Goal: Task Accomplishment & Management: Manage account settings

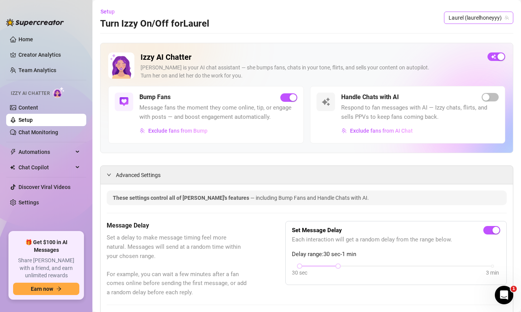
click at [486, 13] on span "Laurel (laurelhoneyyy)" at bounding box center [479, 18] width 60 height 12
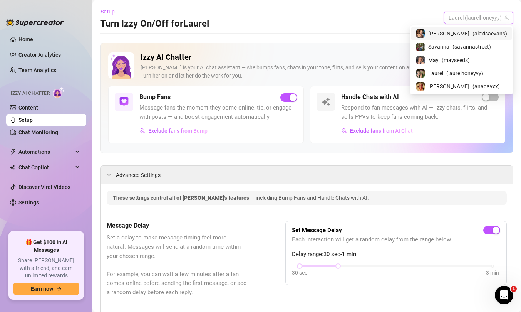
click at [477, 33] on span "( alexisaevans )" at bounding box center [489, 33] width 35 height 8
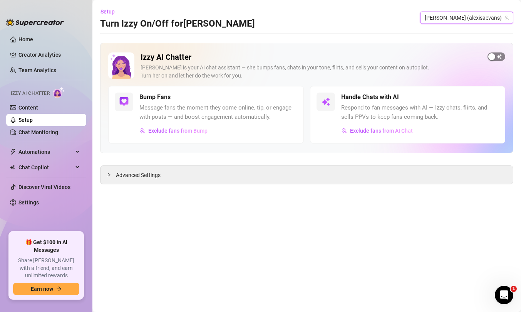
click at [493, 58] on div "button" at bounding box center [491, 56] width 7 height 7
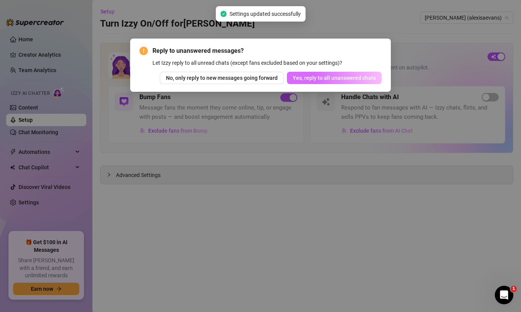
click at [307, 72] on button "Yes, reply to all unanswered chats" at bounding box center [334, 78] width 95 height 12
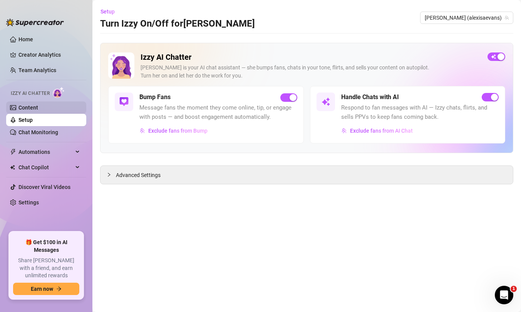
click at [38, 105] on link "Content" at bounding box center [28, 107] width 20 height 6
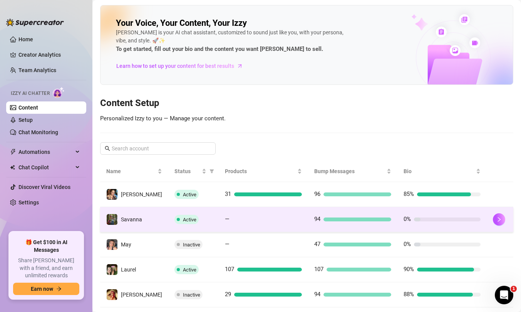
scroll to position [19, 0]
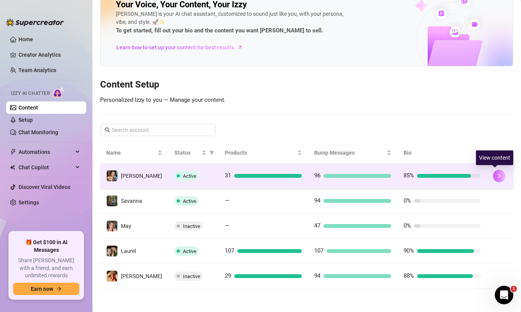
click at [496, 174] on icon "right" at bounding box center [498, 175] width 5 height 5
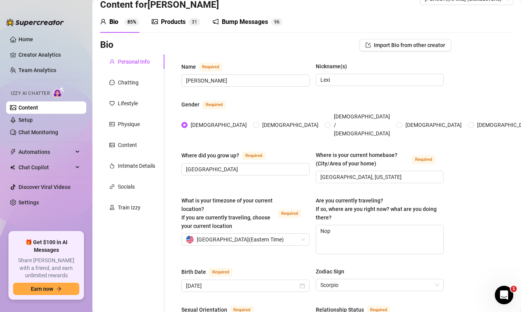
click at [171, 19] on div "Products" at bounding box center [173, 21] width 25 height 9
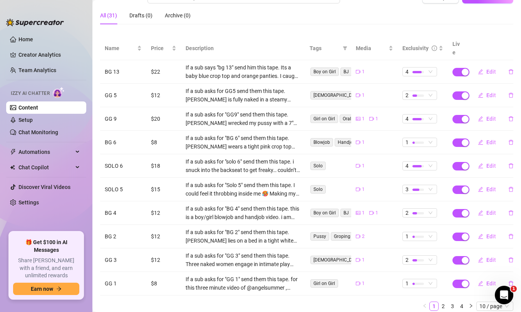
scroll to position [86, 0]
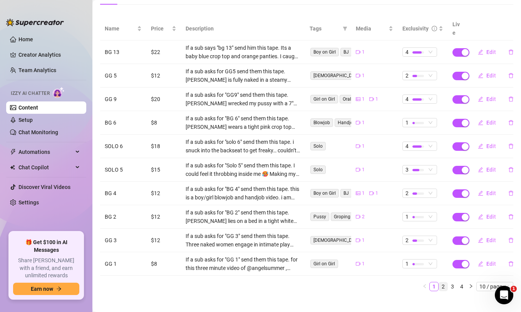
click at [445, 282] on link "2" at bounding box center [443, 286] width 8 height 8
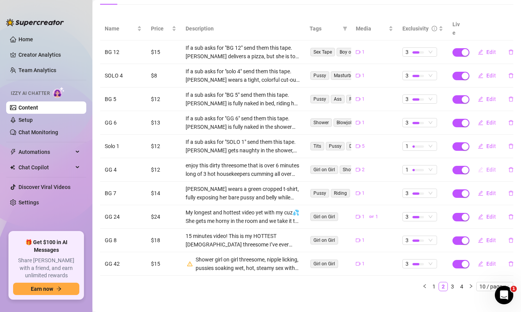
click at [487, 166] on span "Edit" at bounding box center [491, 169] width 10 height 6
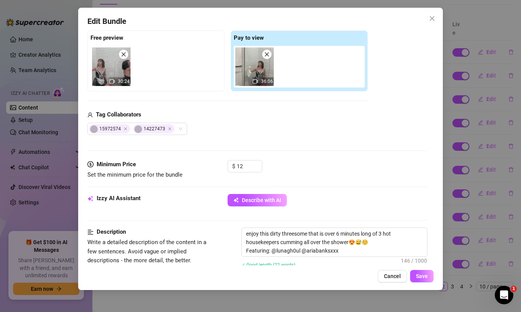
scroll to position [122, 0]
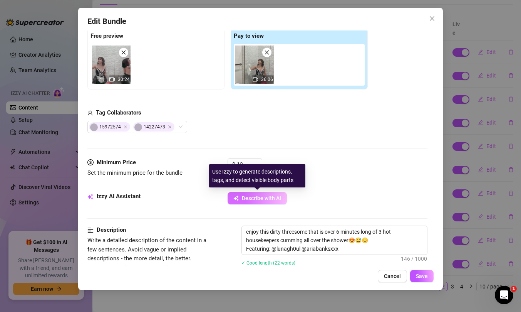
click at [255, 199] on span "Describe with AI" at bounding box center [261, 198] width 39 height 6
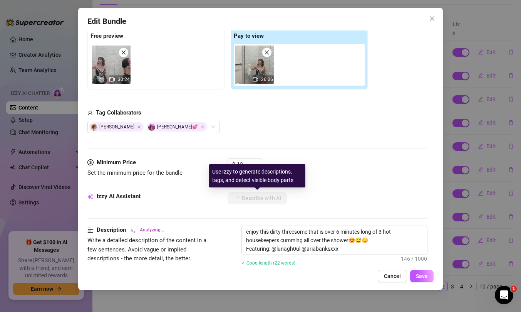
type textarea "Two"
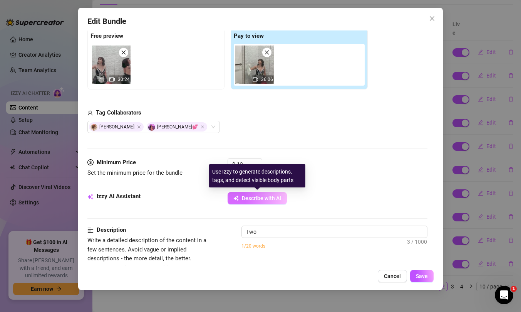
type textarea "Two women"
type textarea "Two women dressed"
type textarea "Two women dressed in"
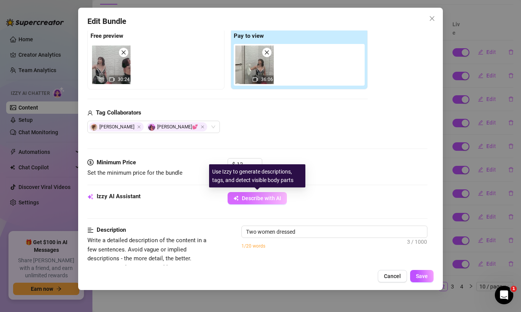
type textarea "Two women dressed in"
type textarea "Two women dressed in skimpy"
type textarea "Two women dressed in skimpy black-and-white"
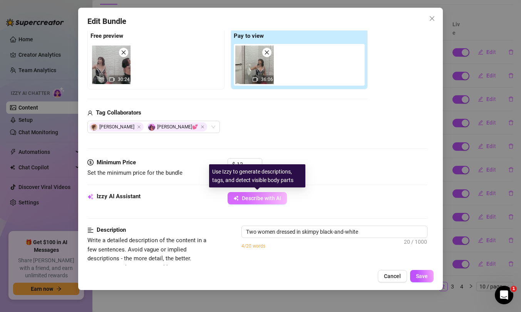
type textarea "Two women dressed in skimpy black-and-white maid"
type textarea "Two women dressed in skimpy black-and-[DEMOGRAPHIC_DATA] maid outfits"
type textarea "Two women dressed in skimpy black-and-[DEMOGRAPHIC_DATA] maid outfits with"
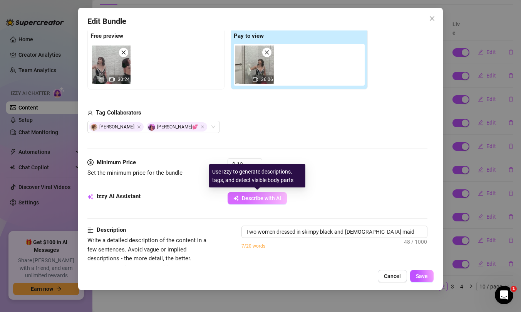
type textarea "Two women dressed in skimpy black-and-[DEMOGRAPHIC_DATA] maid outfits with"
type textarea "Two women dressed in skimpy black-and-white maid outfits with thigh-high"
type textarea "Two women dressed in skimpy black-and-white maid outfits with thigh-high stocki…"
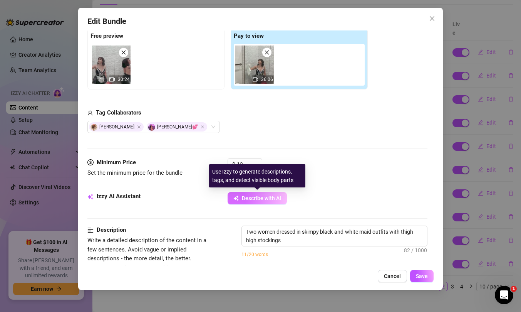
type textarea "Two women dressed in skimpy black-and-white maid outfits with thigh-high stocki…"
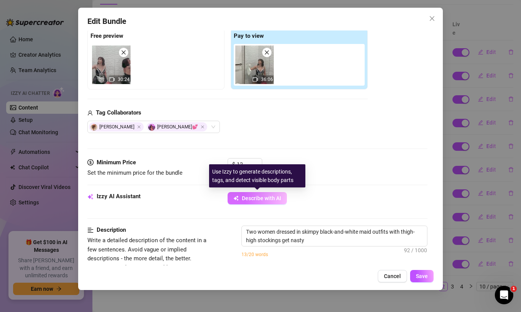
type textarea "Two women dressed in skimpy black-and-white maid outfits with thigh-high stocki…"
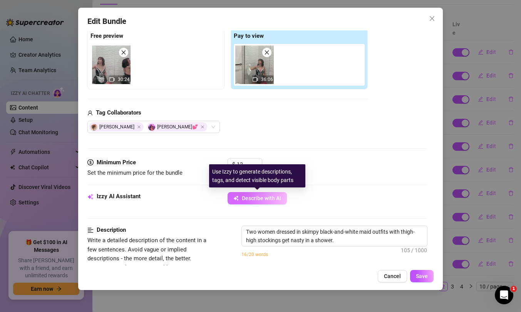
type textarea "Two women dressed in skimpy black-and-white maid outfits with thigh-high stocki…"
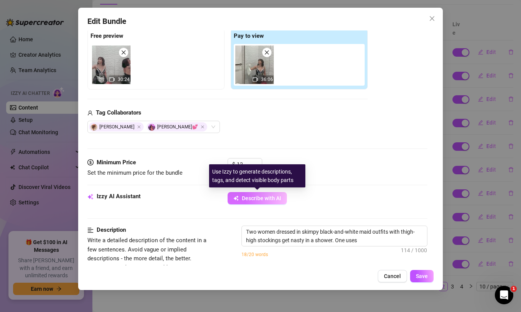
type textarea "Two women dressed in skimpy black-and-white maid outfits with thigh-high stocki…"
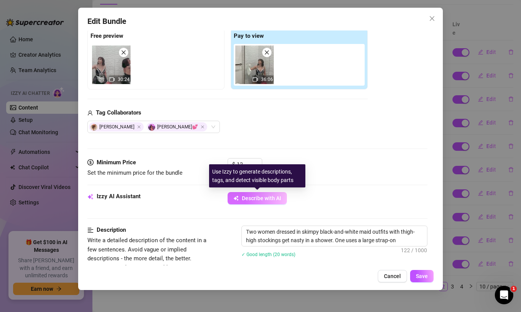
type textarea "Two women dressed in skimpy black-and-white maid outfits with thigh-high stocki…"
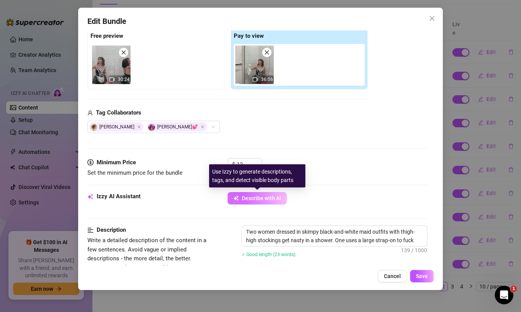
type textarea "Two women dressed in skimpy black-and-white maid outfits with thigh-high stocki…"
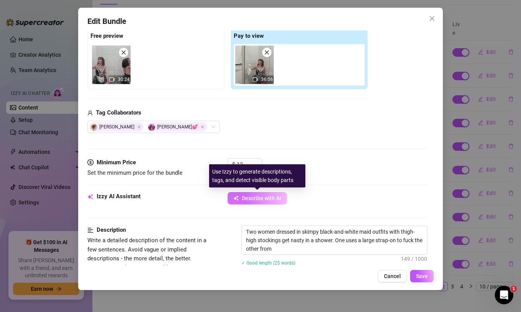
type textarea "Two women dressed in skimpy black-and-white maid outfits with thigh-high stocki…"
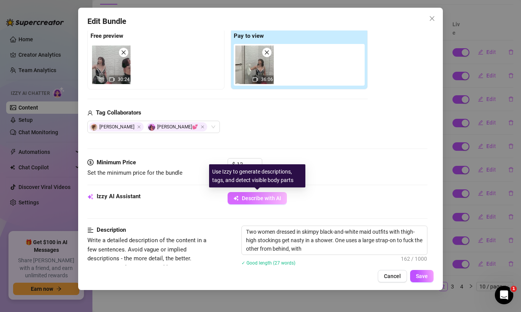
type textarea "Two women dressed in skimpy black-and-white maid outfits with thigh-high stocki…"
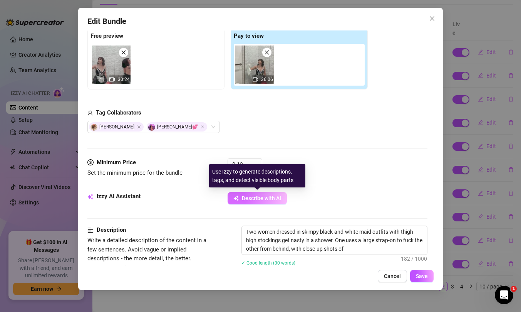
type textarea "Two women dressed in skimpy black-and-white maid outfits with thigh-high stocki…"
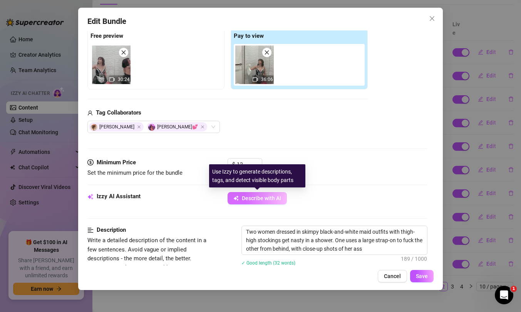
type textarea "Two women dressed in skimpy black-and-white maid outfits with thigh-high stocki…"
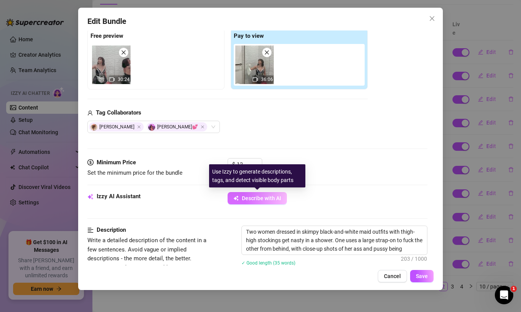
type textarea "Two women dressed in skimpy black-and-white maid outfits with thigh-high stocki…"
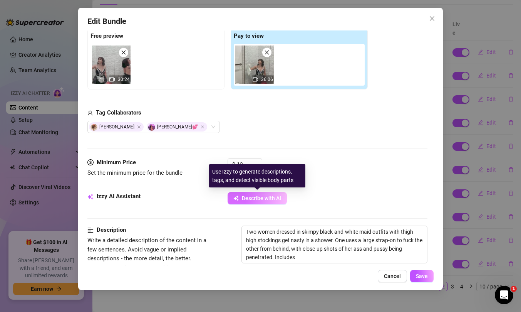
type textarea "Two women dressed in skimpy black-and-white maid outfits with thigh-high stocki…"
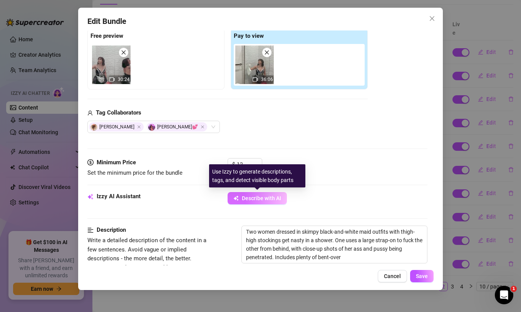
type textarea "Two women dressed in skimpy black-and-white maid outfits with thigh-high stocki…"
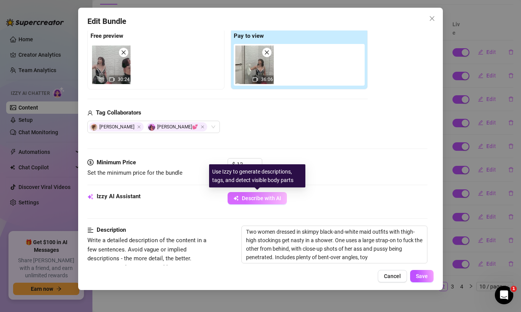
type textarea "Two women dressed in skimpy black-and-white maid outfits with thigh-high stocki…"
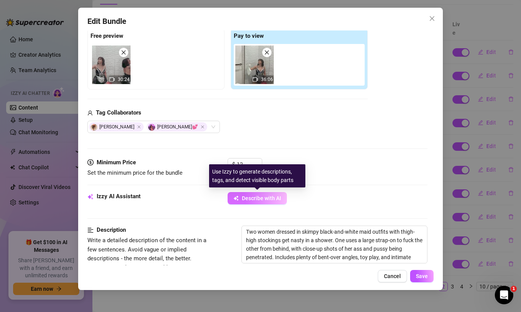
type textarea "Two women dressed in skimpy black-and-white maid outfits with thigh-high stocki…"
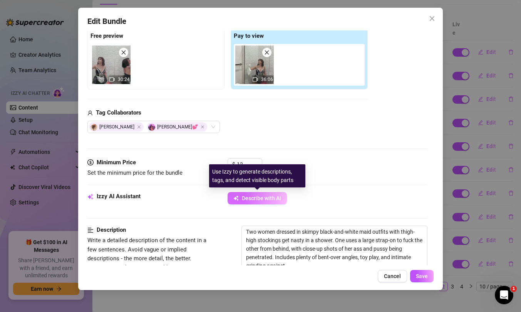
type textarea "Two women dressed in skimpy black-and-white maid outfits with thigh-high stocki…"
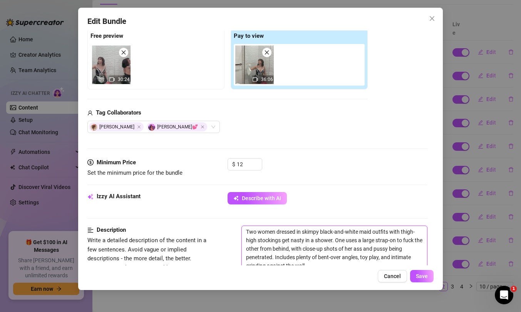
click at [245, 231] on textarea "Two women dressed in skimpy black-and-white maid outfits with thigh-high stocki…" at bounding box center [334, 248] width 185 height 45
type textarea "ITwo women dressed in skimpy black-and-white maid outfits with thigh-high stock…"
type textarea "I Two women dressed in skimpy black-and-[DEMOGRAPHIC_DATA] maid outfits with th…"
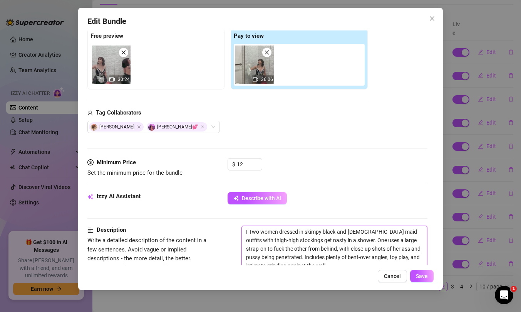
type textarea "ITwo women dressed in skimpy black-and-white maid outfits with thigh-high stock…"
type textarea "IfTwo women dressed in skimpy black-and-white maid outfits with thigh-high stoc…"
type textarea "If Two women dressed in skimpy black-and-white maid outfits with thigh-high sto…"
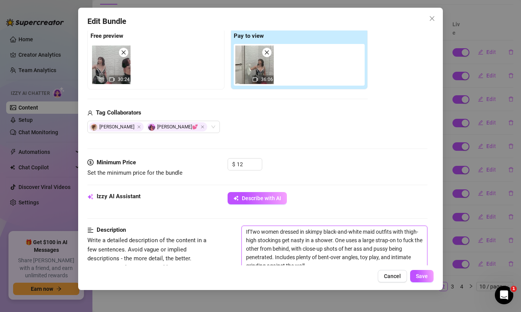
type textarea "If Two women dressed in skimpy black-and-white maid outfits with thigh-high sto…"
type textarea "If aTwo women dressed in skimpy black-and-white maid outfits with thigh-high st…"
type textarea "If a Two women dressed in skimpy black-and-[DEMOGRAPHIC_DATA] maid outfits with…"
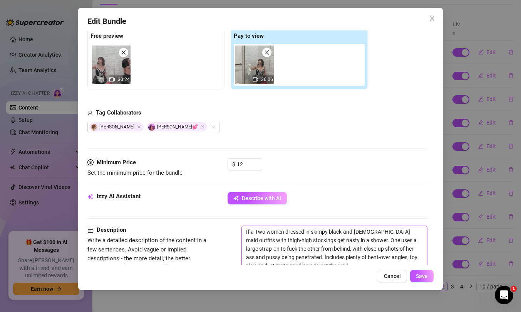
type textarea "If a sTwo women dressed in skimpy black-and-white maid outfits with thigh-high …"
type textarea "If a suTwo women dressed in skimpy black-and-white maid outfits with thigh-high…"
type textarea "If a subTwo women dressed in skimpy black-and-white maid outfits with thigh-hig…"
type textarea "If a sub Two women dressed in skimpy black-and-white maid outfits with thigh-hi…"
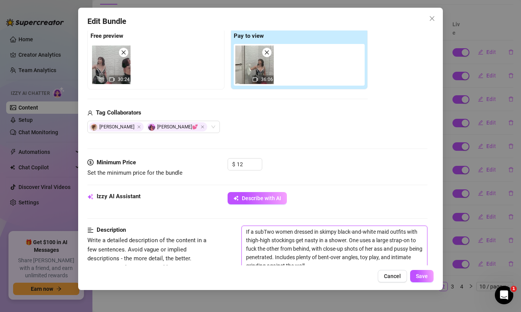
type textarea "If a sub Two women dressed in skimpy black-and-white maid outfits with thigh-hi…"
type textarea "If a sub aTwo women dressed in skimpy black-and-white maid outfits with thigh-h…"
type textarea "If a sub asTwo women dressed in skimpy black-and-white maid outfits with thigh-…"
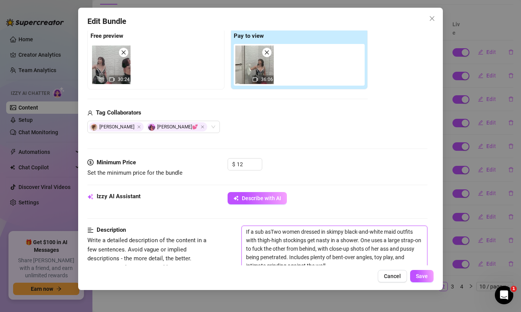
type textarea "If a sub askTwo women dressed in skimpy black-and-white maid outfits with thigh…"
type textarea "If a sub asksTwo women dressed in skimpy black-and-[DEMOGRAPHIC_DATA] maid outf…"
type textarea "If a sub asks Two women dressed in skimpy black-and-[DEMOGRAPHIC_DATA] maid out…"
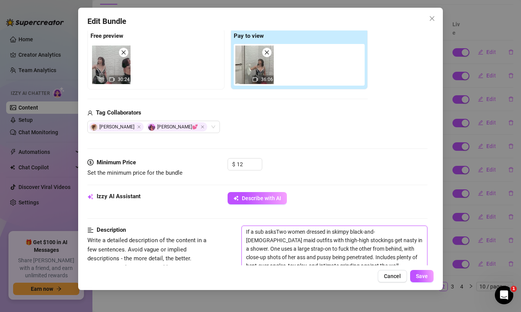
type textarea "If a sub asks Two women dressed in skimpy black-and-[DEMOGRAPHIC_DATA] maid out…"
type textarea "If a sub asks fTwo women dressed in skimpy black-and-[DEMOGRAPHIC_DATA] maid ou…"
type textarea "If a sub asks foTwo women dressed in skimpy black-and-white maid outfits with t…"
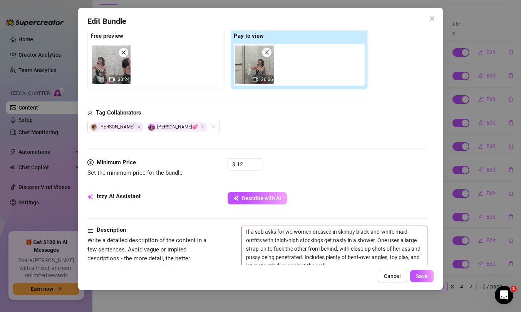
type textarea "If a sub asks forTwo women dressed in skimpy black-and-white maid outfits with …"
type textarea "If a sub asks for Two women dressed in skimpy black-and-white maid outfits with…"
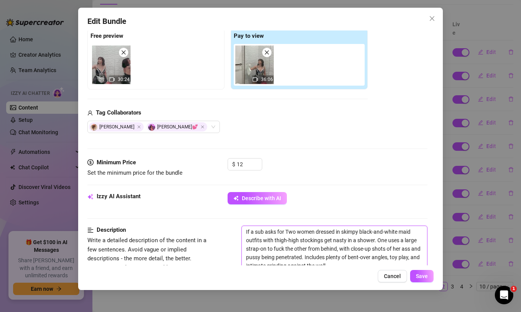
type textarea "If a sub asks for Two women dressed in skimpy black-and-white maid outfits with…"
type textarea "If a sub asks for sTwo women dressed in skimpy black-and-white maid outfits wit…"
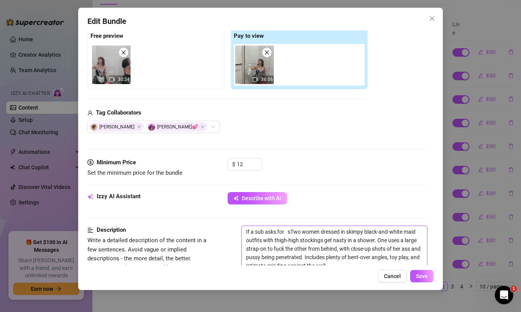
type textarea "If a sub asks for seTwo women dressed in skimpy black-and-white maid outfits wi…"
type textarea "If a sub asks for senTwo women dressed in skimpy black-and-white maid outfits w…"
type textarea "If a sub asks for sendTwo women dressed in skimpy black-and-white maid outfits …"
type textarea "If a sub asks for send Two women dressed in skimpy black-and-white maid outfits…"
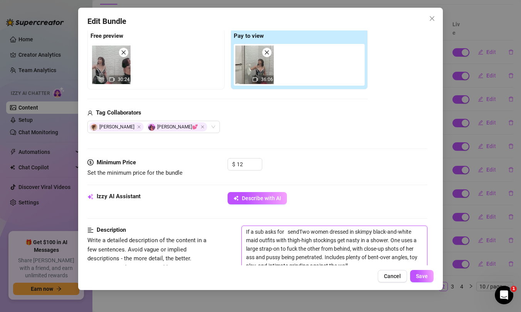
type textarea "If a sub asks for send Two women dressed in skimpy black-and-white maid outfits…"
type textarea "If a sub asks for send tTwo women dressed in skimpy black-and-white maid outfit…"
type textarea "If a sub asks for send thTwo women dressed in skimpy black-and-white maid outfi…"
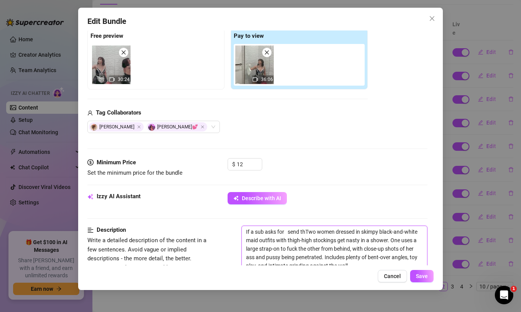
type textarea "If a sub asks for send theTwo women dressed in skimpy black-and-white maid outf…"
type textarea "If a sub asks for send themTwo women dressed in skimpy black-and-white maid out…"
type textarea "If a sub asks for send them Two women dressed in skimpy black-and-[DEMOGRAPHIC_…"
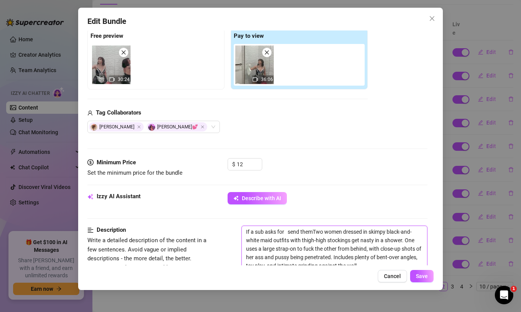
type textarea "If a sub asks for send them Two women dressed in skimpy black-and-[DEMOGRAPHIC_…"
type textarea "If a sub asks for send them tTwo women dressed in skimpy black-and-[DEMOGRAPHIC…"
type textarea "If a sub asks for send them thTwo women dressed in skimpy black-and-[DEMOGRAPHI…"
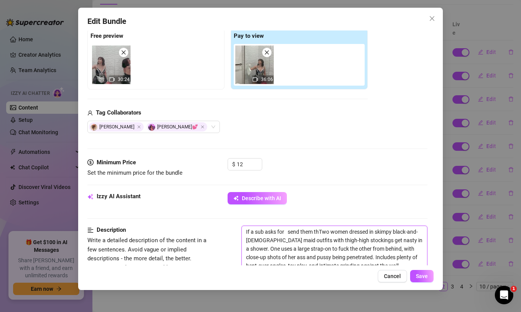
type textarea "If a sub asks for send them thiTwo women dressed in skimpy black-and-[DEMOGRAPH…"
type textarea "If a sub asks for send them thisTwo women dressed in skimpy black-and-[DEMOGRAP…"
type textarea "If a sub asks for send them this Two women dressed in skimpy black-and-[DEMOGRA…"
type textarea "If a sub asks for send them this vTwo women dressed in skimpy black-and-[DEMOGR…"
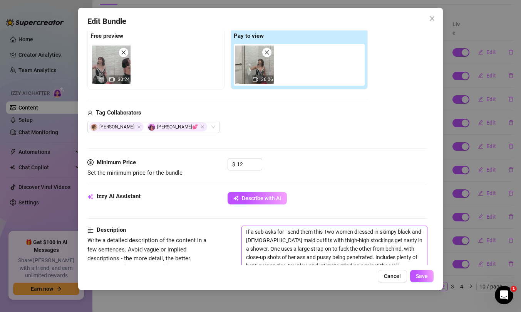
type textarea "If a sub asks for send them this vTwo women dressed in skimpy black-and-[DEMOGR…"
type textarea "If a sub asks for send them this viTwo women dressed in skimpy black-and-[DEMOG…"
type textarea "If a sub asks for send them this vidTwo women dressed in skimpy black-and-[DEMO…"
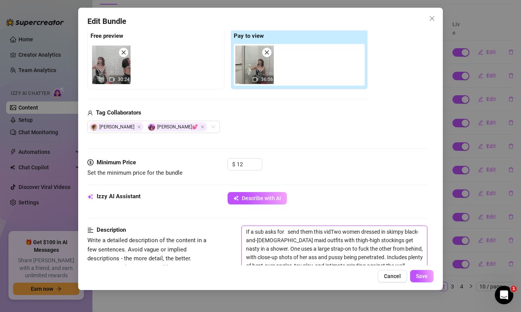
type textarea "If a sub asks for send them this videTwo women dressed in skimpy black-and-[DEM…"
type textarea "If a sub asks for send them this videoTwo women dressed in skimpy black-and-[DE…"
type textarea "If a sub asks for send them this video.Two women dressed in skimpy black-and-wh…"
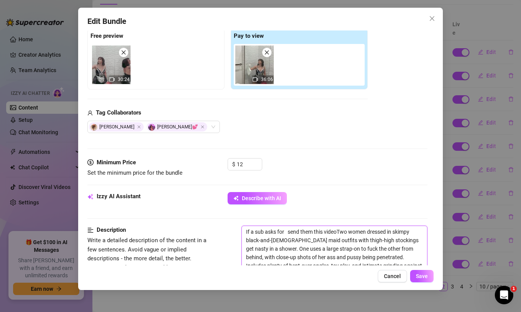
type textarea "If a sub asks for send them this video.Two women dressed in skimpy black-and-wh…"
type textarea "If a sub asks for send them this video. Two women dressed in skimpy black-and-w…"
drag, startPoint x: 340, startPoint y: 231, endPoint x: 242, endPoint y: 227, distance: 98.3
click at [242, 227] on textarea "If a sub asks for send them this video. Two women dressed in skimpy black-and-w…" at bounding box center [334, 248] width 185 height 45
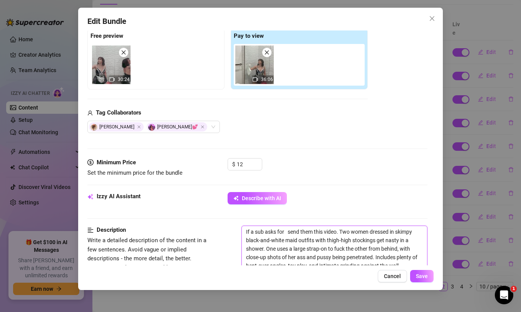
click at [285, 231] on textarea "If a sub asks for send them this video. Two women dressed in skimpy black-and-w…" at bounding box center [334, 248] width 185 height 45
type textarea "If a sub asks for G send them this video. Two women dressed in skimpy black-and…"
type textarea "If a sub asks for GG send them this video. Two women dressed in skimpy black-an…"
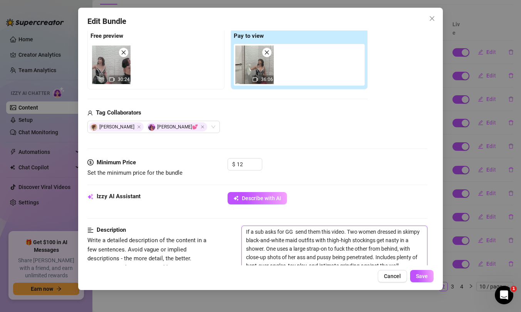
type textarea "If a sub asks for GG send them this video. Two women dressed in skimpy black-an…"
type textarea "If a sub asks for GG 4 send them this video. Two women dressed in skimpy black-…"
click at [424, 275] on span "Save" at bounding box center [422, 276] width 12 height 6
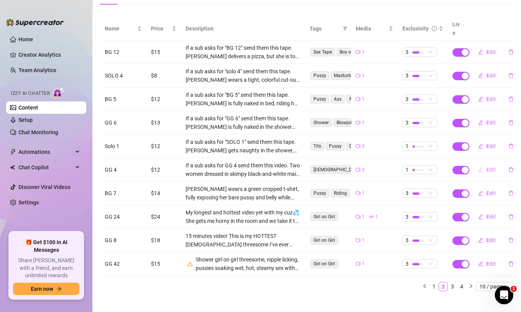
click at [491, 166] on span "Edit" at bounding box center [491, 169] width 10 height 6
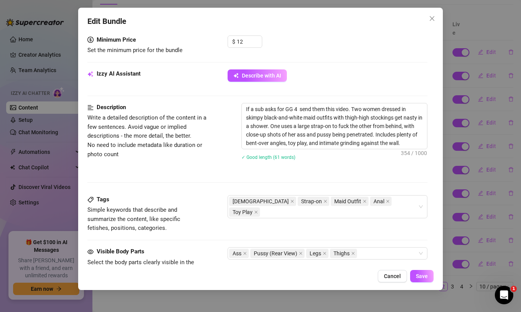
scroll to position [245, 0]
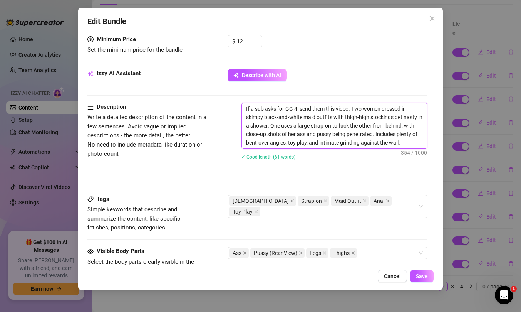
click at [298, 110] on textarea "If a sub asks for GG 4 send them this video. Two women dressed in skimpy black-…" at bounding box center [334, 125] width 185 height 45
type textarea "If a sub asks for GG 4" send them this video. Two women dressed in skimpy black…"
type textarea "If a sub asks for "GG 4" send them this video. Two women dressed in skimpy blac…"
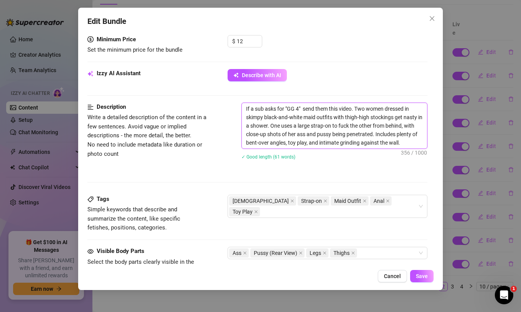
type textarea "If a sub asks for "GG 4" send them this video. Two women dressed in skimpy blac…"
click at [427, 276] on span "Save" at bounding box center [422, 276] width 12 height 6
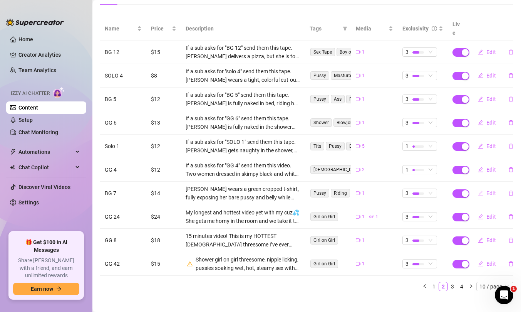
click at [484, 187] on button "Edit" at bounding box center [487, 193] width 30 height 12
type textarea "Watch me ride him front facing cowgirl, making my titties bounce. then he fills…"
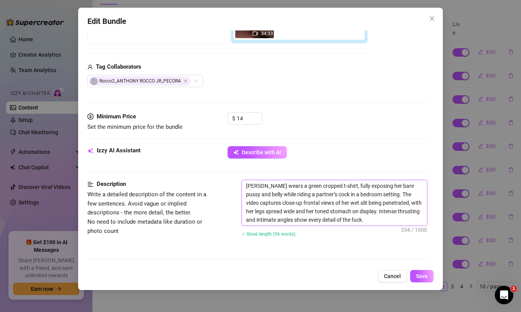
scroll to position [183, 0]
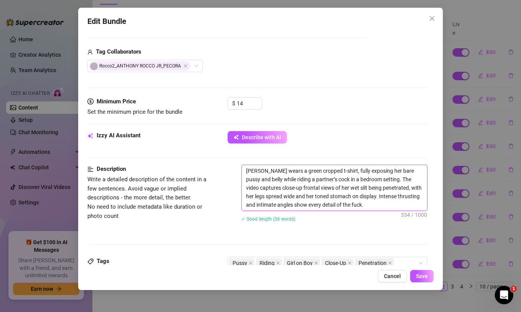
click at [247, 171] on textarea "[PERSON_NAME] wears a green cropped t-shirt, fully exposing her bare pussy and …" at bounding box center [334, 187] width 185 height 45
paste textarea "If a sub asks for send them this video."
type textarea "If a sub asks for send them this video. [PERSON_NAME] wears a green cropped t-s…"
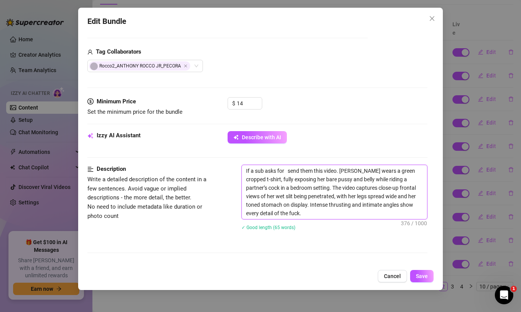
click at [289, 170] on textarea "If a sub asks for send them this video. [PERSON_NAME] wears a green cropped t-s…" at bounding box center [334, 192] width 185 height 54
type textarea "If a sub asks for send them this video. [PERSON_NAME] wears a green cropped t-s…"
click at [285, 171] on textarea "If a sub asks for send them this video. [PERSON_NAME] wears a green cropped t-s…" at bounding box center [334, 192] width 185 height 54
click at [425, 273] on span "Save" at bounding box center [422, 276] width 12 height 6
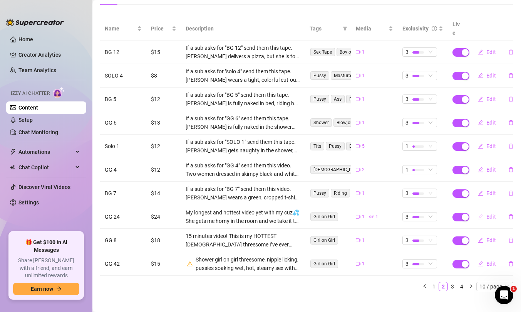
click at [482, 214] on icon "edit" at bounding box center [480, 216] width 5 height 5
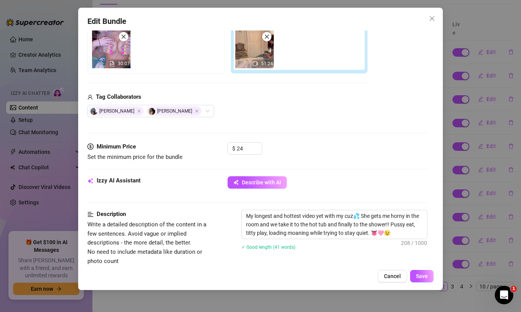
scroll to position [143, 0]
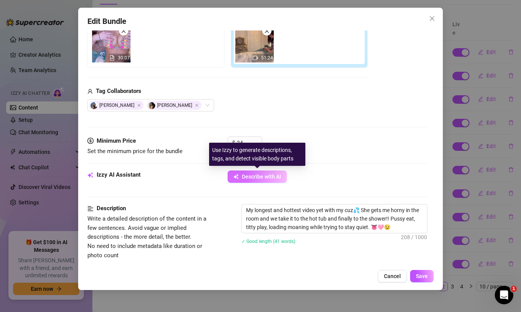
click at [259, 172] on button "Describe with AI" at bounding box center [257, 176] width 59 height 12
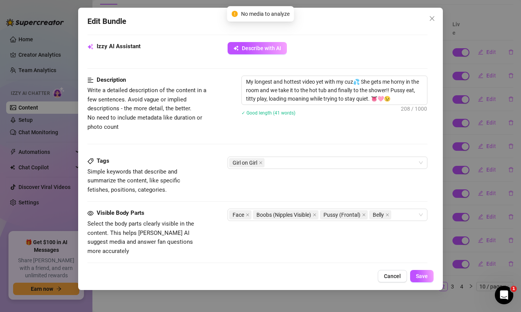
scroll to position [236, 0]
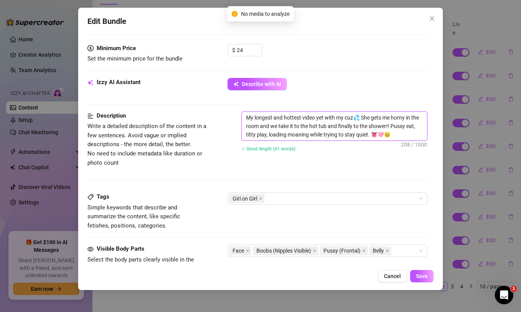
click at [245, 120] on textarea "My longest and hottest video yet with my cuz💦 She gets me horny in the room and…" at bounding box center [334, 126] width 185 height 28
paste textarea "If a sub asks for send them this video."
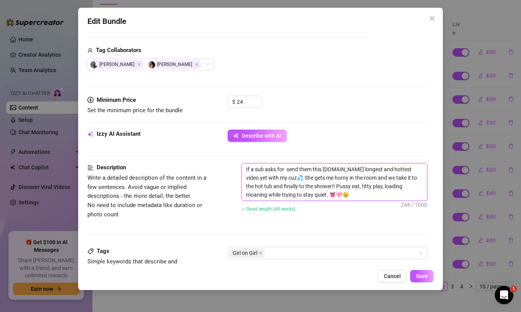
scroll to position [194, 0]
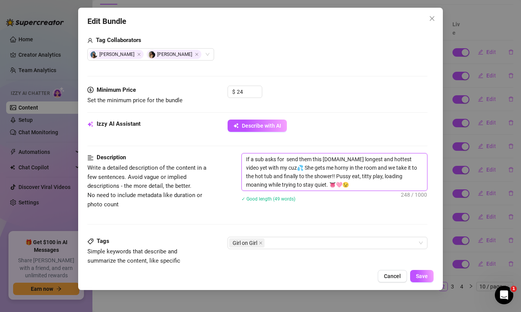
click at [285, 160] on textarea "If a sub asks for send them this [DOMAIN_NAME] longest and hottest video yet wi…" at bounding box center [334, 171] width 185 height 37
click at [302, 237] on div "Girl on Girl" at bounding box center [323, 242] width 189 height 11
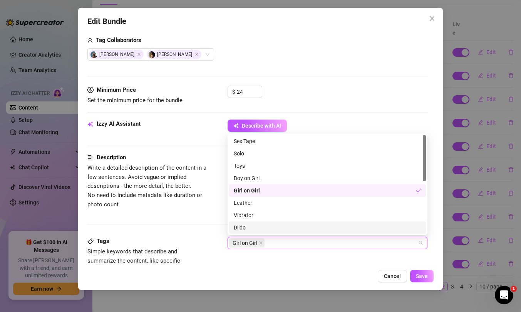
click at [207, 226] on div "Description Write a detailed description of the content in a few sentences. Avo…" at bounding box center [257, 195] width 340 height 84
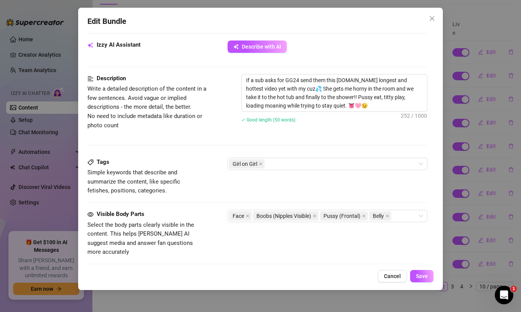
scroll to position [426, 0]
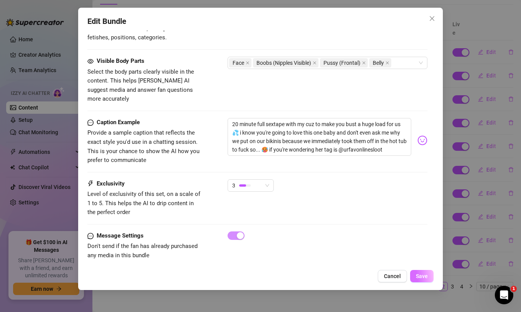
click at [422, 275] on span "Save" at bounding box center [422, 276] width 12 height 6
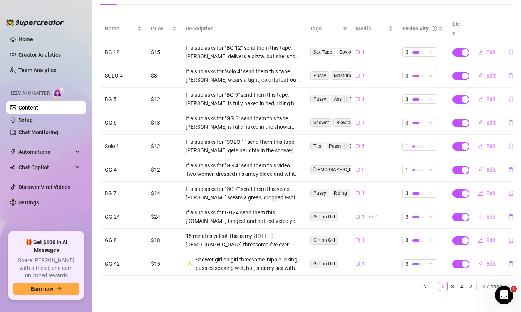
click at [494, 213] on span "Edit" at bounding box center [491, 216] width 10 height 6
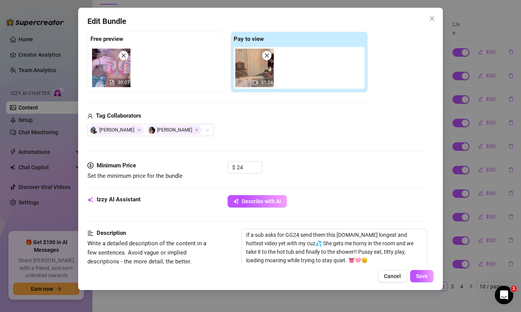
scroll to position [182, 0]
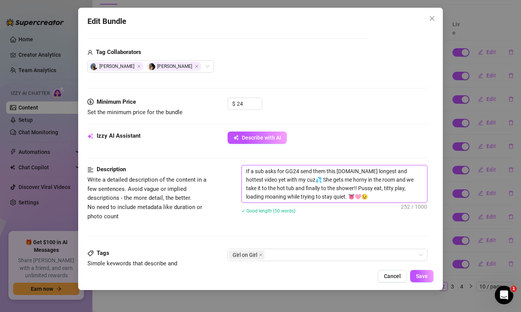
click at [284, 168] on textarea "If a sub asks for GG24 send them this [DOMAIN_NAME] longest and hottest video y…" at bounding box center [334, 183] width 185 height 37
click at [425, 273] on span "Save" at bounding box center [422, 276] width 12 height 6
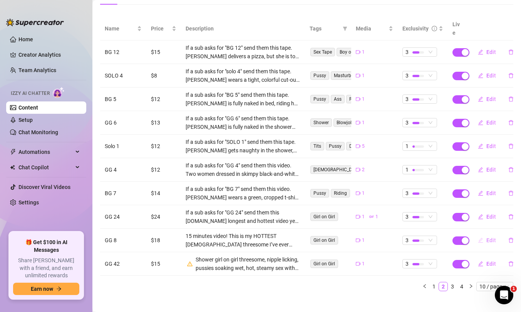
click at [487, 237] on span "Edit" at bounding box center [491, 240] width 10 height 6
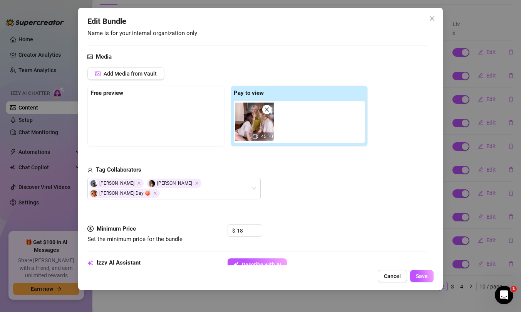
scroll to position [110, 0]
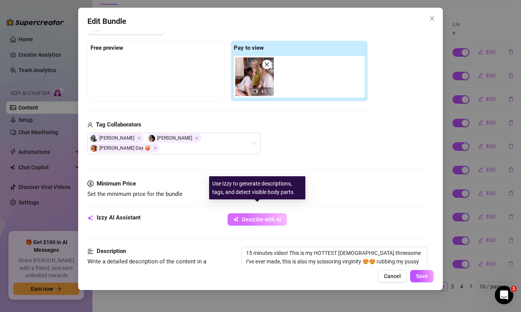
click at [267, 216] on span "Describe with AI" at bounding box center [261, 219] width 39 height 6
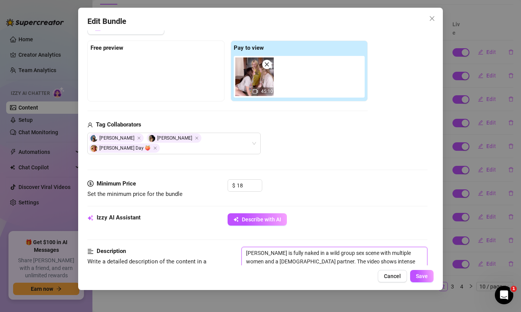
drag, startPoint x: 276, startPoint y: 251, endPoint x: 368, endPoint y: 244, distance: 92.3
click at [368, 247] on textarea "[PERSON_NAME] is fully naked in a wild group sex scene with multiple women and …" at bounding box center [334, 269] width 185 height 45
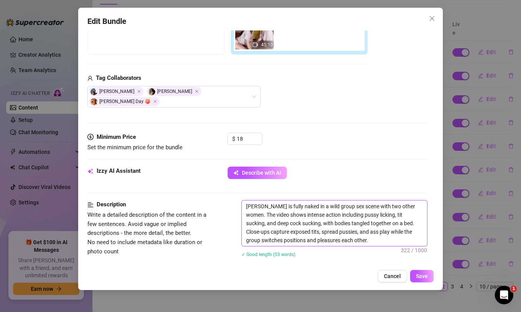
scroll to position [157, 0]
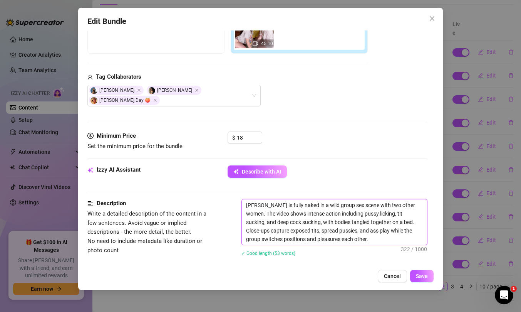
drag, startPoint x: 257, startPoint y: 212, endPoint x: 246, endPoint y: 213, distance: 10.8
click at [246, 213] on textarea "[PERSON_NAME] is fully naked in a wild group sex scene with two other women. Th…" at bounding box center [334, 221] width 185 height 45
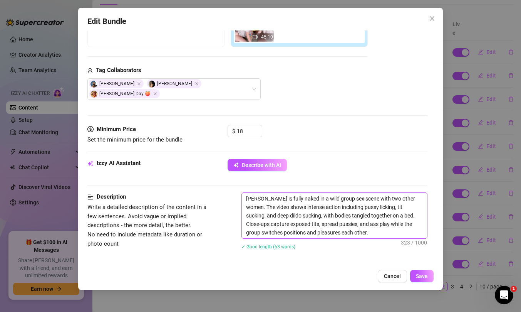
scroll to position [166, 0]
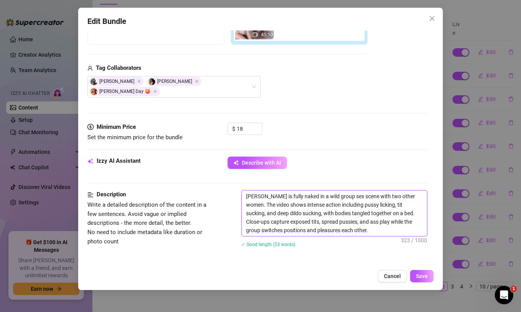
click at [332, 216] on textarea "[PERSON_NAME] is fully naked in a wild group sex scene with two other women. Th…" at bounding box center [334, 212] width 185 height 45
click at [247, 190] on textarea "[PERSON_NAME] is fully naked in a wild group sex scene with two other women. Th…" at bounding box center [334, 212] width 185 height 45
paste textarea "If a sub asks for send them this video."
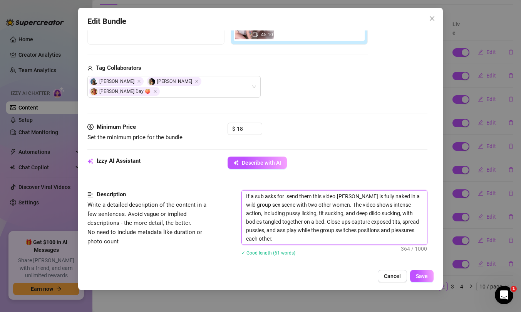
click at [286, 190] on textarea "If a sub asks for send them this video.[PERSON_NAME] is fully naked in a wild g…" at bounding box center [334, 217] width 185 height 54
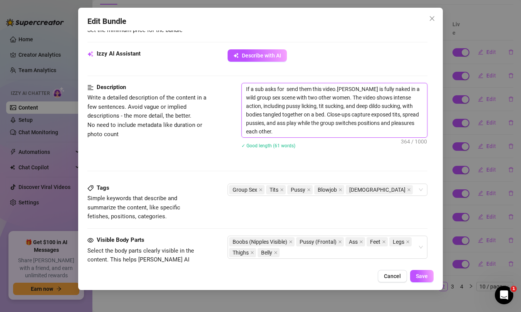
scroll to position [262, 0]
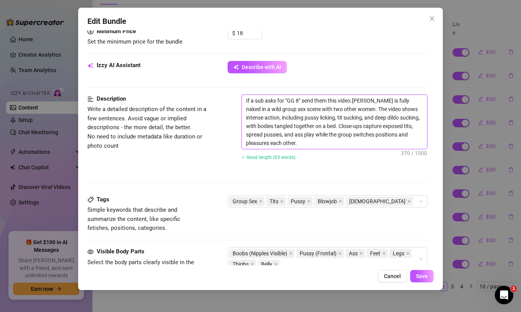
click at [353, 95] on textarea "If a sub asks for "GG 8" send them this video.[PERSON_NAME] is fully naked in a…" at bounding box center [334, 122] width 185 height 54
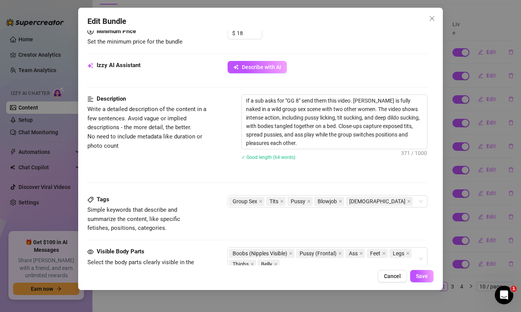
click at [377, 171] on div "Description Write a detailed description of the content in a few sentences. Avo…" at bounding box center [257, 144] width 340 height 100
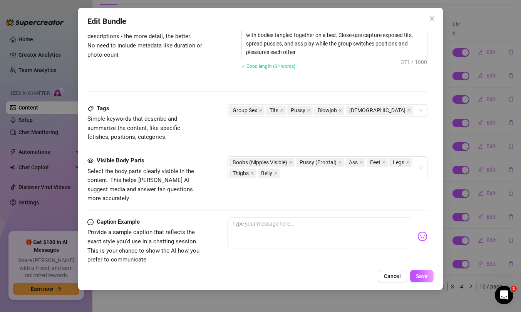
scroll to position [443, 0]
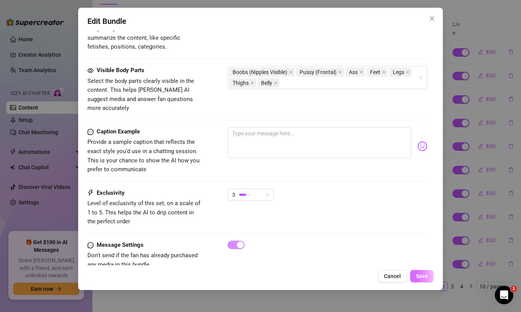
click at [427, 280] on button "Save" at bounding box center [421, 276] width 23 height 12
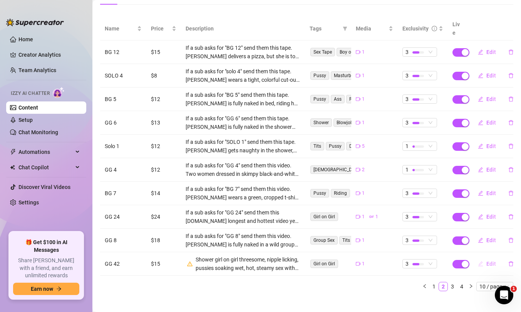
click at [487, 260] on span "Edit" at bounding box center [491, 263] width 10 height 6
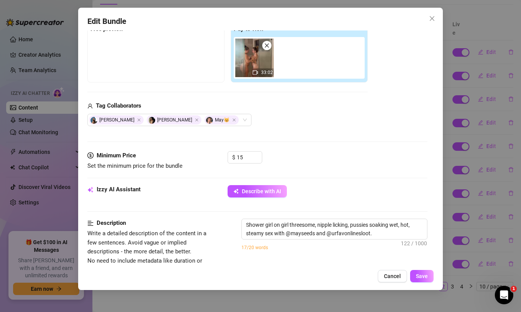
scroll to position [171, 0]
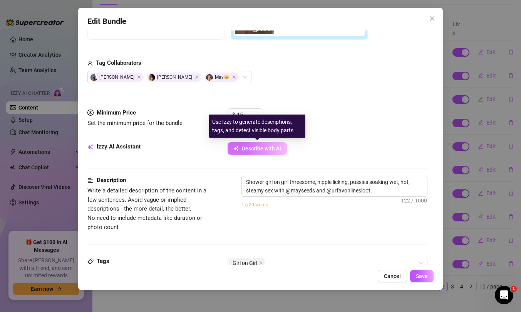
click at [253, 147] on span "Describe with AI" at bounding box center [261, 148] width 39 height 6
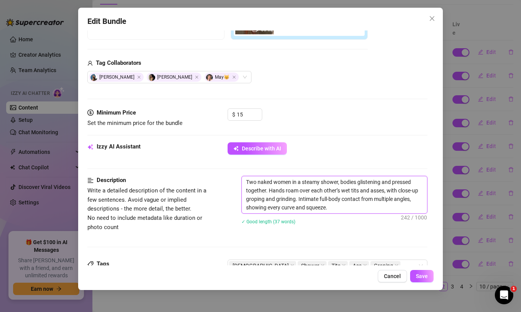
click at [254, 180] on textarea "Two naked women in a steamy shower, bodies glistening and pressed together. Han…" at bounding box center [334, 194] width 185 height 37
click at [245, 180] on textarea "Three naked women in a steamy shower, bodies glistening and pressed together. H…" at bounding box center [334, 194] width 185 height 37
paste textarea "1785+1050+750+1190+750=1050+1400+1700+630+950+395"
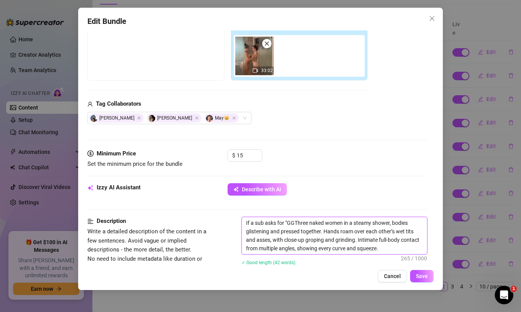
scroll to position [200, 0]
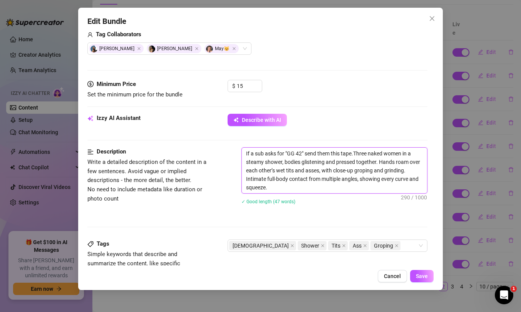
drag, startPoint x: 353, startPoint y: 154, endPoint x: 240, endPoint y: 151, distance: 112.9
click at [240, 151] on div "Description Write a detailed description of the content in a few sentences. Avo…" at bounding box center [257, 180] width 340 height 67
click at [407, 236] on div "Description Write a detailed description of the content in a few sentences. Avo…" at bounding box center [257, 193] width 340 height 92
click at [424, 277] on span "Save" at bounding box center [422, 276] width 12 height 6
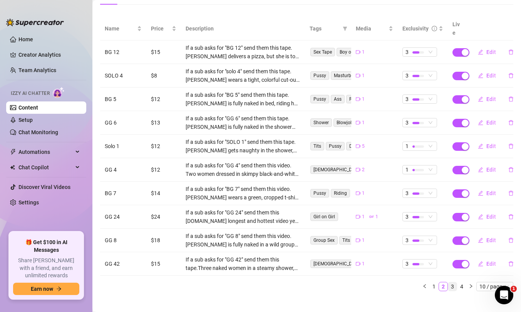
click at [453, 282] on link "3" at bounding box center [452, 286] width 8 height 8
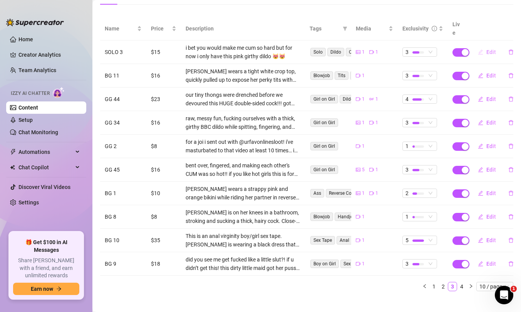
click at [489, 49] on span "Edit" at bounding box center [491, 52] width 10 height 6
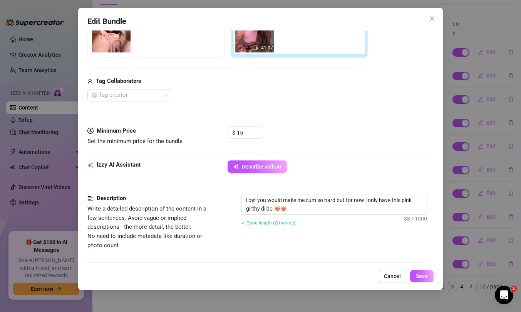
scroll to position [234, 0]
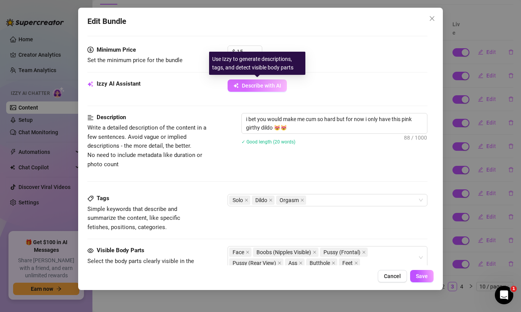
click at [260, 85] on span "Describe with AI" at bounding box center [261, 85] width 39 height 6
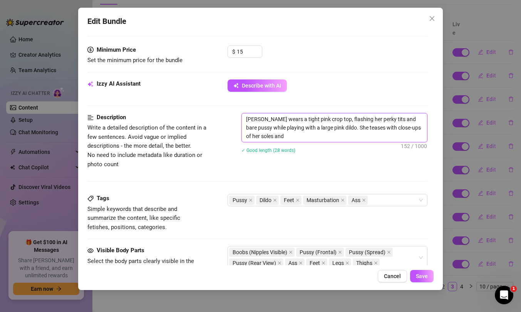
click at [246, 119] on textarea "[PERSON_NAME] wears a tight pink crop top, flashing her perky tits and bare pus…" at bounding box center [334, 127] width 185 height 28
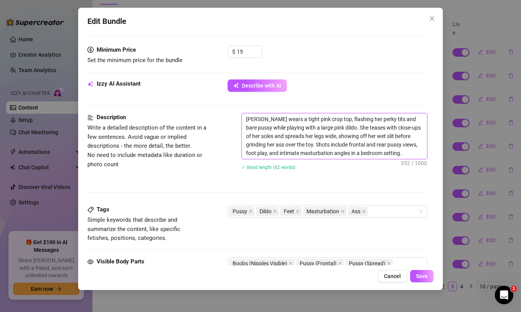
click at [246, 117] on textarea "[PERSON_NAME] wears a tight pink crop top, flashing her perky tits and bare pus…" at bounding box center [334, 135] width 185 height 45
paste textarea "If a sub asks for "GG 42" send them this tape"
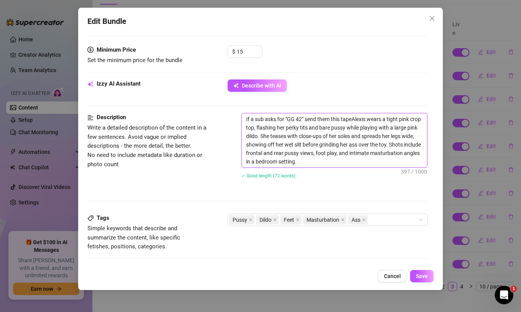
click at [301, 118] on textarea "If a sub asks for "GG 42" send them this tapeAlexis wears a tight pink crop top…" at bounding box center [334, 140] width 185 height 54
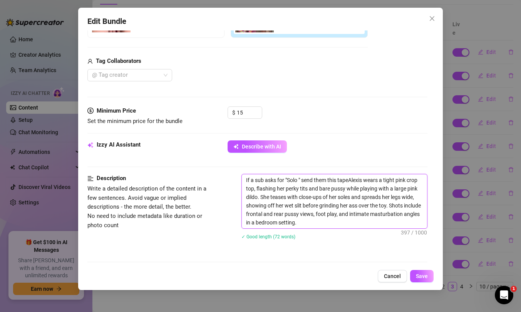
scroll to position [248, 0]
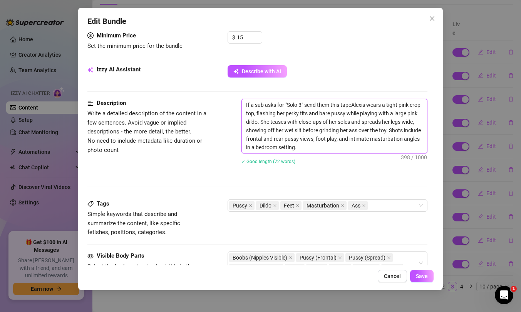
click at [354, 106] on textarea "If a sub asks for "Solo 3" send them this tapeAlexis wears a tight pink crop to…" at bounding box center [334, 126] width 185 height 54
drag, startPoint x: 354, startPoint y: 104, endPoint x: 241, endPoint y: 103, distance: 113.2
click at [241, 103] on div "If a sub asks for "Solo 3" send them this tape. [PERSON_NAME] wears a tight pin…" at bounding box center [334, 126] width 186 height 55
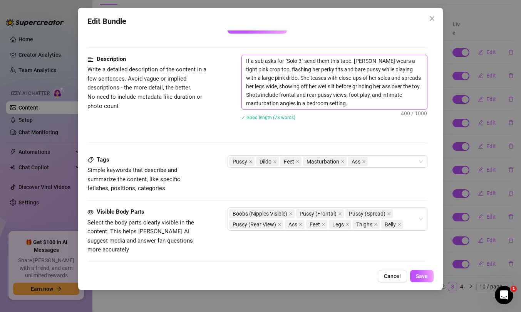
scroll to position [346, 0]
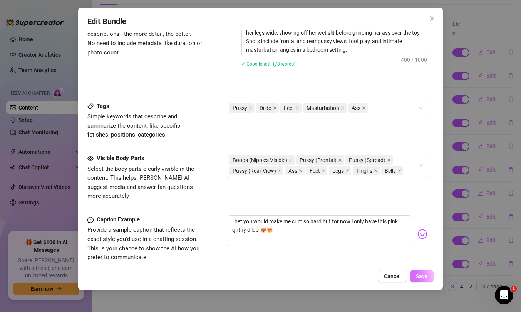
click at [422, 274] on span "Save" at bounding box center [422, 276] width 12 height 6
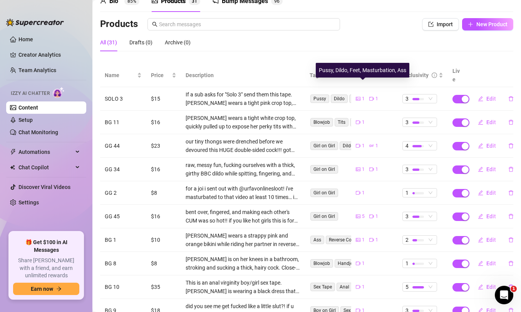
scroll to position [45, 0]
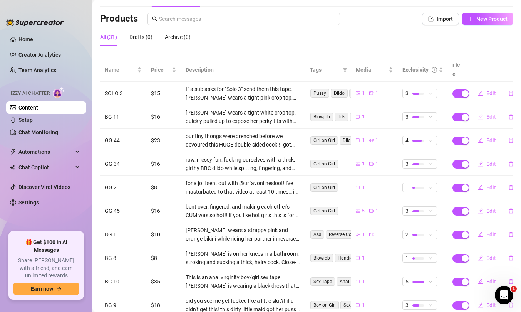
click at [490, 114] on span "Edit" at bounding box center [491, 117] width 10 height 6
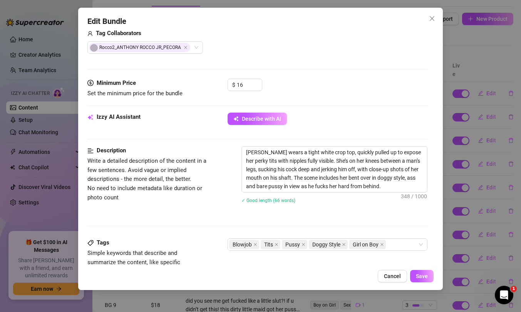
scroll to position [204, 0]
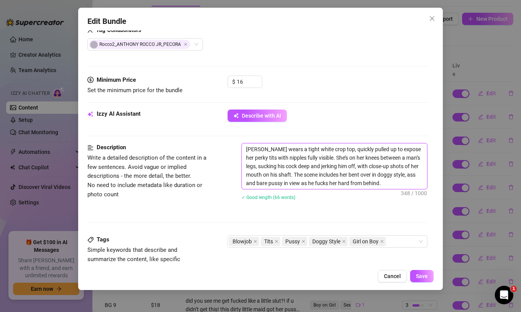
click at [244, 150] on textarea "[PERSON_NAME] wears a tight white crop top, quickly pulled up to expose her per…" at bounding box center [334, 165] width 185 height 45
paste textarea "If a sub asks for "Solo 3" send them this tape."
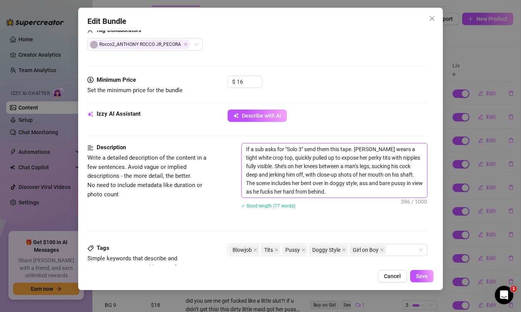
click at [302, 147] on textarea "If a sub asks for "Solo 3" send them this tape. [PERSON_NAME] wears a tight whi…" at bounding box center [334, 170] width 185 height 54
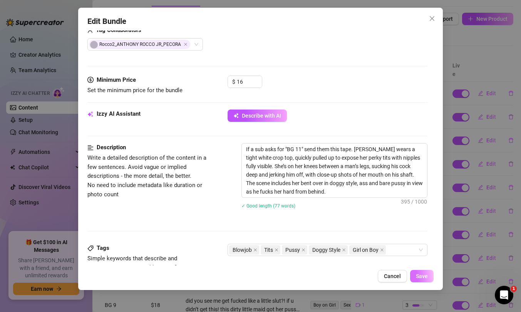
click at [421, 272] on button "Save" at bounding box center [421, 276] width 23 height 12
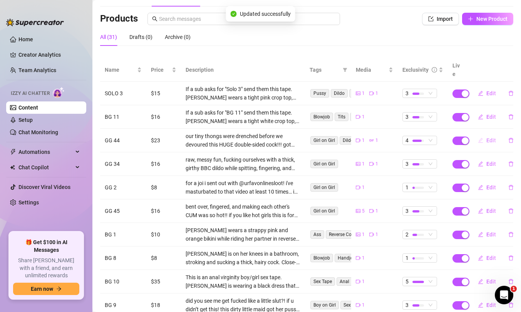
click at [489, 137] on span "Edit" at bounding box center [491, 140] width 10 height 6
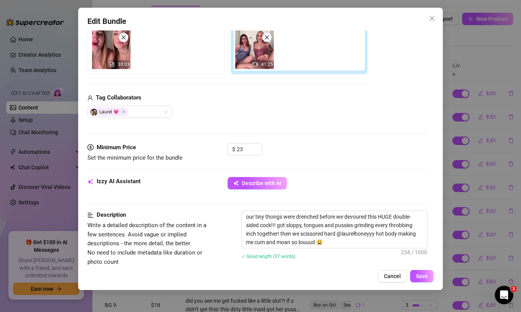
scroll to position [138, 0]
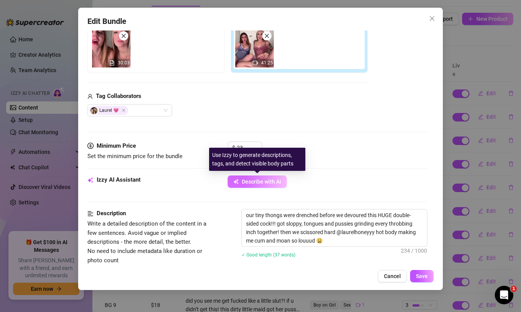
click at [247, 182] on span "Describe with AI" at bounding box center [261, 181] width 39 height 6
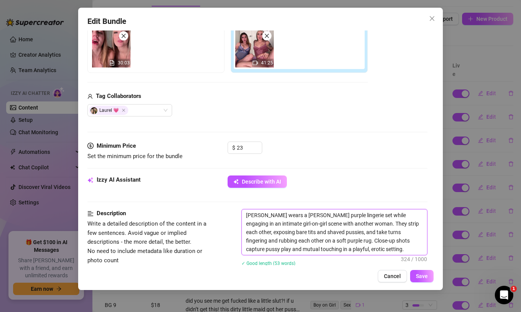
drag, startPoint x: 290, startPoint y: 223, endPoint x: 327, endPoint y: 221, distance: 36.3
click at [327, 221] on textarea "[PERSON_NAME] wears a [PERSON_NAME] purple lingerie set while engaging in an in…" at bounding box center [334, 231] width 185 height 45
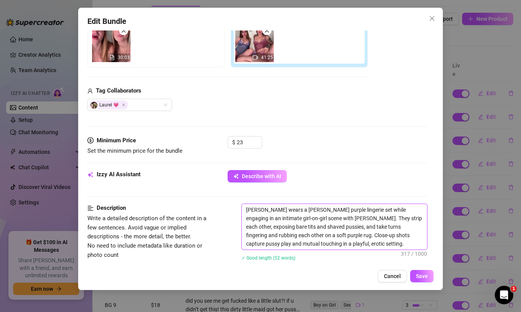
scroll to position [143, 0]
click at [244, 211] on textarea "[PERSON_NAME] wears a [PERSON_NAME] purple lingerie set while engaging in an in…" at bounding box center [334, 226] width 185 height 45
paste textarea "If a sub asks for "Solo 3" send them this tape."
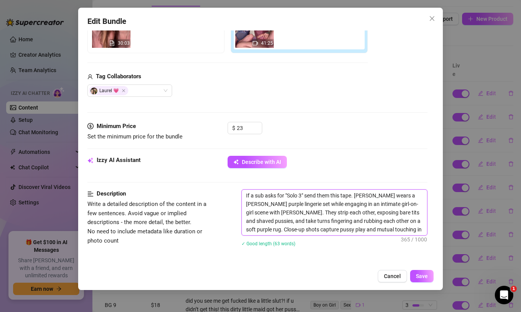
scroll to position [208, 0]
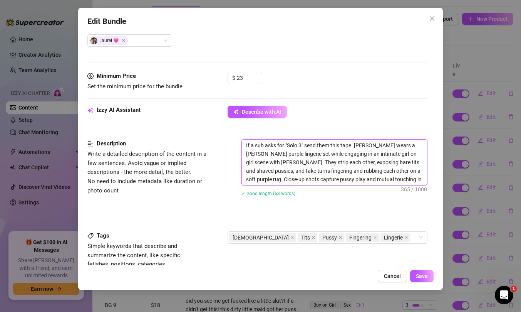
click at [302, 142] on textarea "If a sub asks for "Solo 3" send them this tape. [PERSON_NAME] wears a [PERSON_N…" at bounding box center [334, 161] width 185 height 45
click at [430, 273] on button "Save" at bounding box center [421, 276] width 23 height 12
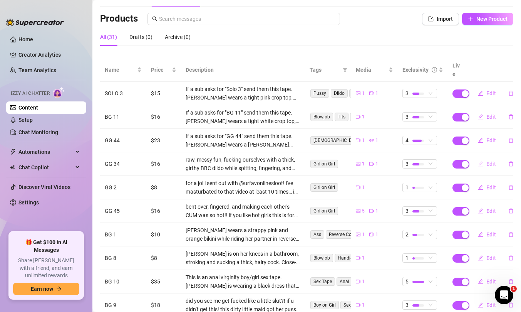
click at [489, 161] on span "Edit" at bounding box center [491, 164] width 10 height 6
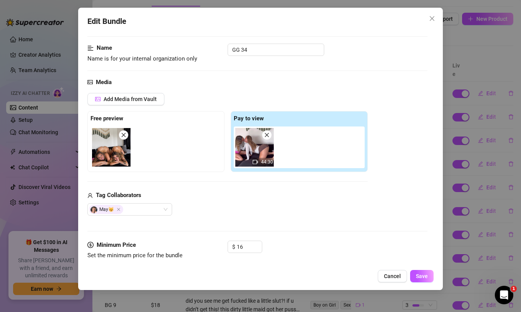
scroll to position [124, 0]
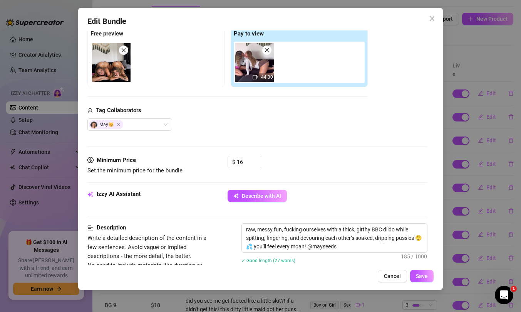
click at [257, 202] on div "Izzy AI Assistant Describe with AI" at bounding box center [257, 198] width 340 height 19
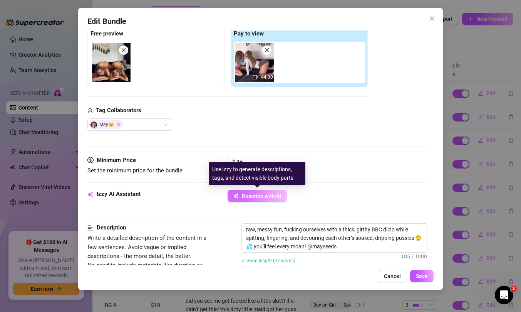
click at [257, 191] on button "Describe with AI" at bounding box center [257, 195] width 59 height 12
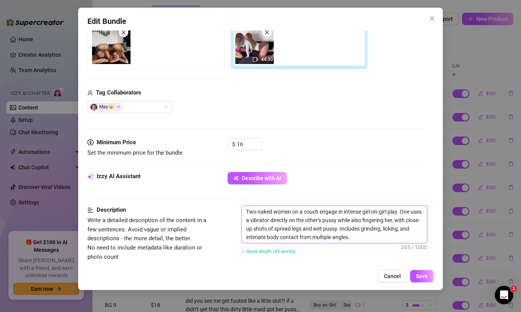
scroll to position [141, 0]
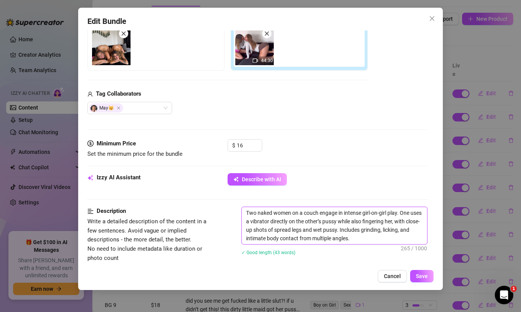
drag, startPoint x: 255, startPoint y: 212, endPoint x: 240, endPoint y: 211, distance: 14.6
click at [240, 211] on div "Description Write a detailed description of the content in a few sentences. Avo…" at bounding box center [257, 235] width 340 height 59
paste textarea "If a sub asks for "Solo 3" send them this tape."
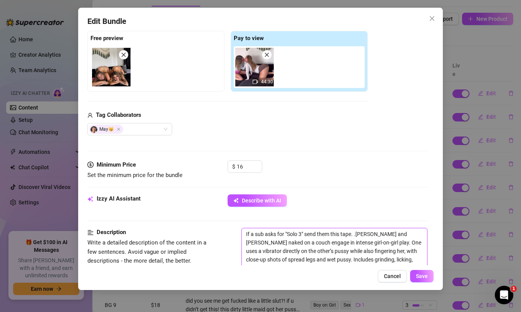
scroll to position [152, 0]
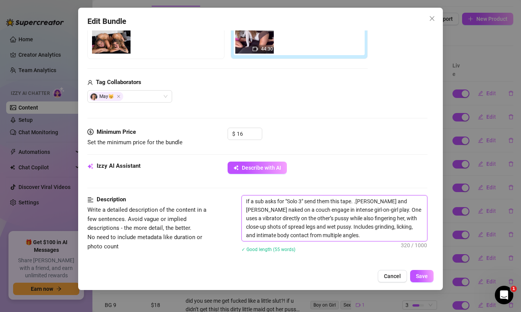
click at [301, 203] on textarea "If a sub asks for "Solo 3" send them this tape. .[PERSON_NAME] and [PERSON_NAME…" at bounding box center [334, 217] width 185 height 45
click at [358, 203] on textarea "If a sub asks for "GG 34" send them this tape. .[PERSON_NAME] and [PERSON_NAME]…" at bounding box center [334, 217] width 185 height 45
click at [425, 273] on span "Save" at bounding box center [422, 276] width 12 height 6
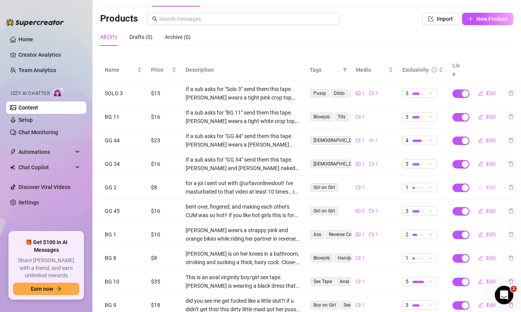
click at [487, 184] on span "Edit" at bounding box center [491, 187] width 10 height 6
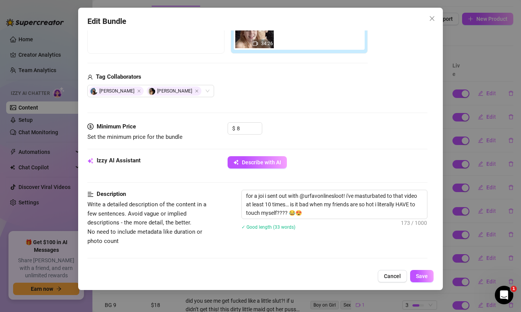
scroll to position [183, 0]
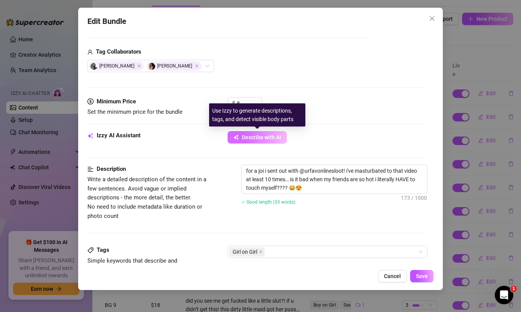
click at [260, 140] on span "Describe with AI" at bounding box center [261, 137] width 39 height 6
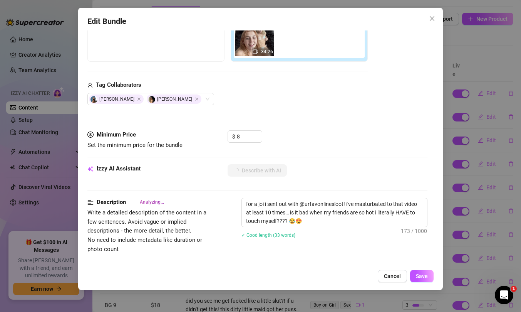
scroll to position [152, 0]
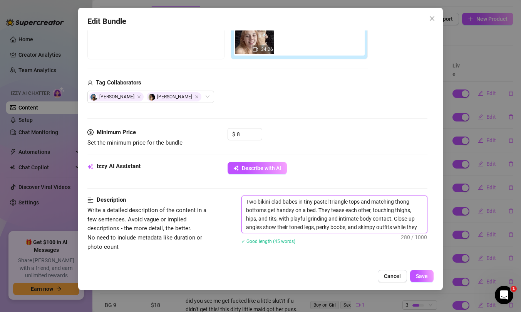
click at [246, 203] on textarea "Two bikini-clad babes in tiny pastel triangle tops and matching thong bottoms g…" at bounding box center [334, 214] width 185 height 37
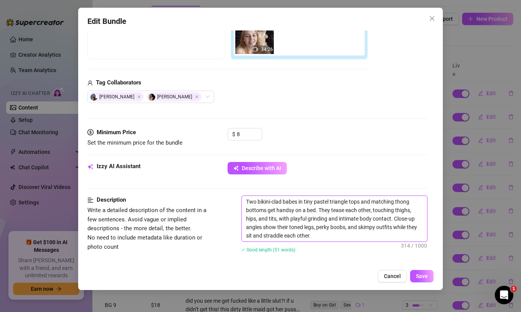
click at [246, 203] on textarea "Two bikini-clad babes in tiny pastel triangle tops and matching thong bottoms g…" at bounding box center [334, 218] width 185 height 45
paste textarea "If a sub asks for "Solo 3" send them this tape."
click at [300, 200] on textarea "If a sub asks for "Solo 3" send them this tape.Two bikini-clad babes in tiny pa…" at bounding box center [334, 218] width 185 height 45
click at [350, 202] on textarea "If a sub asks for "GG 2" send them this tape.Two bikini-clad babes in tiny past…" at bounding box center [334, 218] width 185 height 45
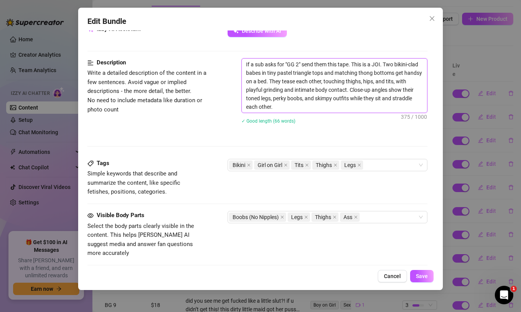
scroll to position [291, 0]
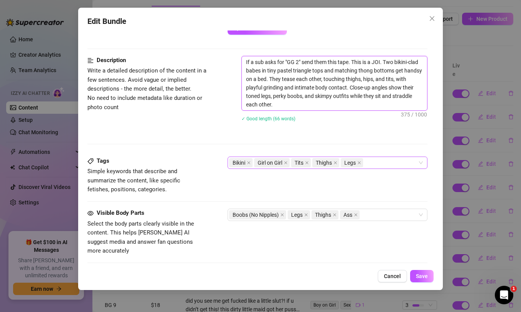
click at [384, 160] on div "Bikini Girl on Girl Tits Thighs Legs" at bounding box center [323, 162] width 189 height 11
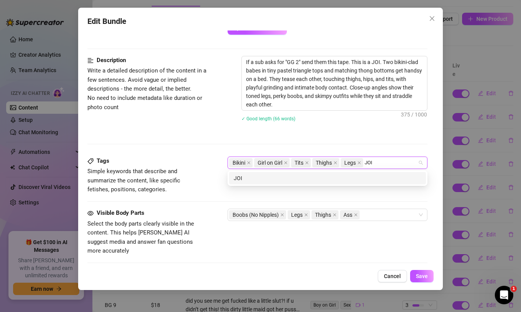
click at [384, 160] on div "Bikini Girl on Girl Tits Thighs Legs JOI JOI" at bounding box center [323, 162] width 189 height 11
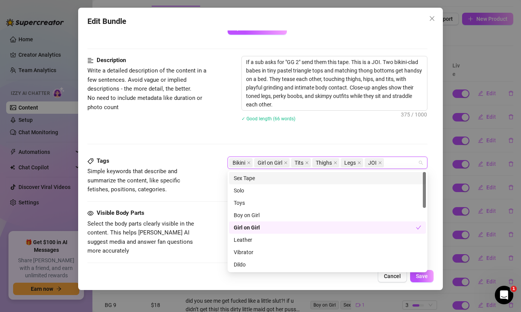
click at [388, 134] on div "Description Write a detailed description of the content in a few sentences. Avo…" at bounding box center [257, 106] width 340 height 100
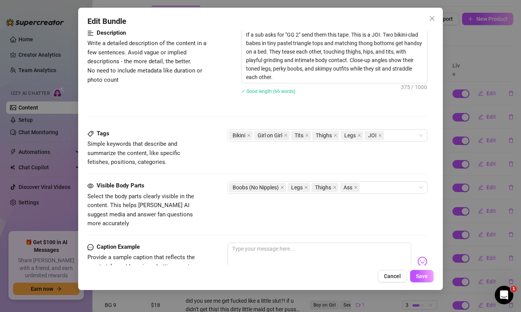
scroll to position [326, 0]
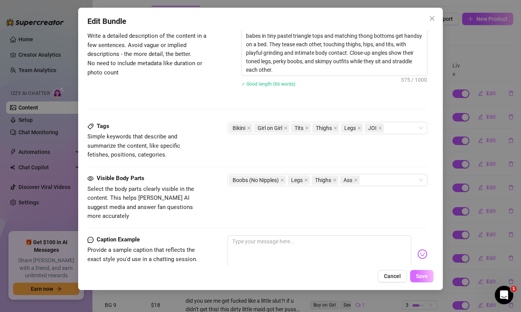
click at [422, 275] on span "Save" at bounding box center [422, 276] width 12 height 6
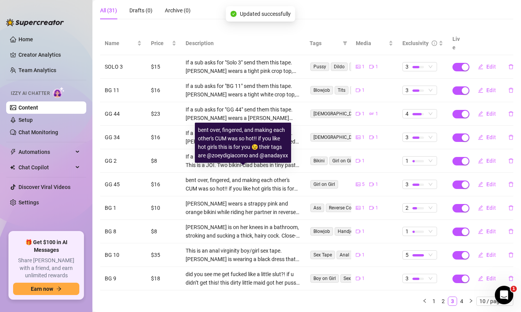
scroll to position [86, 0]
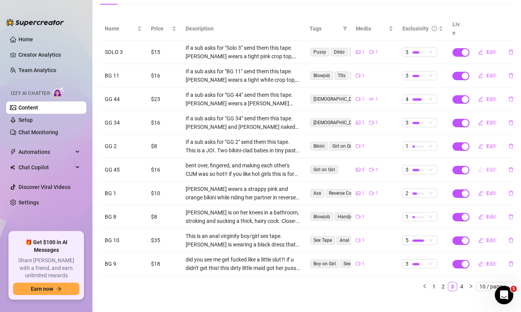
click at [485, 163] on button "Edit" at bounding box center [487, 169] width 30 height 12
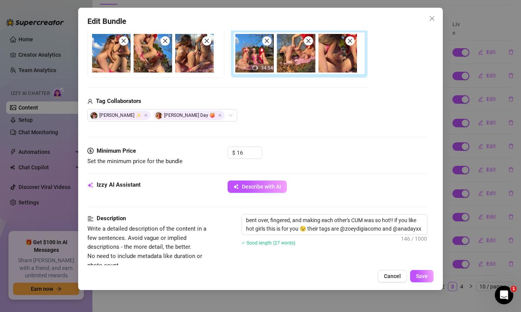
scroll to position [186, 0]
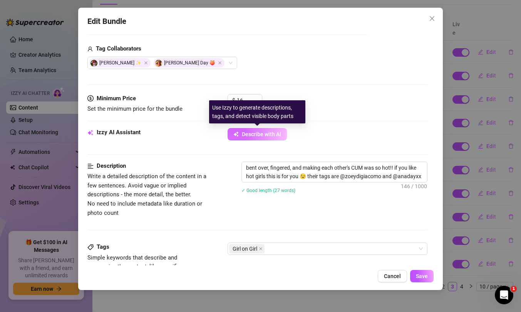
click at [251, 137] on button "Describe with AI" at bounding box center [257, 134] width 59 height 12
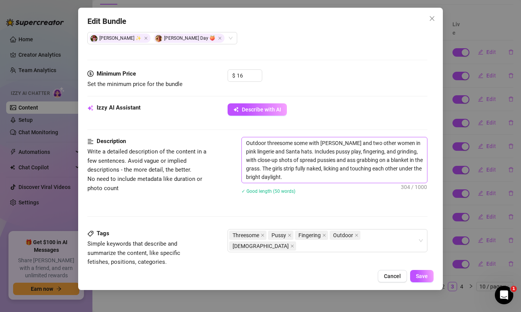
scroll to position [248, 0]
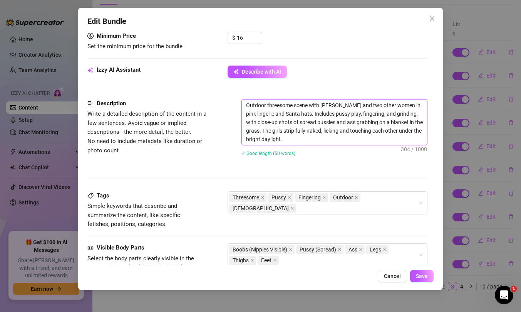
click at [245, 106] on textarea "Outdoor threesome scene with [PERSON_NAME] and two other women in pink lingerie…" at bounding box center [334, 121] width 185 height 45
paste textarea "If a sub asks for "Solo 3" send them this tape."
click at [303, 105] on textarea "If a sub asks for "Solo 3" send them this tape. Outdoor threesome scene with [P…" at bounding box center [334, 121] width 185 height 45
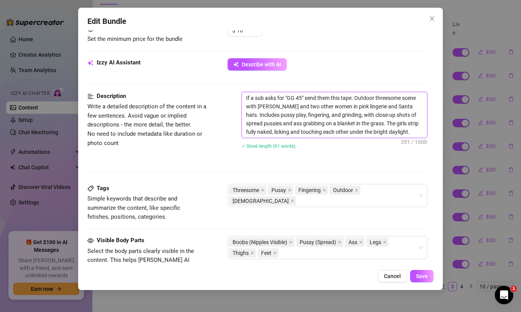
scroll to position [265, 0]
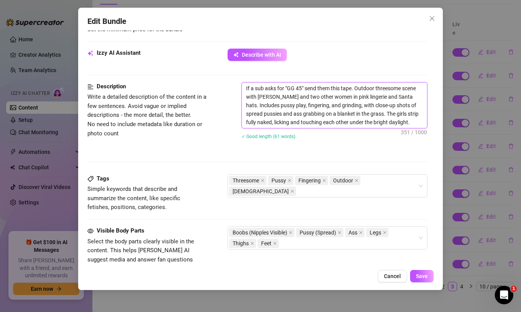
click at [375, 89] on textarea "If a sub asks for "GG 45" send them this tape. Outdoor threesome scene with [PE…" at bounding box center [334, 104] width 185 height 45
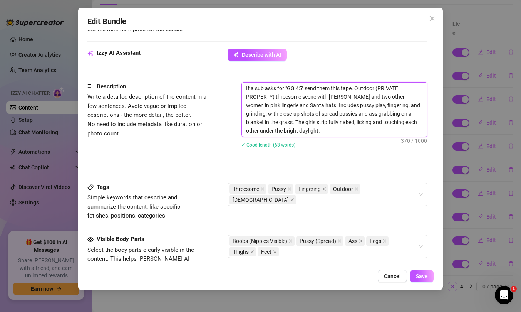
scroll to position [271, 0]
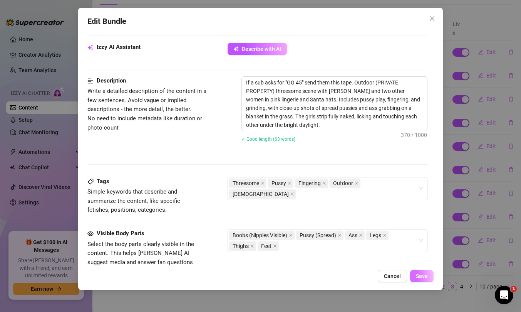
click at [426, 273] on span "Save" at bounding box center [422, 276] width 12 height 6
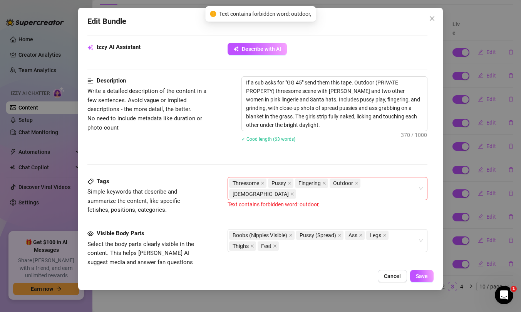
click at [358, 183] on span "Outdoor" at bounding box center [345, 182] width 31 height 9
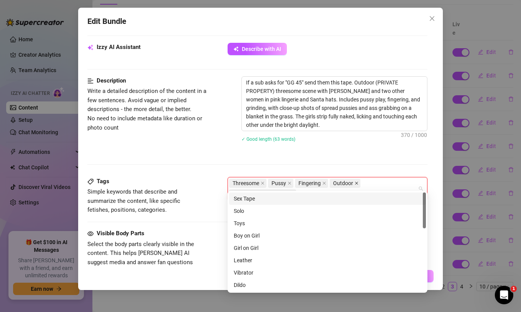
click at [355, 182] on icon "close" at bounding box center [357, 183] width 4 height 4
click at [405, 162] on div "Description Write a detailed description of the content in a few sentences. Avo…" at bounding box center [257, 126] width 340 height 100
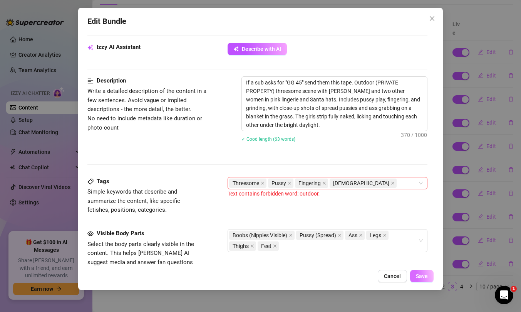
click at [425, 276] on span "Save" at bounding box center [422, 276] width 12 height 6
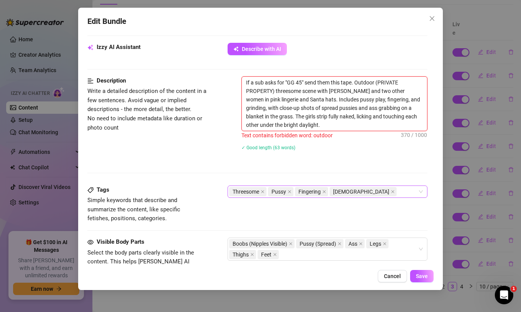
drag, startPoint x: 357, startPoint y: 82, endPoint x: 278, endPoint y: 90, distance: 79.3
click at [278, 90] on textarea "If a sub asks for "GG 45" send them this tape. Outdoor (PRIVATE PROPERTY) three…" at bounding box center [334, 104] width 185 height 54
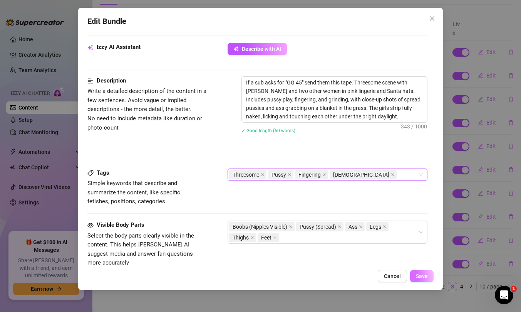
click at [419, 275] on span "Save" at bounding box center [422, 276] width 12 height 6
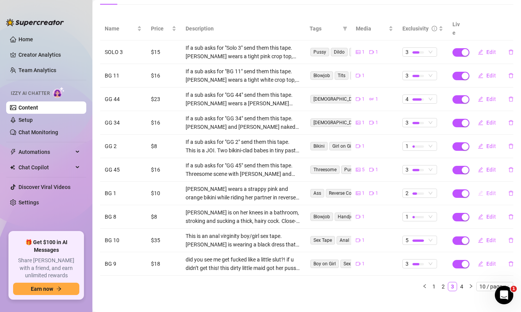
click at [490, 190] on span "Edit" at bounding box center [491, 193] width 10 height 6
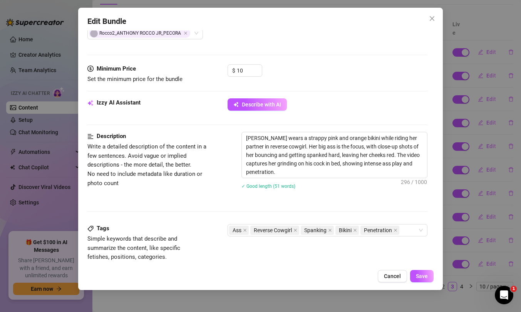
scroll to position [236, 0]
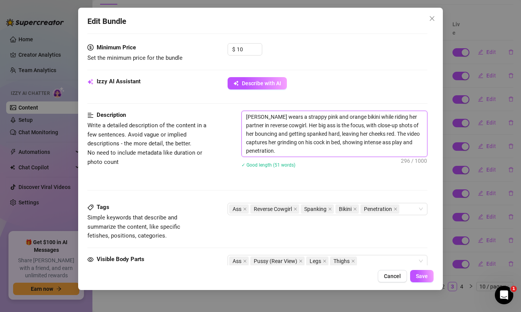
click at [245, 117] on textarea "[PERSON_NAME] wears a strappy pink and orange bikini while riding her partner i…" at bounding box center [334, 133] width 185 height 45
paste textarea "If a sub asks for "Solo 3" send them this tape."
click at [301, 116] on textarea "If a sub asks for "Solo 3" send them this tape.[PERSON_NAME] wears a strappy pi…" at bounding box center [334, 133] width 185 height 45
click at [351, 118] on textarea "If a sub asks for "BG 1" send them this tape.[PERSON_NAME] wears a strappy pink…" at bounding box center [334, 133] width 185 height 45
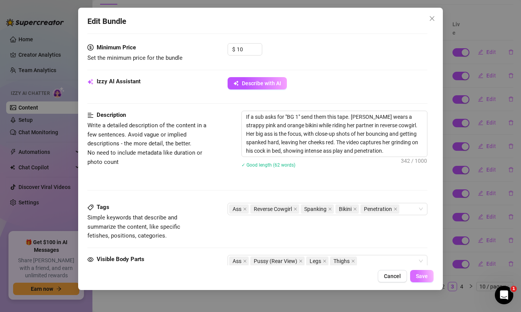
click at [422, 274] on span "Save" at bounding box center [422, 276] width 12 height 6
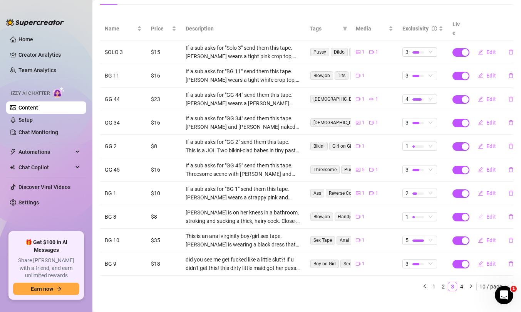
click at [491, 213] on span "Edit" at bounding box center [491, 216] width 10 height 6
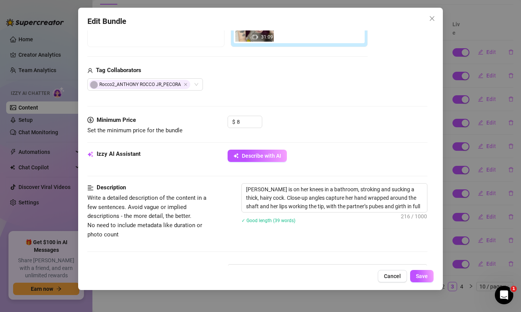
scroll to position [168, 0]
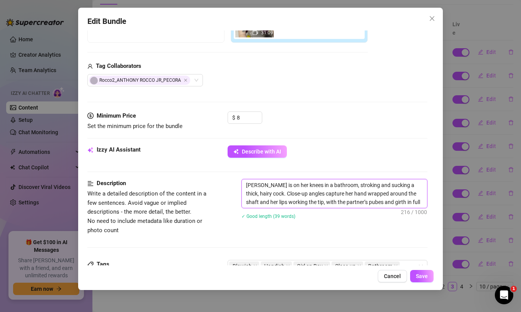
click at [245, 183] on textarea "[PERSON_NAME] is on her knees in a bathroom, stroking and sucking a thick, hair…" at bounding box center [334, 193] width 185 height 28
paste textarea "If a sub asks for "Solo 3" send them this tape."
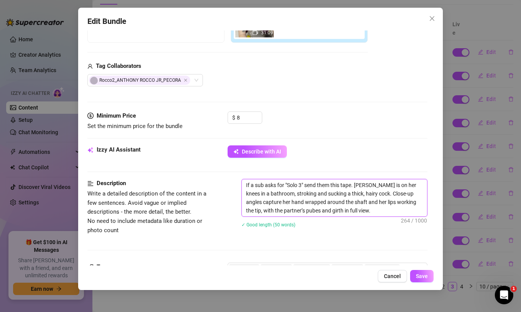
click at [301, 184] on textarea "If a sub asks for "Solo 3" send them this tape. [PERSON_NAME] is on her knees i…" at bounding box center [334, 197] width 185 height 37
click at [422, 272] on button "Save" at bounding box center [421, 276] width 23 height 12
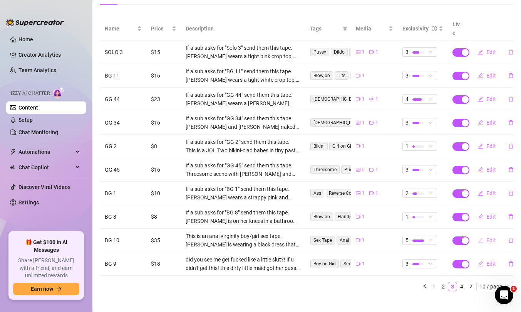
click at [489, 237] on span "Edit" at bounding box center [491, 240] width 10 height 6
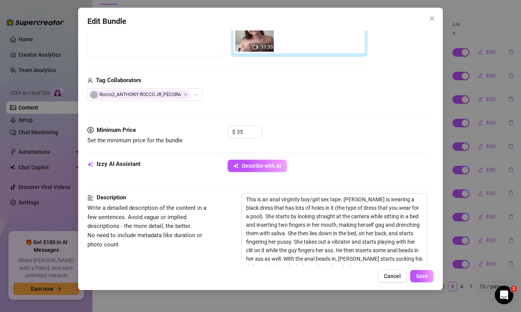
scroll to position [166, 0]
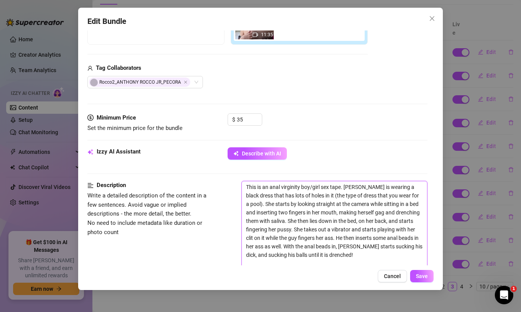
click at [247, 185] on textarea "This is an anal virginity boy/girl sex tape. [PERSON_NAME] is wearing a black d…" at bounding box center [334, 233] width 185 height 105
paste textarea "If a sub asks for "Solo 3" send them this tape."
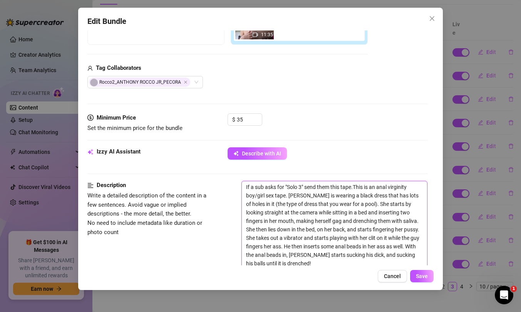
click at [301, 185] on textarea "If a sub asks for "Solo 3" send them this tape.This is an anal virginity boy/gi…" at bounding box center [334, 237] width 185 height 113
click at [356, 186] on textarea "If a sub asks for "BG 10" send them this tape.This is an anal virginity boy/gir…" at bounding box center [334, 237] width 185 height 113
click at [422, 271] on button "Save" at bounding box center [421, 276] width 23 height 12
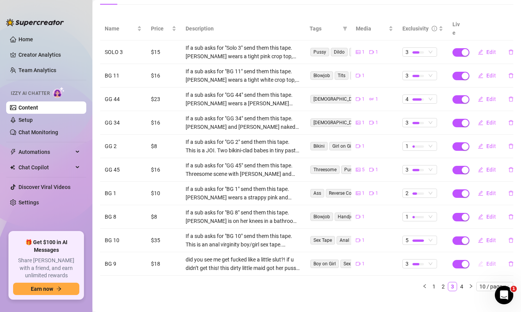
click at [489, 260] on span "Edit" at bounding box center [491, 263] width 10 height 6
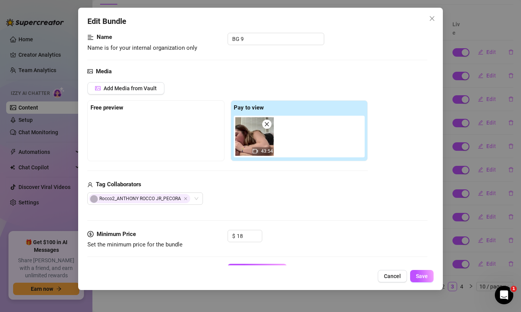
scroll to position [127, 0]
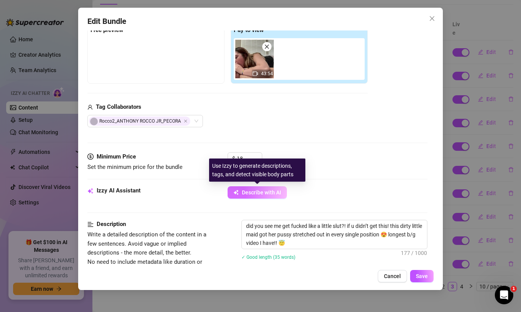
click at [271, 191] on span "Describe with AI" at bounding box center [261, 192] width 39 height 6
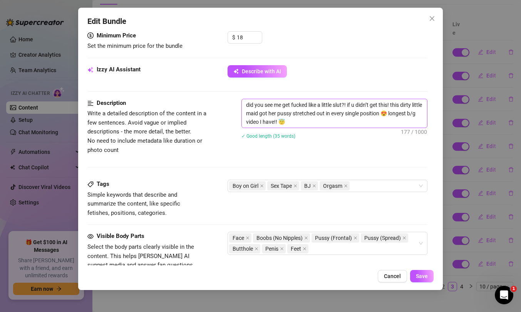
scroll to position [169, 0]
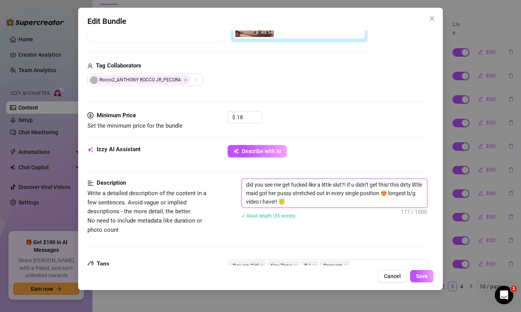
click at [246, 186] on textarea "did you see me get fucked like a little slut?! if u didn’t get this! this dirty…" at bounding box center [334, 193] width 185 height 28
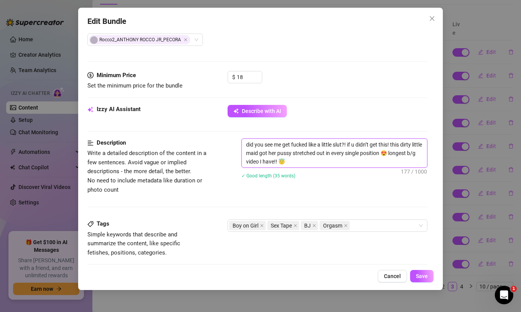
scroll to position [251, 0]
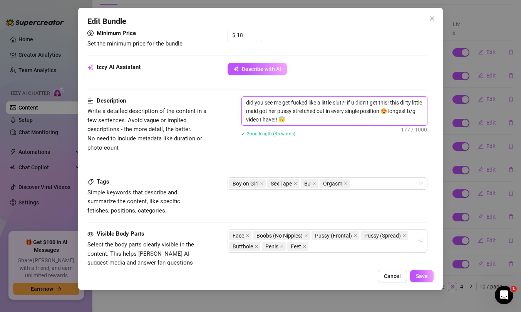
paste textarea "If a sub asks for "Solo 3" send them this tape."
click at [301, 102] on textarea "If a sub asks for "Solo 3" send them this tape. did you see me get fucked like …" at bounding box center [334, 111] width 185 height 28
click at [352, 101] on textarea "If a sub asks for "BG 9" send them this tape. did you see me get fucked like a …" at bounding box center [334, 111] width 185 height 28
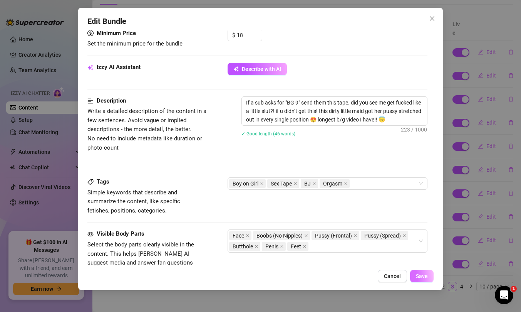
click at [417, 276] on span "Save" at bounding box center [422, 276] width 12 height 6
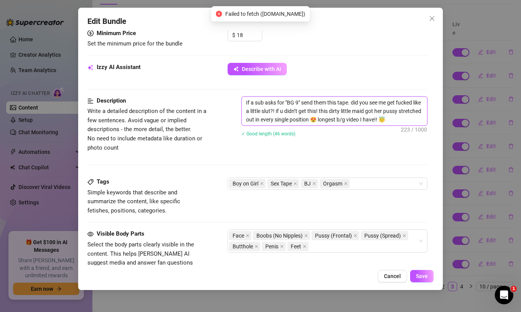
click at [364, 119] on textarea "If a sub asks for "BG 9" send them this tape. did you see me get fucked like a …" at bounding box center [334, 111] width 185 height 28
drag, startPoint x: 405, startPoint y: 118, endPoint x: 343, endPoint y: 120, distance: 62.0
click at [343, 120] on textarea "If a sub asks for "BG 9" send them this tape. did you see me get fucked like a …" at bounding box center [334, 111] width 185 height 28
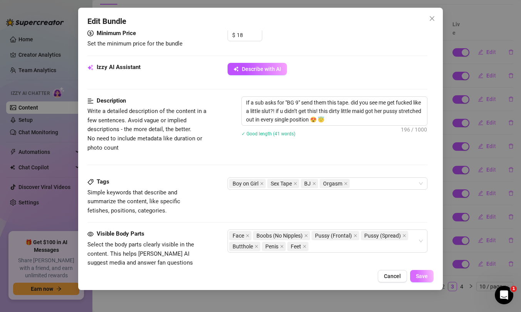
click at [420, 276] on span "Save" at bounding box center [422, 276] width 12 height 6
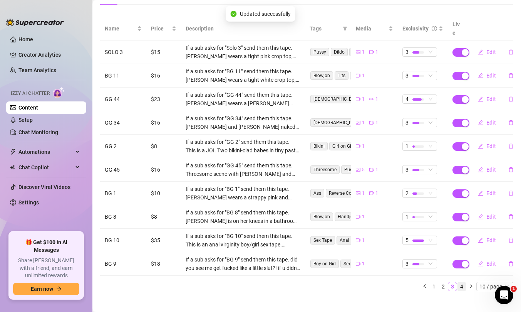
click at [464, 282] on link "4" at bounding box center [461, 286] width 8 height 8
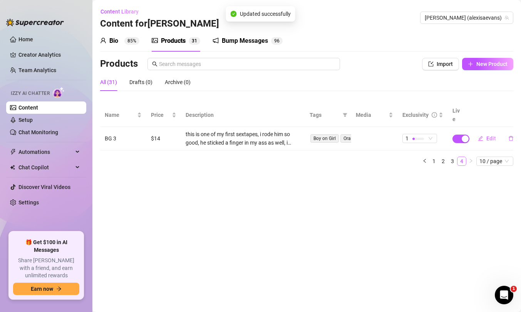
scroll to position [0, 0]
click at [363, 244] on main "Content Library Content for [PERSON_NAME] (alexisaevans) Bio 85% Products 3 1 B…" at bounding box center [306, 156] width 429 height 312
click at [491, 132] on button "Edit" at bounding box center [487, 138] width 30 height 12
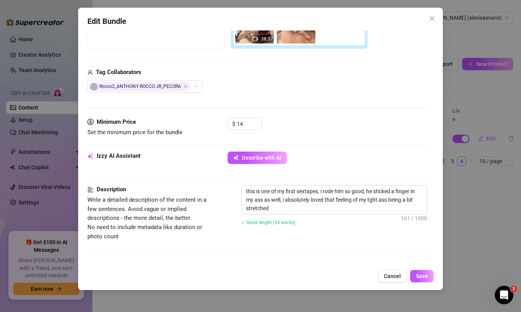
scroll to position [176, 0]
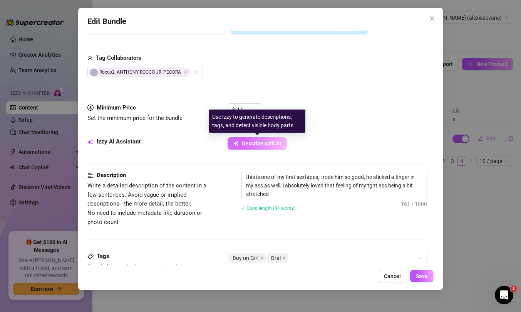
click at [268, 146] on span "Describe with AI" at bounding box center [261, 143] width 39 height 6
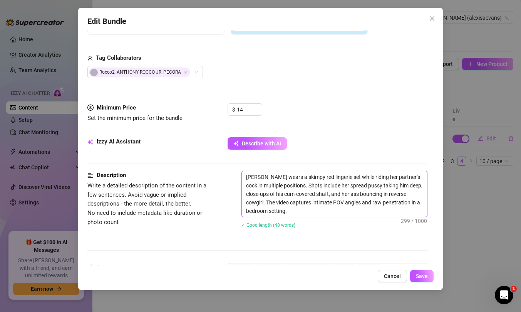
click at [246, 176] on textarea "[PERSON_NAME] wears a skimpy red lingerie set while riding her partner’s cock i…" at bounding box center [334, 193] width 185 height 45
paste textarea "If a sub asks for "Solo 3" send them this tape."
drag, startPoint x: 297, startPoint y: 176, endPoint x: 289, endPoint y: 175, distance: 7.7
click at [289, 175] on textarea "If a sub asks for "Solo 3" send them this tape.[PERSON_NAME] wears a skimpy red…" at bounding box center [334, 193] width 185 height 45
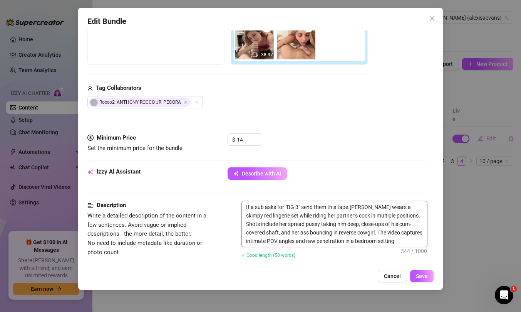
scroll to position [198, 0]
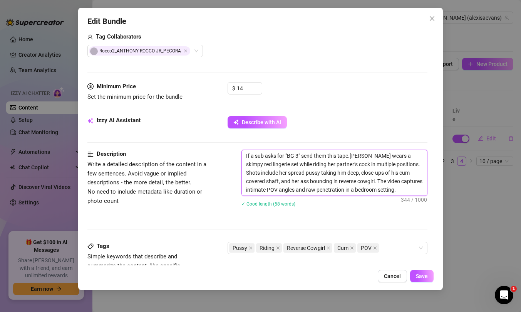
click at [350, 154] on textarea "If a sub asks for "BG 3" send them this tape.[PERSON_NAME] wears a skimpy red l…" at bounding box center [334, 172] width 185 height 45
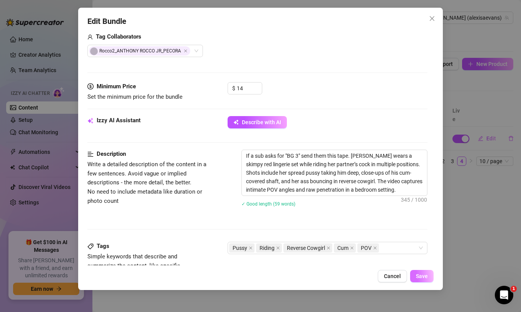
click at [422, 279] on button "Save" at bounding box center [421, 276] width 23 height 12
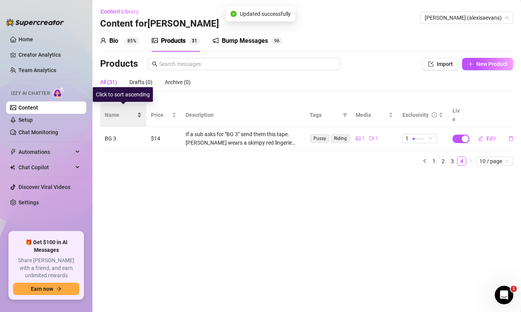
click at [119, 111] on span "Name" at bounding box center [120, 115] width 31 height 8
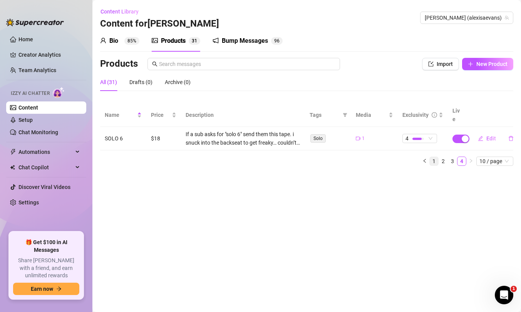
click at [436, 157] on link "1" at bounding box center [434, 161] width 8 height 8
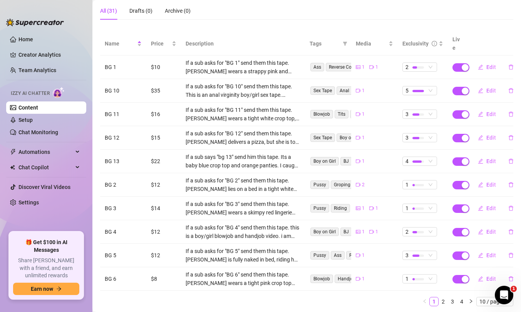
scroll to position [86, 0]
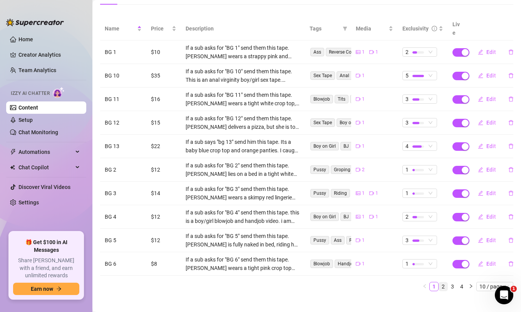
click at [445, 282] on link "2" at bounding box center [443, 286] width 8 height 8
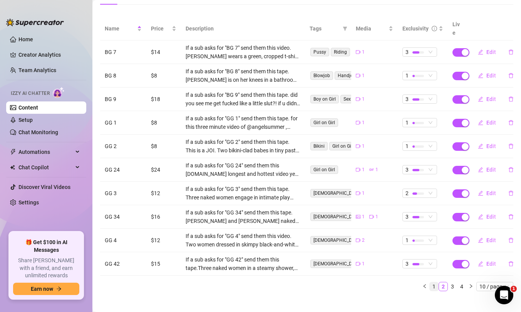
click at [435, 282] on link "1" at bounding box center [434, 286] width 8 height 8
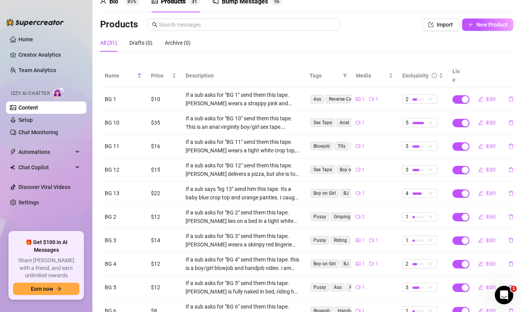
scroll to position [37, 0]
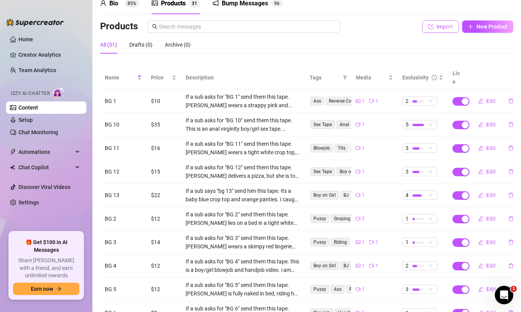
click at [439, 27] on span "Import" at bounding box center [445, 26] width 16 height 6
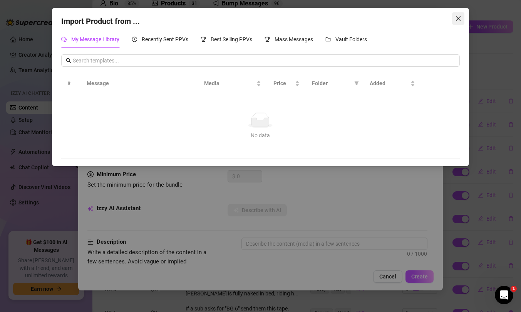
click at [462, 16] on span "Close" at bounding box center [458, 18] width 12 height 6
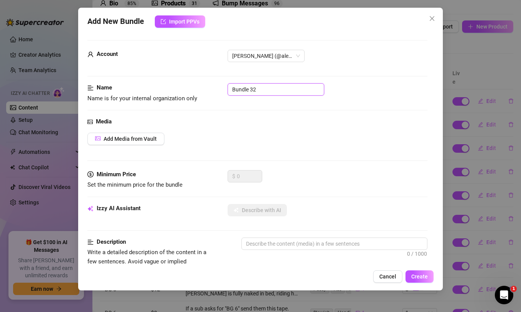
drag, startPoint x: 268, startPoint y: 90, endPoint x: 176, endPoint y: 77, distance: 93.0
click at [176, 79] on form "Account [PERSON_NAME] (@alexisaevans) Name Name is for your internal organizati…" at bounding box center [257, 314] width 340 height 548
click at [280, 157] on div "Media Add Media from Vault" at bounding box center [257, 143] width 340 height 53
click at [116, 140] on span "Add Media from Vault" at bounding box center [130, 139] width 53 height 6
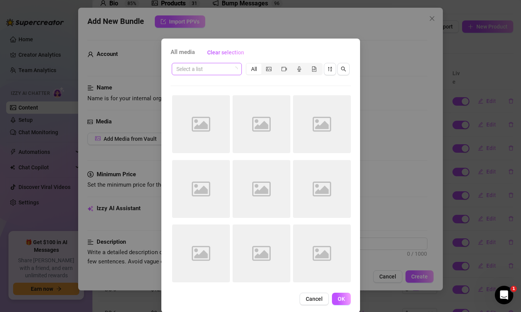
click at [212, 68] on input "search" at bounding box center [203, 69] width 54 height 12
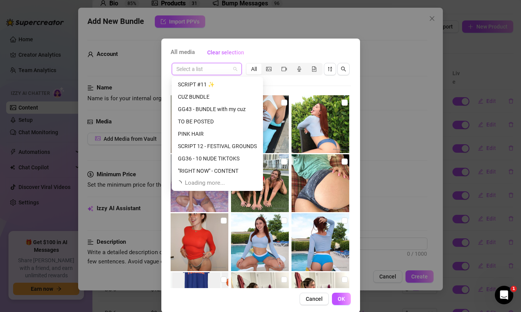
scroll to position [25, 0]
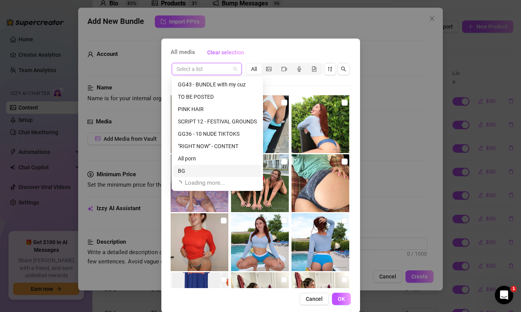
click at [186, 169] on div "BG" at bounding box center [217, 170] width 79 height 8
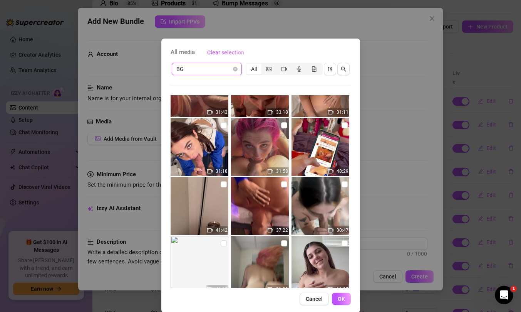
scroll to position [0, 0]
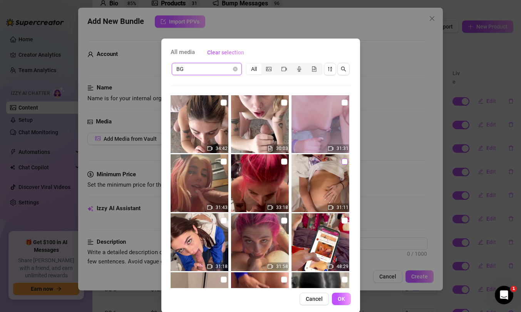
click at [344, 161] on input "checkbox" at bounding box center [345, 161] width 6 height 6
click at [345, 292] on button "OK" at bounding box center [341, 298] width 19 height 12
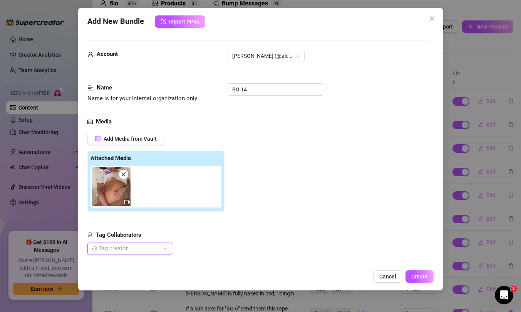
scroll to position [138, 0]
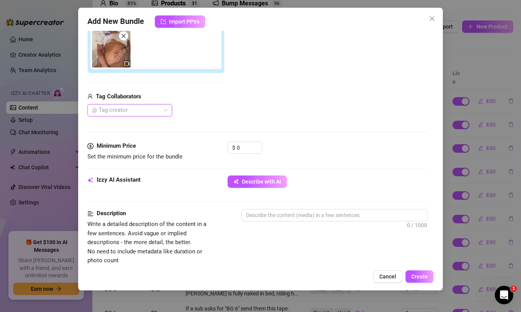
click at [154, 109] on div at bounding box center [126, 110] width 74 height 11
click at [136, 124] on div "Rocco2_ANTHONY ROCCO JR_PECORA" at bounding box center [130, 125] width 72 height 8
drag, startPoint x: 250, startPoint y: 149, endPoint x: 185, endPoint y: 139, distance: 65.8
click at [193, 139] on form "Account [PERSON_NAME] (@alexisaevans) Name Name is for your internal organizati…" at bounding box center [257, 231] width 340 height 658
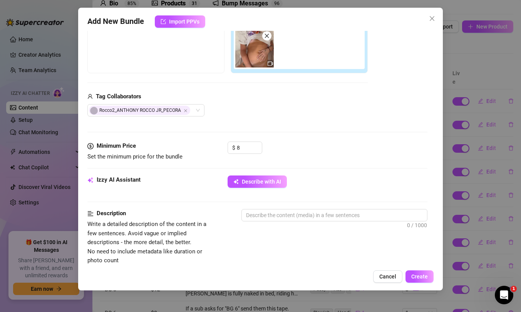
click at [329, 136] on div "Media Add Media from Vault Free preview Pay to view Tag Collaborators Rocco2_AN…" at bounding box center [257, 60] width 340 height 162
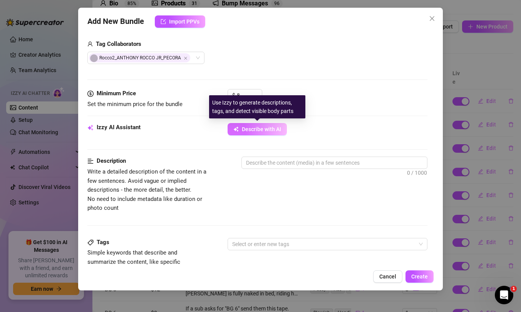
click at [272, 128] on span "Describe with AI" at bounding box center [261, 129] width 39 height 6
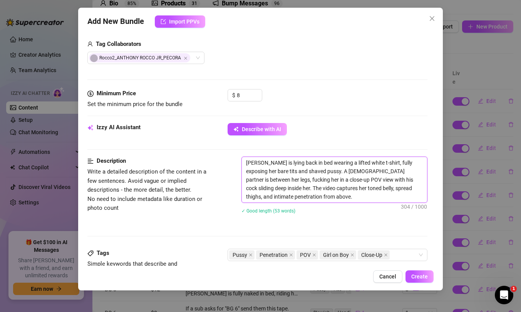
click at [244, 163] on textarea "[PERSON_NAME] is lying back in bed wearing a lifted white t-shirt, fully exposi…" at bounding box center [334, 179] width 185 height 45
paste textarea "If a sub asks for "Solo 3" send them this tape."
click at [301, 164] on textarea "If a sub asks for "Solo 3" send them this tape. [PERSON_NAME] is lying back in …" at bounding box center [334, 179] width 185 height 45
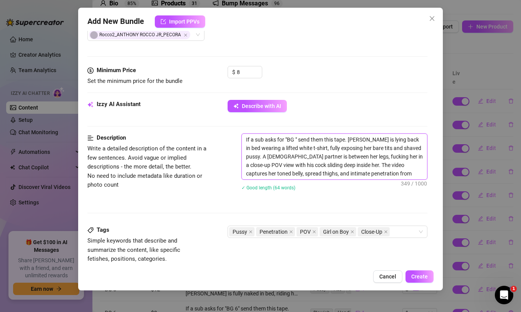
scroll to position [213, 0]
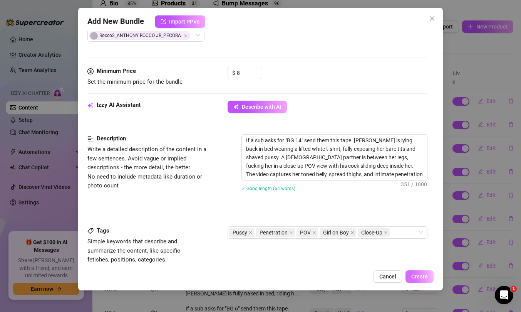
click at [414, 275] on span "Create" at bounding box center [419, 276] width 17 height 6
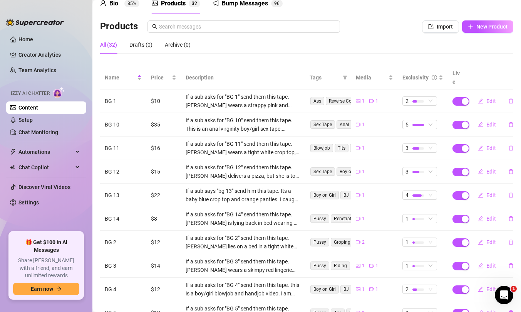
scroll to position [59, 0]
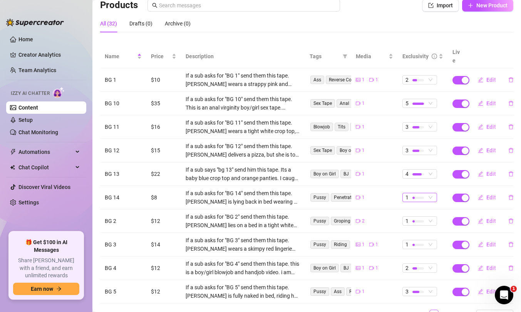
click at [421, 194] on div at bounding box center [418, 197] width 12 height 7
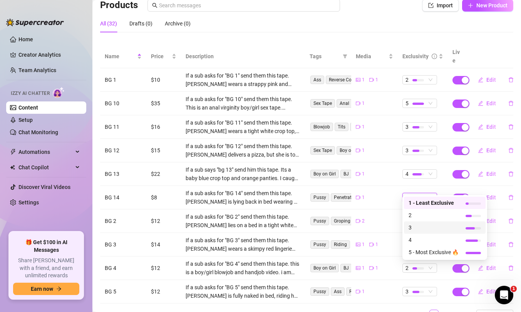
click at [425, 227] on span "3" at bounding box center [434, 227] width 50 height 8
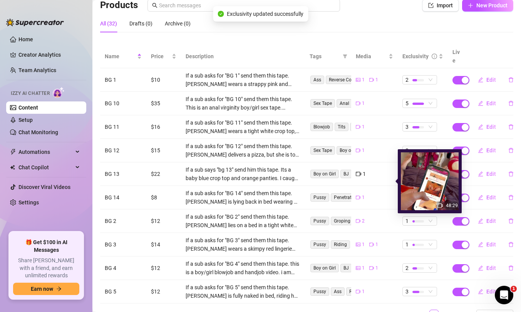
scroll to position [0, 0]
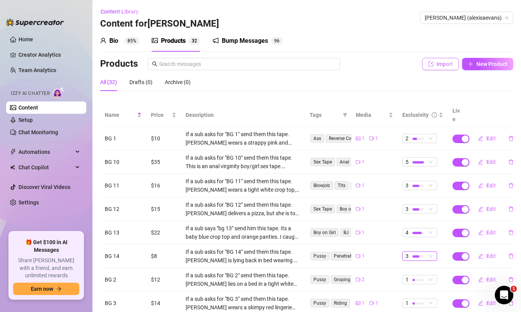
click at [442, 61] on span "Import" at bounding box center [445, 64] width 16 height 6
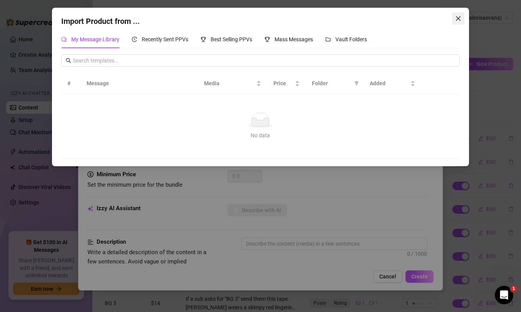
click at [461, 19] on icon "close" at bounding box center [458, 18] width 6 height 6
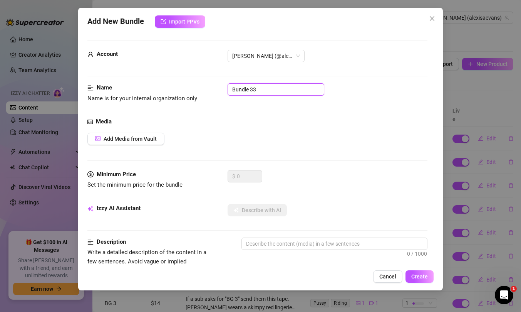
drag, startPoint x: 265, startPoint y: 90, endPoint x: 178, endPoint y: 71, distance: 88.8
click at [178, 71] on form "Account [PERSON_NAME] (@alexisaevans) Name Name is for your internal organizati…" at bounding box center [257, 314] width 340 height 548
click at [129, 136] on span "Add Media from Vault" at bounding box center [130, 139] width 53 height 6
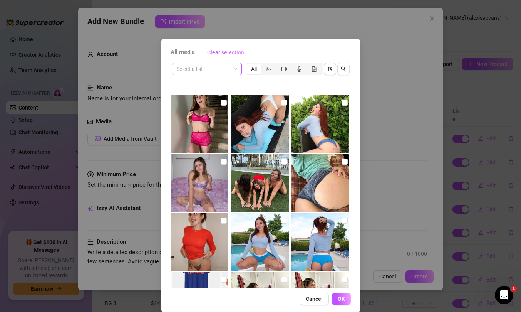
click at [214, 67] on input "search" at bounding box center [203, 69] width 54 height 12
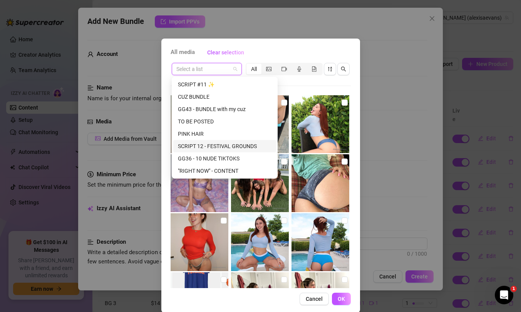
scroll to position [56, 0]
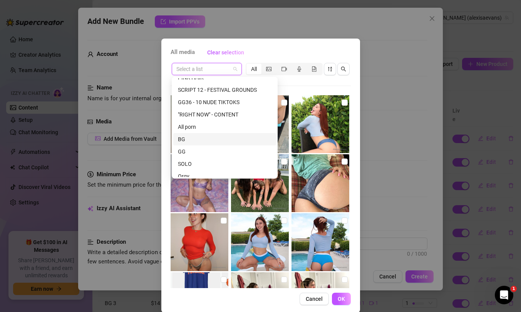
click at [189, 138] on div "BG" at bounding box center [225, 139] width 94 height 8
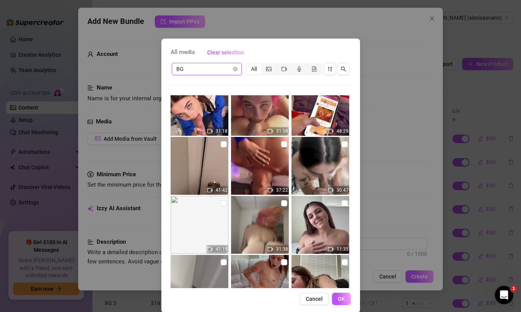
scroll to position [137, 0]
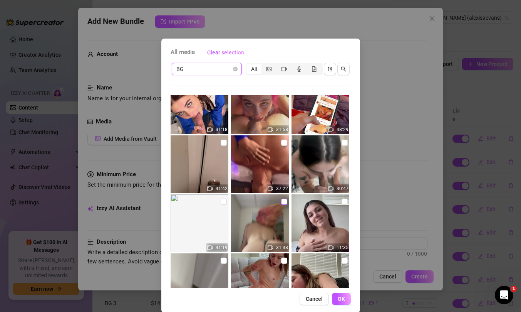
click at [283, 202] on input "checkbox" at bounding box center [284, 201] width 6 height 6
click at [339, 292] on span "OK" at bounding box center [341, 298] width 7 height 6
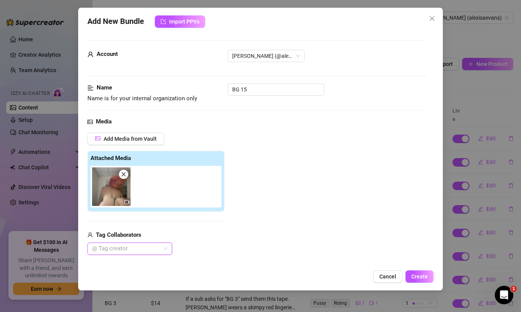
scroll to position [91, 0]
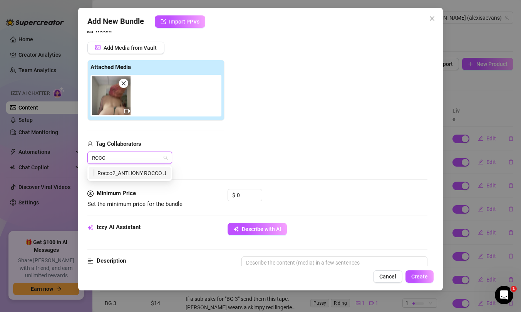
click at [126, 171] on div "Rocco2_ANTHONY ROCCO JR_PECORA" at bounding box center [130, 173] width 72 height 8
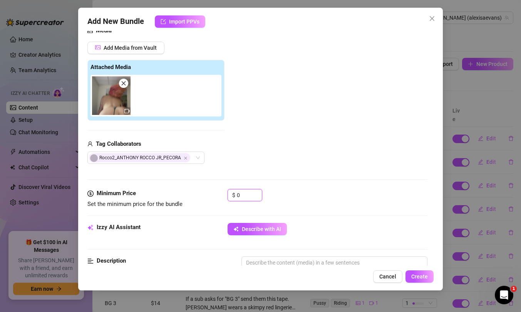
drag, startPoint x: 250, startPoint y: 195, endPoint x: 225, endPoint y: 191, distance: 24.6
click at [226, 191] on div "Minimum Price Set the minimum price for the bundle $ 0" at bounding box center [257, 199] width 340 height 20
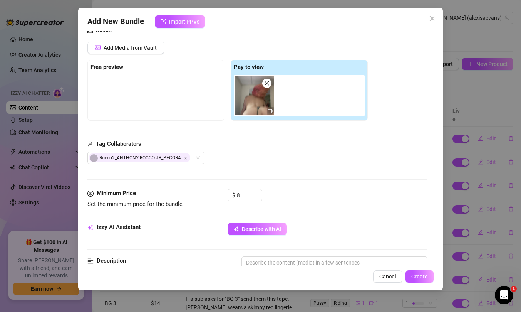
click at [371, 167] on div "Media Add Media from Vault Free preview Pay to view Tag Collaborators Rocco2_AN…" at bounding box center [257, 107] width 340 height 162
click at [270, 224] on button "Describe with AI" at bounding box center [257, 229] width 59 height 12
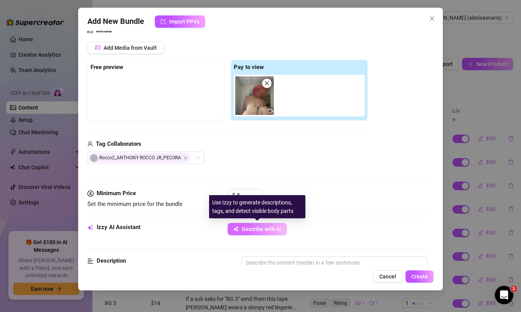
click at [269, 223] on button "Describe with AI" at bounding box center [257, 229] width 59 height 12
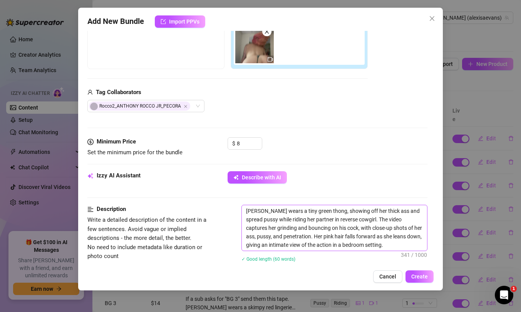
scroll to position [145, 0]
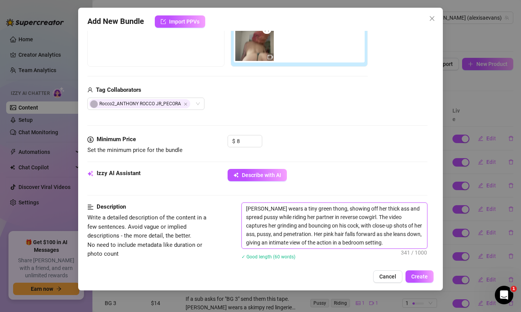
click at [246, 210] on textarea "[PERSON_NAME] wears a tiny green thong, showing off her thick ass and spread pu…" at bounding box center [334, 225] width 185 height 45
paste textarea "If a sub asks for "Solo 3" send them this tape."
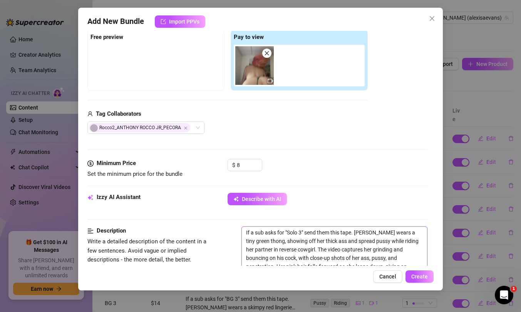
scroll to position [143, 0]
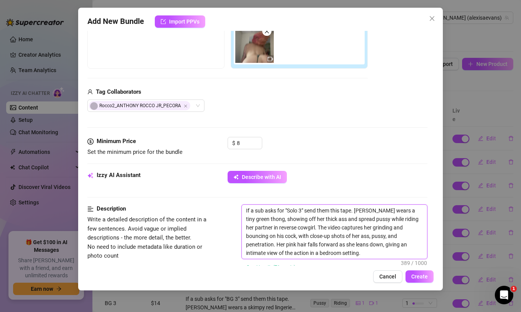
click at [302, 209] on textarea "If a sub asks for "Solo 3" send them this tape. [PERSON_NAME] wears a tiny gree…" at bounding box center [334, 231] width 185 height 54
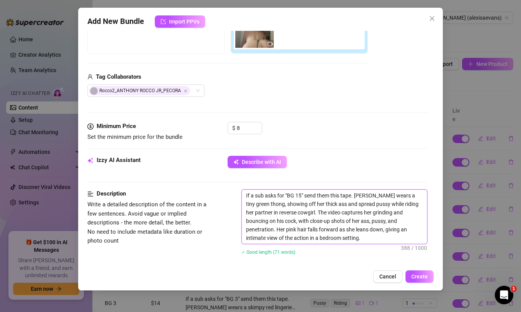
scroll to position [163, 0]
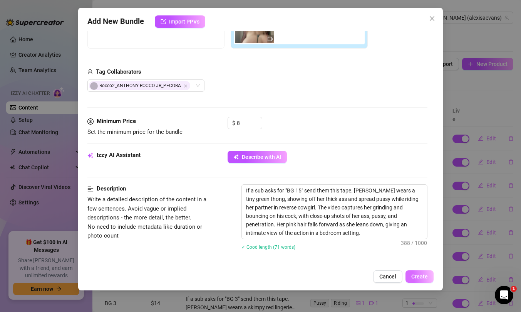
click at [424, 274] on span "Create" at bounding box center [419, 276] width 17 height 6
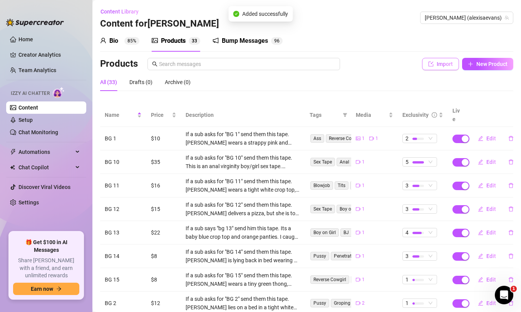
click at [445, 65] on span "Import" at bounding box center [445, 64] width 16 height 6
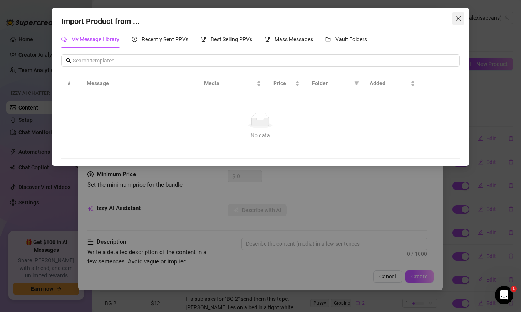
click at [458, 21] on icon "close" at bounding box center [458, 18] width 6 height 6
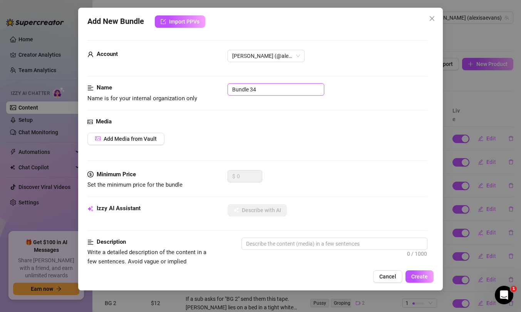
drag, startPoint x: 265, startPoint y: 91, endPoint x: 182, endPoint y: 88, distance: 82.5
click at [184, 89] on div "Name Name is for your internal organization only Bundle 34" at bounding box center [257, 93] width 340 height 20
click at [144, 138] on span "Add Media from Vault" at bounding box center [130, 139] width 53 height 6
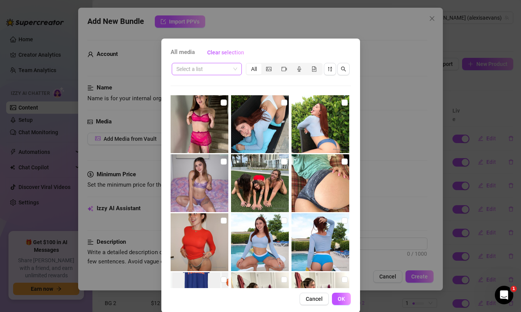
click at [212, 69] on input "search" at bounding box center [203, 69] width 54 height 12
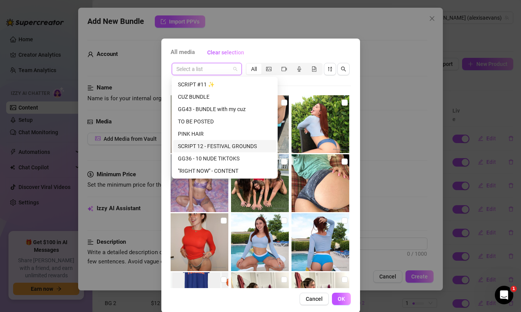
scroll to position [65, 0]
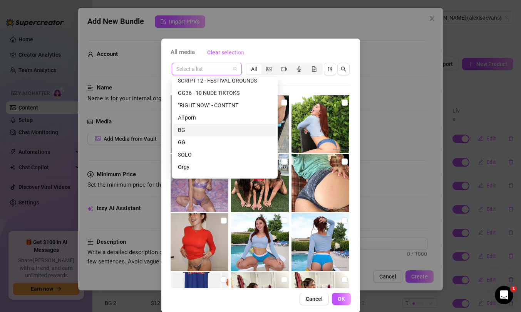
click at [194, 131] on div "BG" at bounding box center [225, 130] width 94 height 8
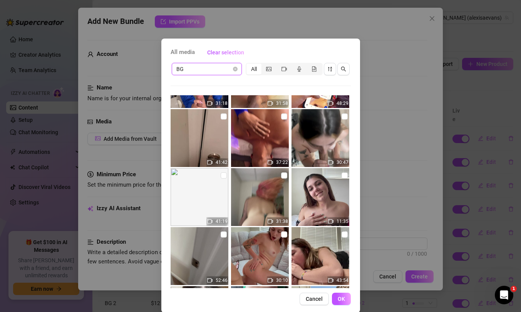
scroll to position [183, 0]
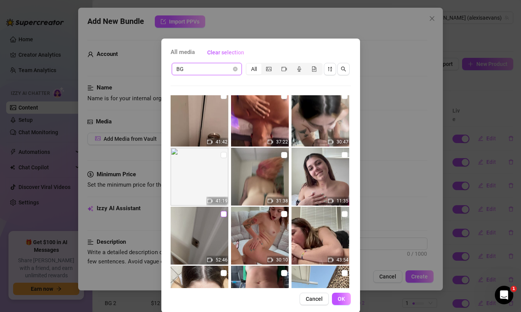
click at [226, 215] on input "checkbox" at bounding box center [224, 214] width 6 height 6
click at [339, 292] on span "OK" at bounding box center [341, 298] width 7 height 6
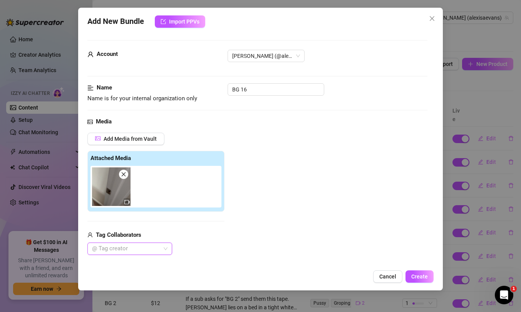
scroll to position [88, 0]
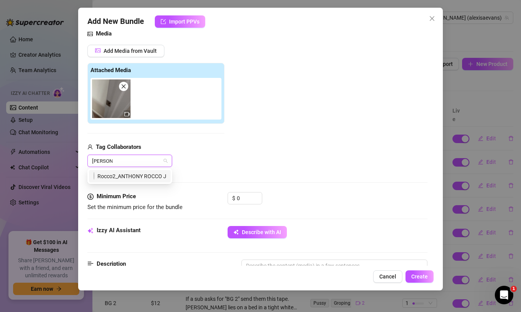
click at [146, 174] on div "Rocco2_ANTHONY ROCCO JR_PECORA" at bounding box center [130, 176] width 72 height 8
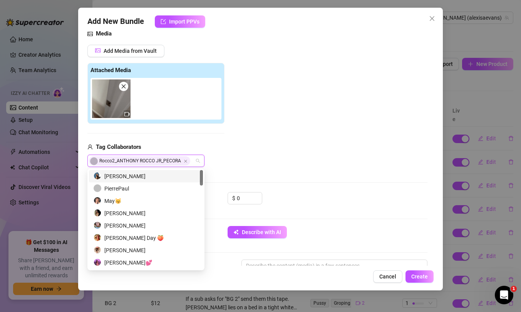
click at [274, 179] on div "Media Add Media from Vault Attached Media Tag Collaborators Rocco2_ANTHONY ROCC…" at bounding box center [257, 110] width 340 height 162
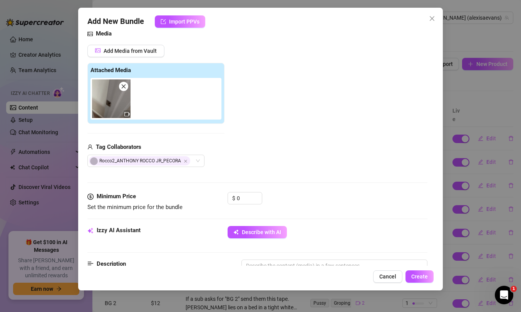
click at [274, 179] on div "Media Add Media from Vault Attached Media Tag Collaborators Rocco2_ANTHONY ROCC…" at bounding box center [257, 110] width 340 height 162
drag, startPoint x: 245, startPoint y: 201, endPoint x: 212, endPoint y: 190, distance: 34.6
click at [215, 191] on form "Account [PERSON_NAME] (@alexisaevans) Name Name is for your internal organizati…" at bounding box center [257, 281] width 340 height 658
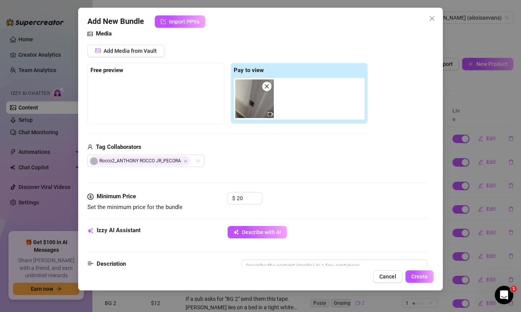
click at [305, 170] on div "Media Add Media from Vault Free preview Pay to view Tag Collaborators Rocco2_AN…" at bounding box center [257, 110] width 340 height 162
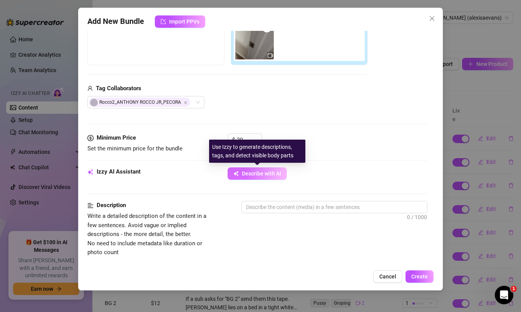
click at [255, 179] on button "Describe with AI" at bounding box center [257, 173] width 59 height 12
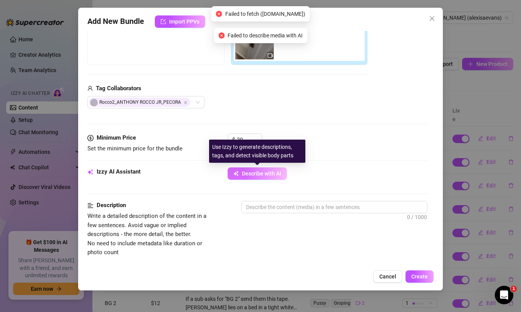
click at [256, 175] on span "Describe with AI" at bounding box center [261, 173] width 39 height 6
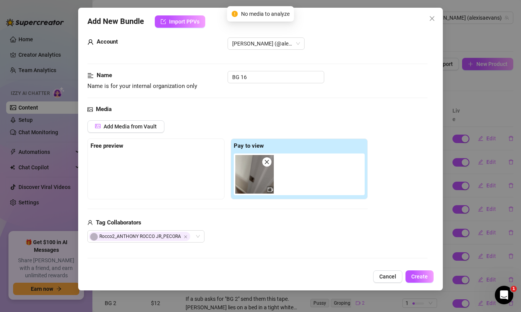
scroll to position [10, 0]
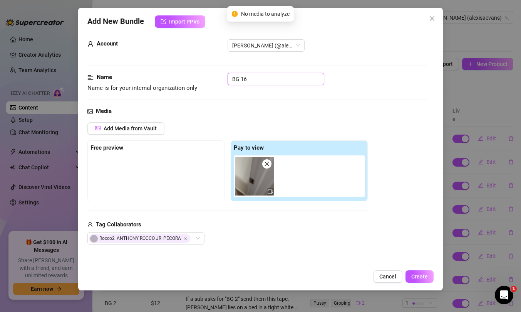
click at [315, 85] on input "BG 16" at bounding box center [276, 79] width 97 height 12
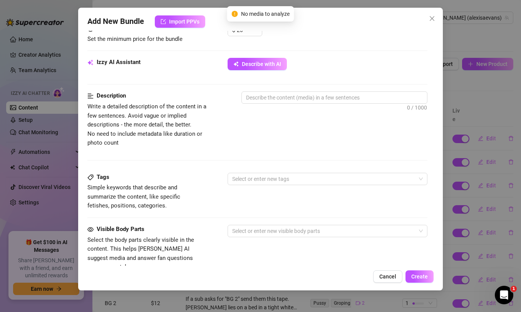
scroll to position [272, 0]
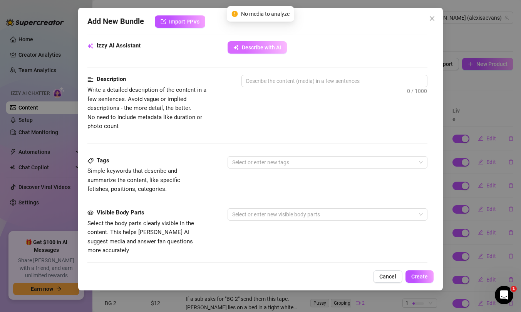
click at [271, 52] on button "Describe with AI" at bounding box center [257, 47] width 59 height 12
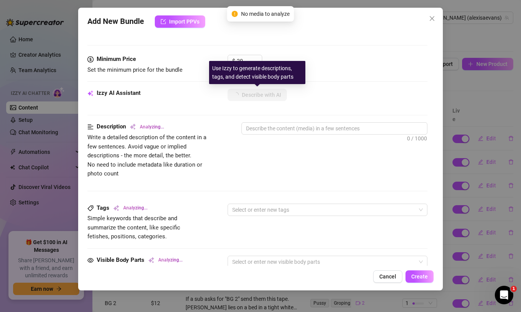
scroll to position [194, 0]
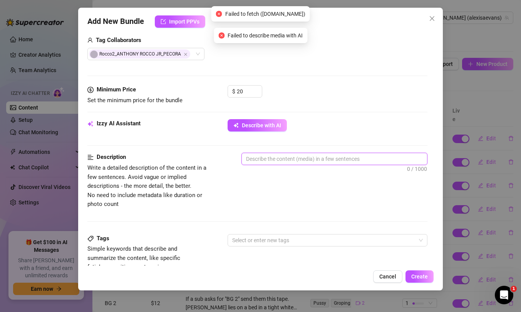
click at [343, 156] on textarea at bounding box center [334, 159] width 185 height 12
paste textarea "22 minutes long with lots of different positions including sloppy blowjob, titt…"
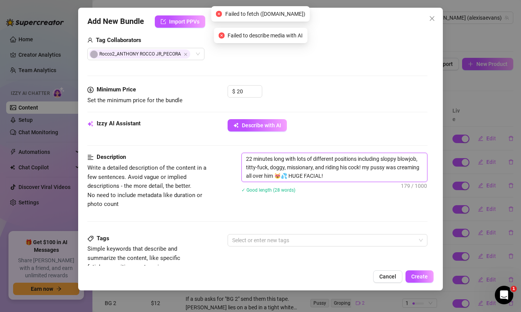
scroll to position [0, 0]
click at [244, 156] on textarea "22 minutes long with lots of different positions including sloppy blowjob, titt…" at bounding box center [334, 167] width 185 height 28
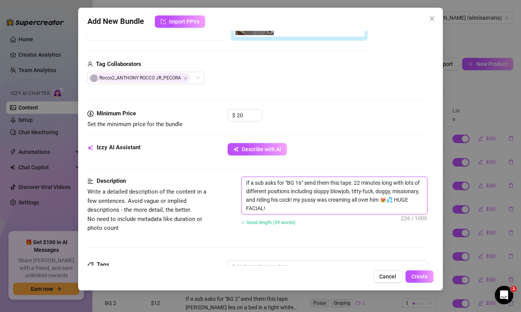
scroll to position [171, 0]
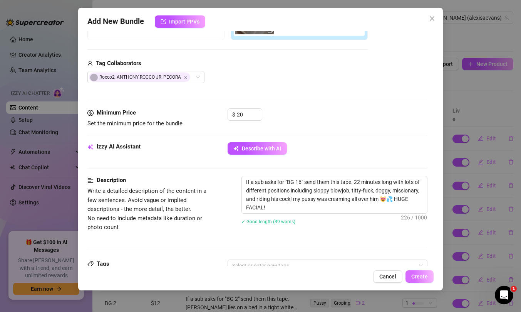
click at [420, 272] on button "Create" at bounding box center [419, 276] width 28 height 12
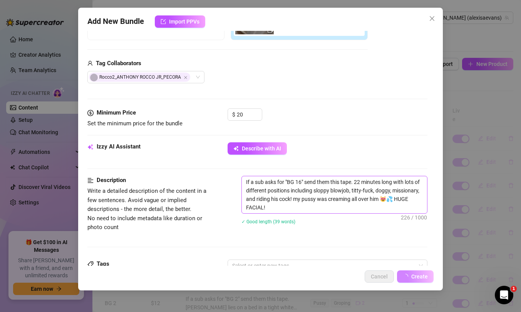
scroll to position [180, 0]
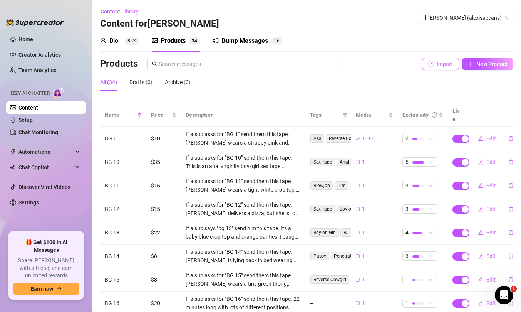
click at [453, 62] on button "Import" at bounding box center [440, 64] width 37 height 12
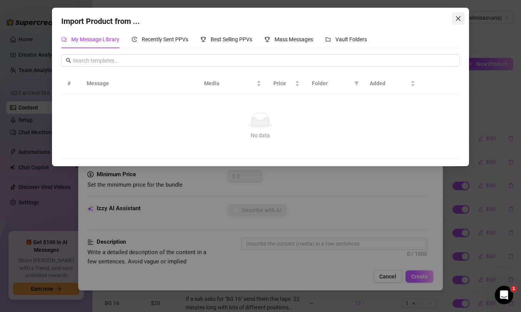
click at [459, 20] on icon "close" at bounding box center [458, 18] width 6 height 6
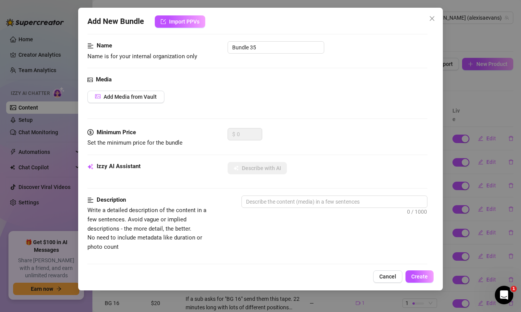
scroll to position [0, 0]
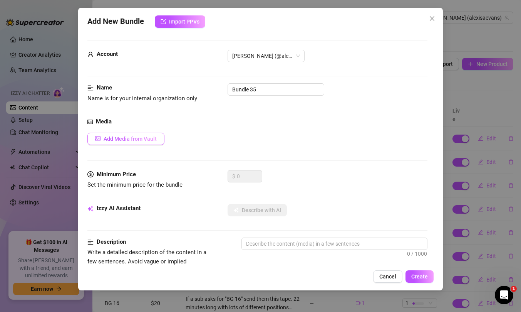
click at [138, 133] on button "Add Media from Vault" at bounding box center [125, 138] width 77 height 12
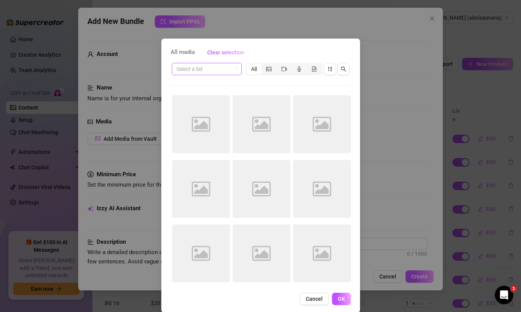
click at [205, 69] on input "search" at bounding box center [203, 69] width 54 height 12
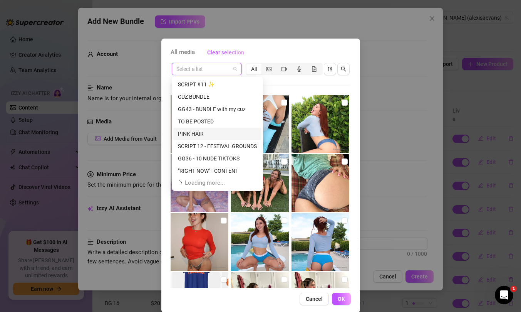
scroll to position [25, 0]
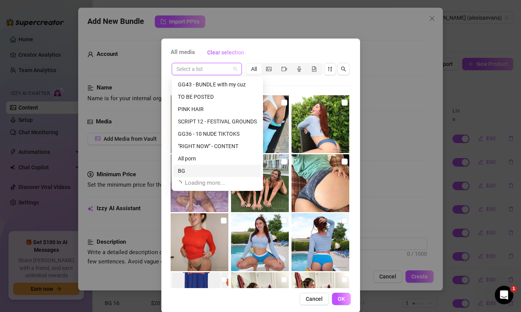
click at [190, 169] on div "BG" at bounding box center [217, 170] width 79 height 8
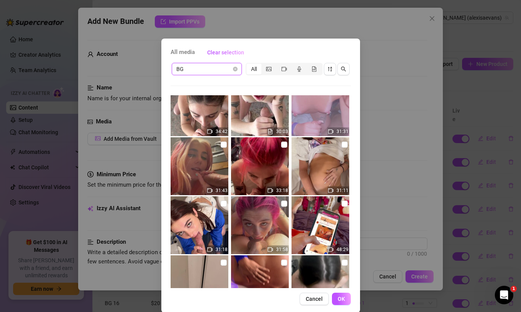
scroll to position [0, 0]
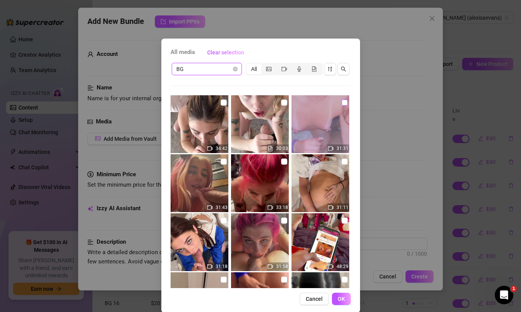
click at [343, 103] on input "checkbox" at bounding box center [345, 102] width 6 height 6
click at [339, 292] on button "OK" at bounding box center [341, 298] width 19 height 12
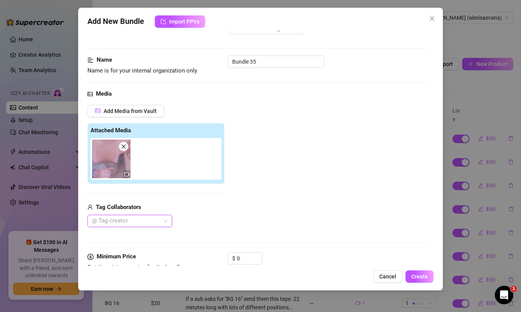
scroll to position [71, 0]
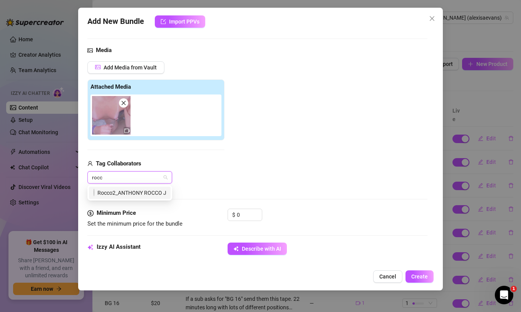
click at [122, 189] on div "Rocco2_ANTHONY ROCCO JR_PECORA" at bounding box center [130, 192] width 72 height 8
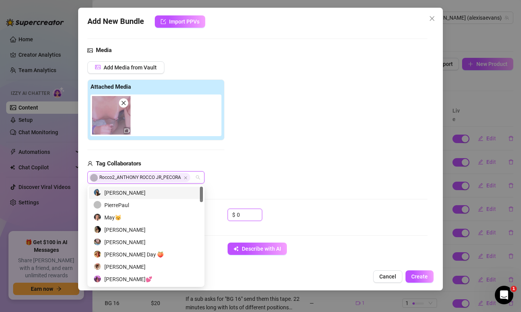
drag, startPoint x: 242, startPoint y: 214, endPoint x: 193, endPoint y: 203, distance: 50.0
click at [200, 206] on form "Account [PERSON_NAME] (@alexisaevans) Name Name is for your internal organizati…" at bounding box center [257, 298] width 340 height 658
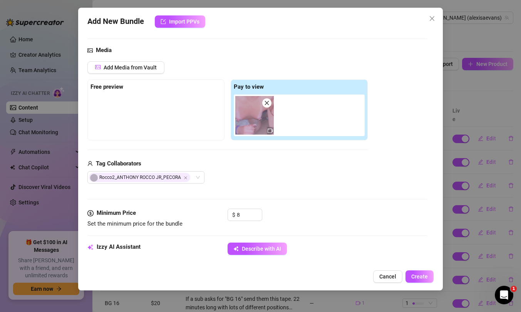
click at [325, 194] on div "Media Add Media from Vault Free preview Pay to view Tag Collaborators Rocco2_AN…" at bounding box center [257, 127] width 340 height 162
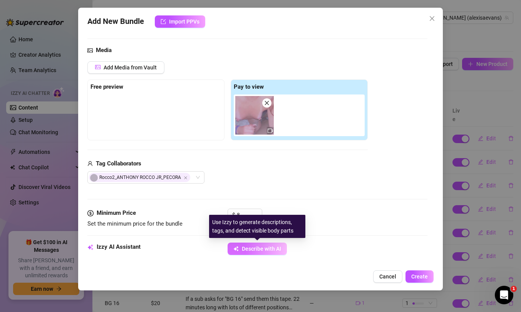
click at [252, 248] on span "Describe with AI" at bounding box center [261, 248] width 39 height 6
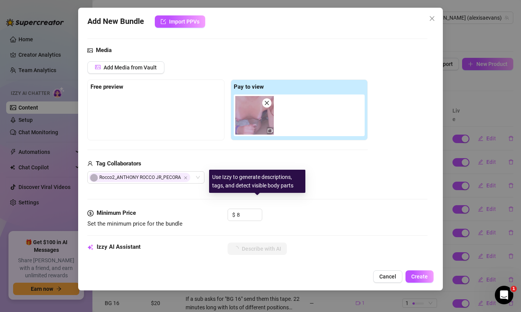
scroll to position [232, 0]
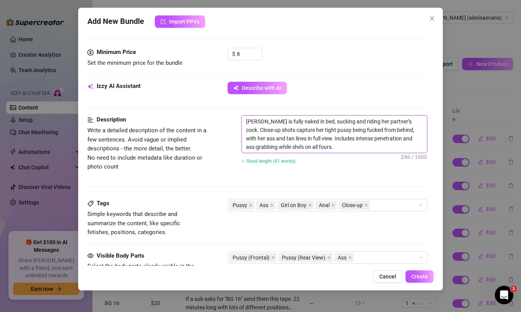
click at [245, 121] on textarea "[PERSON_NAME] is fully naked in bed, sucking and riding her partner’s cock. Clo…" at bounding box center [334, 134] width 185 height 37
paste textarea "22 minutes long with lots of different positions including sloppy blowjob, titt…"
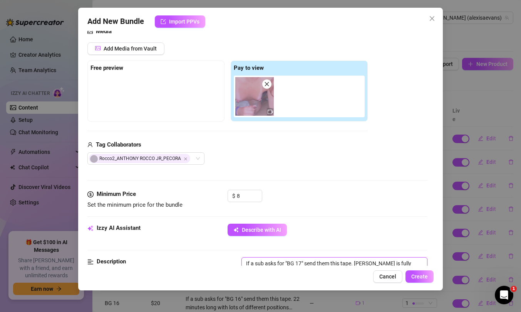
scroll to position [0, 0]
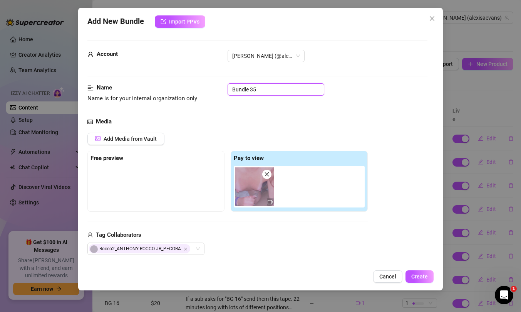
drag, startPoint x: 260, startPoint y: 87, endPoint x: 156, endPoint y: 62, distance: 107.3
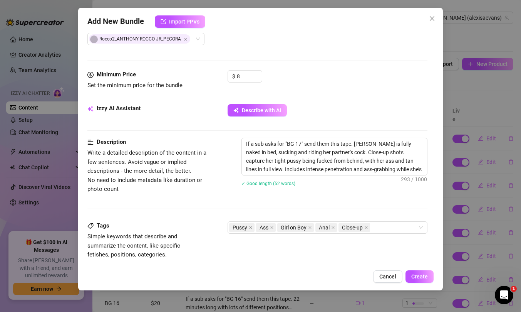
scroll to position [237, 0]
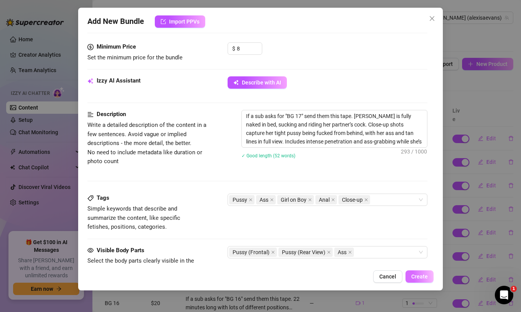
click at [425, 276] on span "Create" at bounding box center [419, 276] width 17 height 6
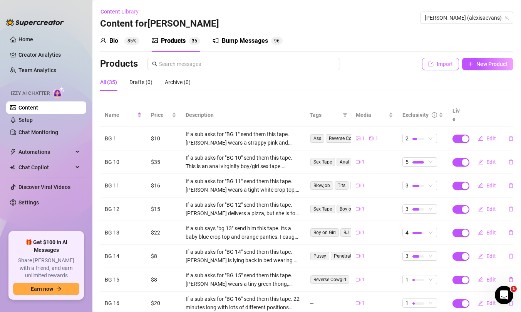
click at [442, 66] on span "Import" at bounding box center [445, 64] width 16 height 6
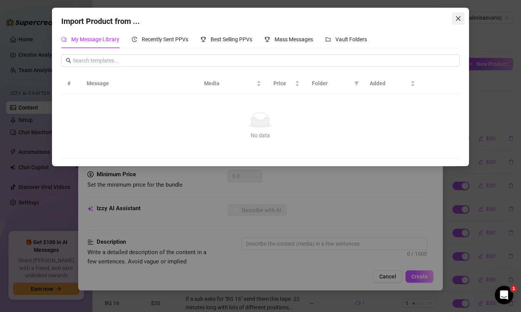
click at [460, 17] on icon "close" at bounding box center [458, 18] width 6 height 6
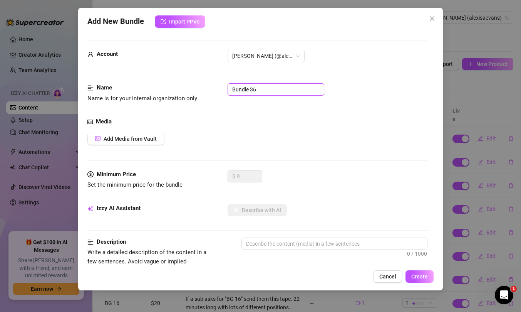
drag, startPoint x: 267, startPoint y: 88, endPoint x: 138, endPoint y: 70, distance: 130.6
click at [146, 74] on form "Account [PERSON_NAME] (@alexisaevans) Name Name is for your internal organizati…" at bounding box center [257, 314] width 340 height 548
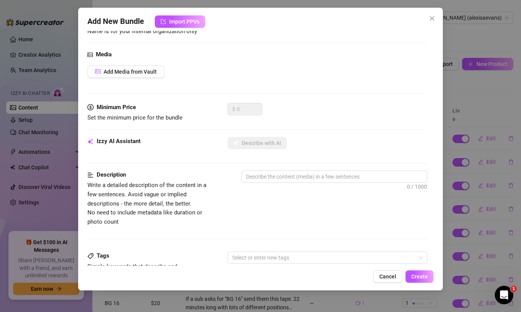
scroll to position [67, 0]
click at [133, 71] on span "Add Media from Vault" at bounding box center [130, 71] width 53 height 6
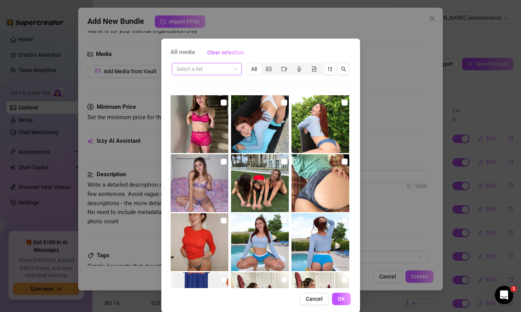
click at [207, 68] on input "search" at bounding box center [203, 69] width 54 height 12
click at [195, 81] on div "BG" at bounding box center [207, 84] width 58 height 8
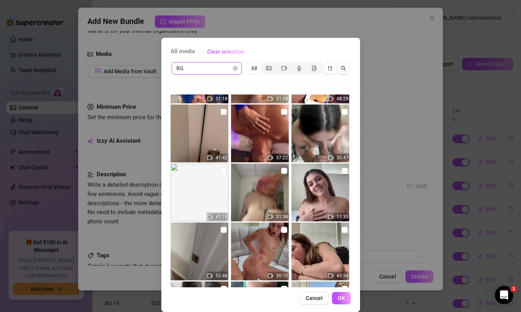
scroll to position [166, 0]
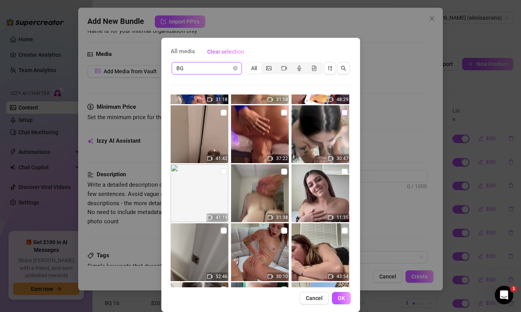
click at [344, 113] on input "checkbox" at bounding box center [345, 112] width 6 height 6
click at [340, 292] on span "OK" at bounding box center [341, 298] width 7 height 6
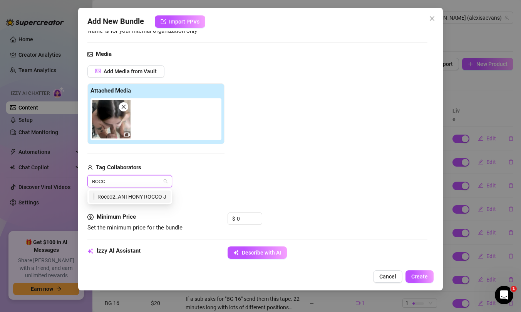
click at [104, 198] on div "Rocco2_ANTHONY ROCCO JR_PECORA" at bounding box center [130, 196] width 72 height 8
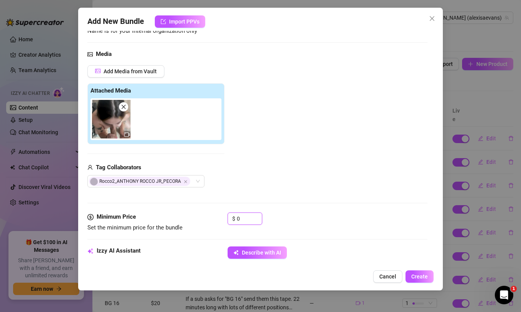
drag, startPoint x: 249, startPoint y: 219, endPoint x: 216, endPoint y: 210, distance: 33.5
click at [217, 211] on form "Account [PERSON_NAME] (@alexisaevans) Name Name is for your internal organizati…" at bounding box center [257, 302] width 340 height 658
click at [404, 179] on div "Add Media from Vault Attached Media Tag Collaborators Rocco2_ANTHONY ROCCO JR_P…" at bounding box center [257, 126] width 340 height 122
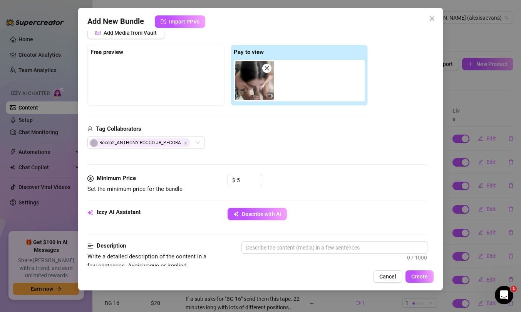
scroll to position [113, 0]
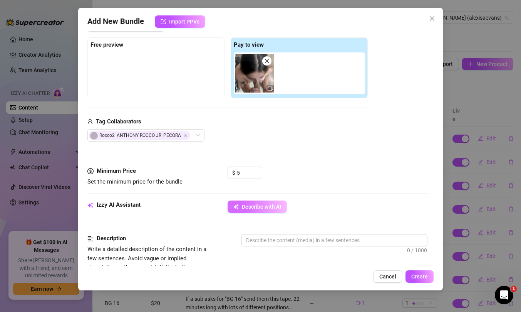
click at [245, 207] on span "Describe with AI" at bounding box center [261, 206] width 39 height 6
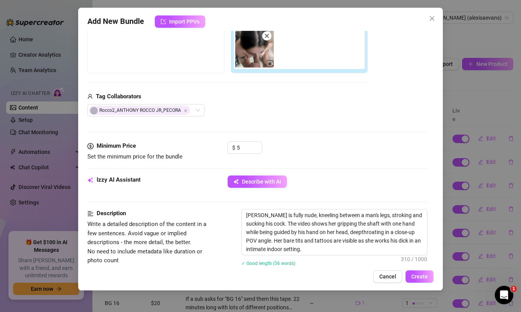
scroll to position [203, 0]
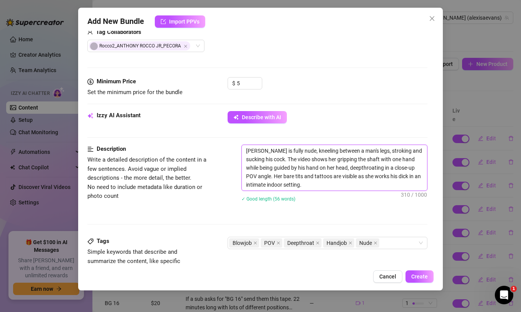
click at [246, 151] on textarea "[PERSON_NAME] is fully nude, kneeling between a man's legs, stroking and suckin…" at bounding box center [334, 167] width 185 height 45
paste textarea "If a sub asks for "BG 17" send them this tape."
click at [301, 151] on textarea "If a sub asks for "BG 17" send them this tape. [PERSON_NAME] is fully nude, kne…" at bounding box center [334, 167] width 185 height 45
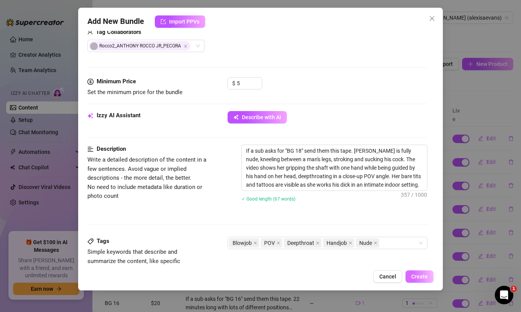
click at [421, 275] on span "Create" at bounding box center [419, 276] width 17 height 6
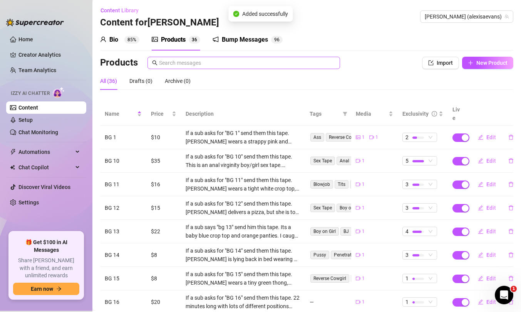
scroll to position [0, 0]
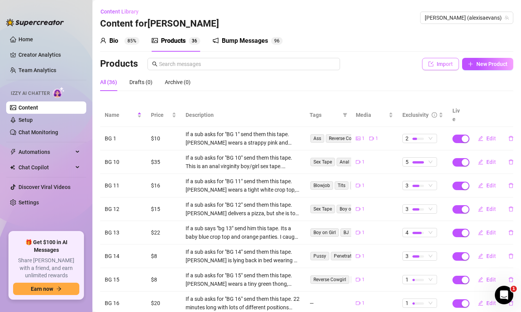
click at [428, 60] on button "Import" at bounding box center [440, 64] width 37 height 12
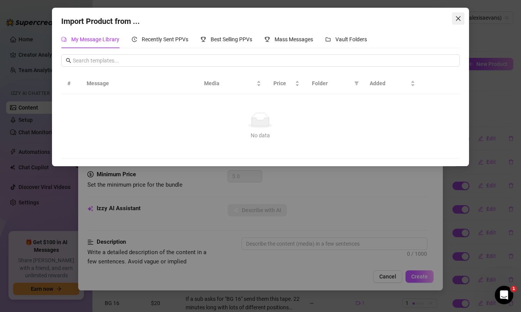
click at [457, 15] on icon "close" at bounding box center [458, 18] width 6 height 6
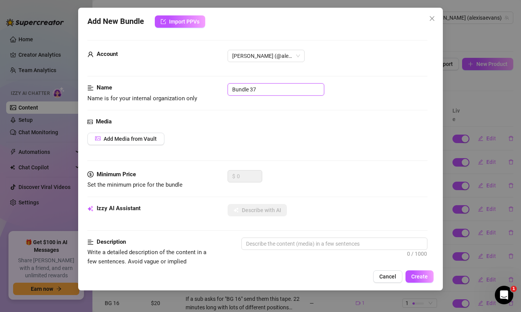
drag, startPoint x: 260, startPoint y: 87, endPoint x: 191, endPoint y: 52, distance: 76.8
click at [198, 57] on form "Account [PERSON_NAME] (@alexisaevans) Name Name is for your internal organizati…" at bounding box center [257, 314] width 340 height 548
click at [139, 139] on span "Add Media from Vault" at bounding box center [130, 139] width 53 height 6
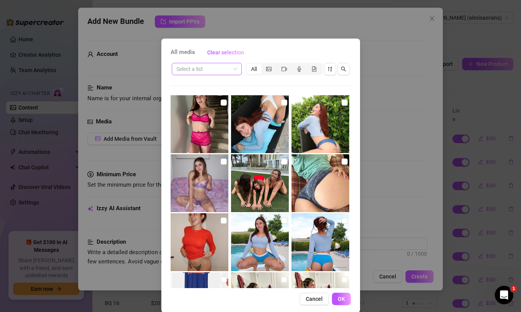
click at [210, 67] on input "search" at bounding box center [203, 69] width 54 height 12
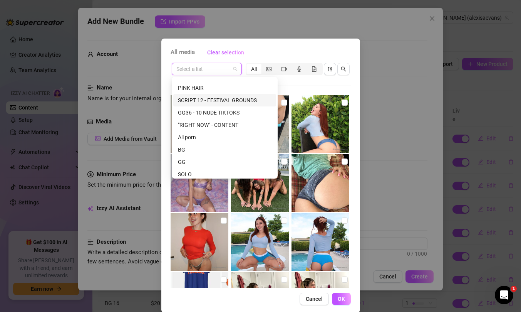
scroll to position [50, 0]
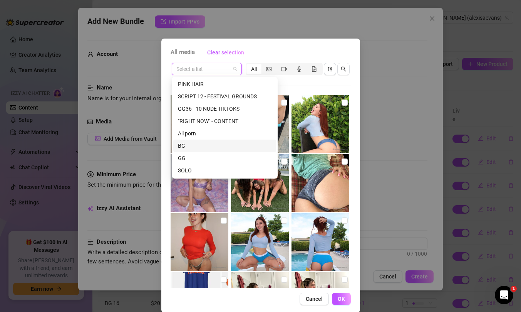
click at [193, 144] on div "BG" at bounding box center [225, 145] width 94 height 8
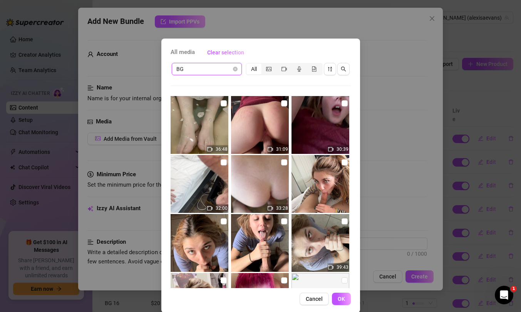
scroll to position [407, 0]
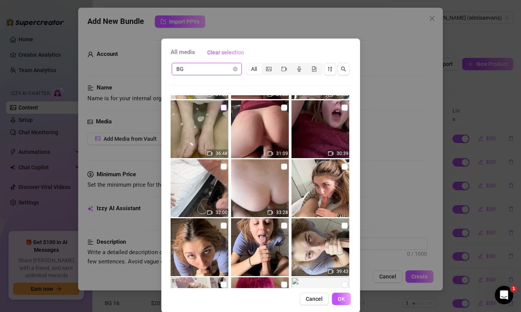
click at [225, 108] on input "checkbox" at bounding box center [224, 107] width 6 height 6
click at [338, 292] on span "OK" at bounding box center [341, 298] width 7 height 6
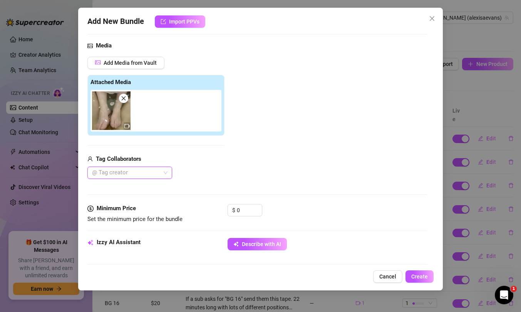
scroll to position [76, 0]
click at [140, 188] on div "Rocco2_ANTHONY ROCCO JR_PECORA" at bounding box center [130, 187] width 72 height 8
drag, startPoint x: 243, startPoint y: 209, endPoint x: 225, endPoint y: 202, distance: 19.0
click at [225, 203] on form "Account [PERSON_NAME] (@alexisaevans) Name Name is for your internal organizati…" at bounding box center [257, 293] width 340 height 658
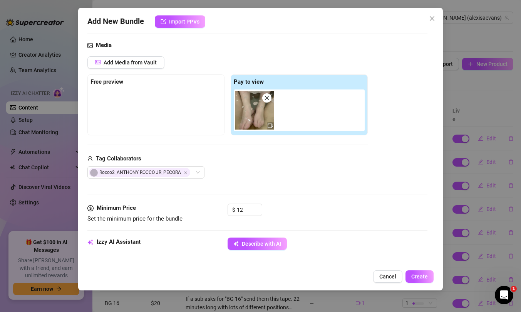
click at [338, 179] on div "Media Add Media from Vault Free preview Pay to view Tag Collaborators Rocco2_AN…" at bounding box center [257, 122] width 340 height 162
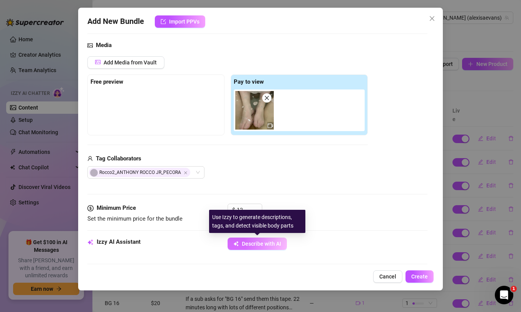
click at [262, 242] on span "Describe with AI" at bounding box center [261, 243] width 39 height 6
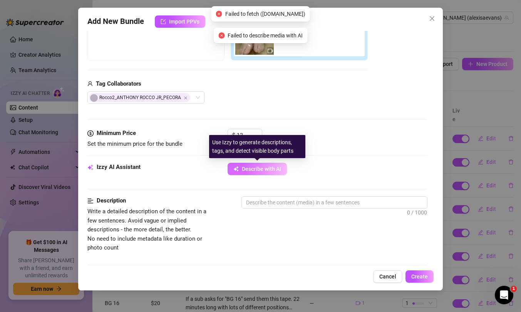
click at [250, 165] on button "Describe with AI" at bounding box center [257, 168] width 59 height 12
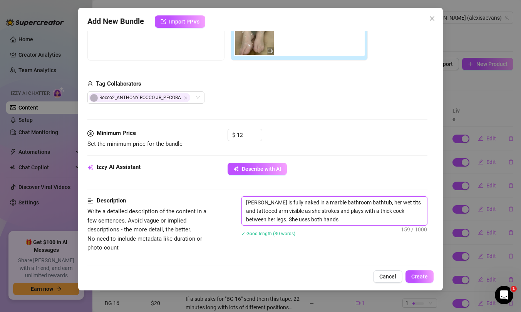
click at [246, 201] on textarea "[PERSON_NAME] is fully naked in a marble bathroom bathtub, her wet tits and tat…" at bounding box center [334, 210] width 185 height 28
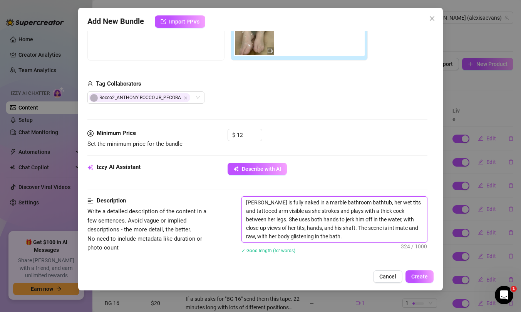
click at [264, 219] on textarea "[PERSON_NAME] is fully naked in a marble bathroom bathtub, her wet tits and tat…" at bounding box center [334, 218] width 185 height 45
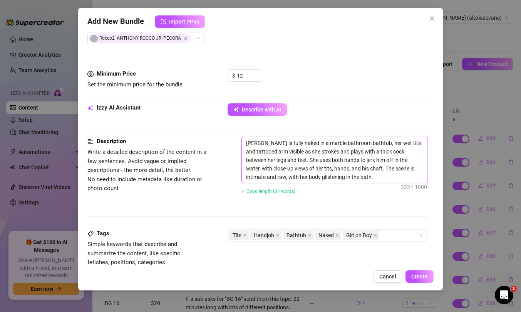
scroll to position [243, 0]
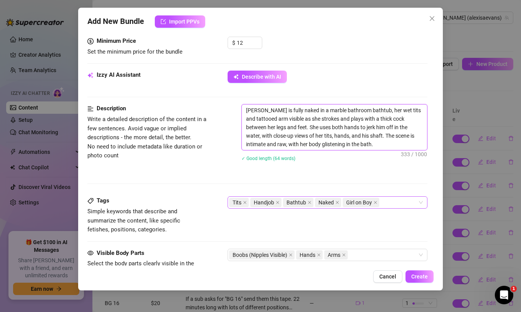
click at [389, 201] on div "Tits Handjob Bathtub Naked Girl on Boy" at bounding box center [323, 202] width 189 height 11
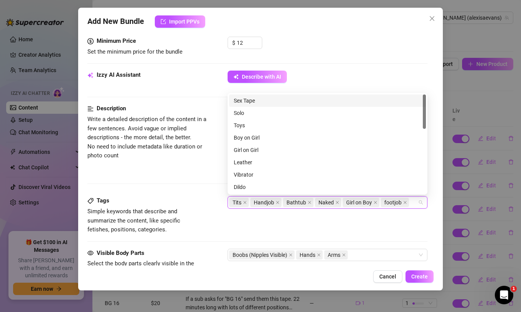
click at [389, 224] on div "Tags Simple keywords that describe and summarize the content, like specific fet…" at bounding box center [257, 215] width 340 height 38
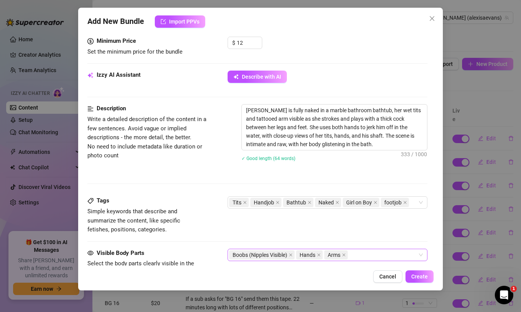
click at [379, 253] on div "Boobs (Nipples Visible) Hands Arms" at bounding box center [323, 254] width 189 height 11
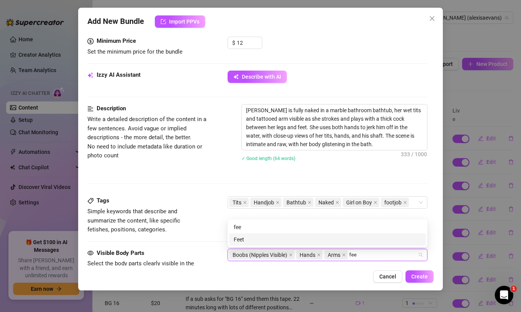
click at [362, 238] on div "Feet" at bounding box center [328, 239] width 188 height 8
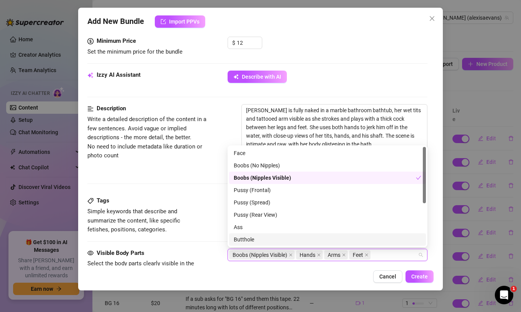
click at [198, 191] on div "Description Write a detailed description of the content in a few sentences. Avo…" at bounding box center [257, 150] width 340 height 92
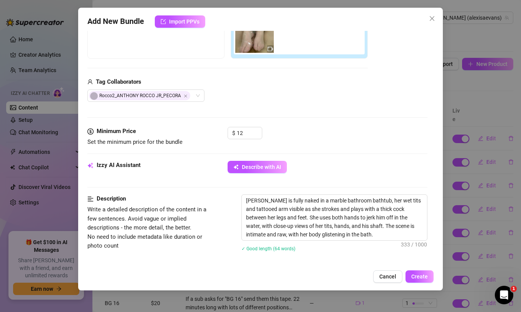
scroll to position [152, 0]
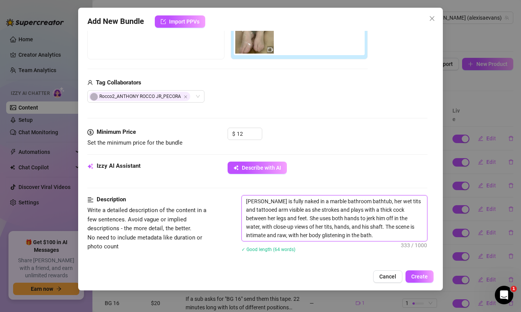
click at [247, 199] on textarea "[PERSON_NAME] is fully naked in a marble bathroom bathtub, her wet tits and tat…" at bounding box center [334, 217] width 185 height 45
paste textarea "If a sub asks for "BG 17" send them this tape."
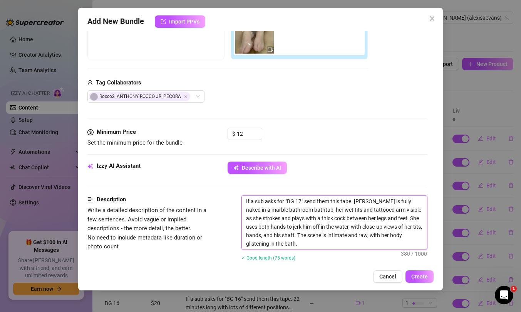
click at [299, 199] on textarea "If a sub asks for "BG 17" send them this tape. [PERSON_NAME] is fully naked in …" at bounding box center [334, 222] width 185 height 54
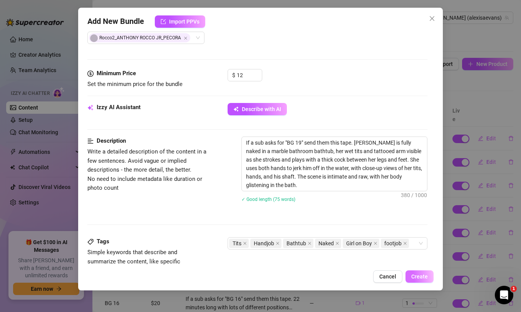
click at [422, 277] on span "Create" at bounding box center [419, 276] width 17 height 6
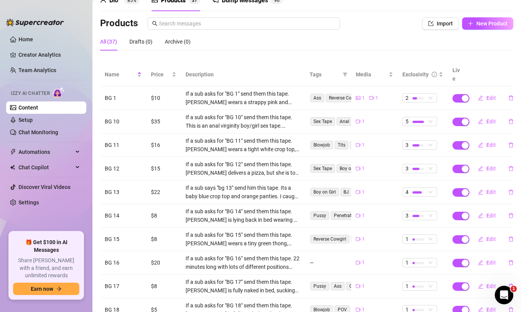
scroll to position [0, 0]
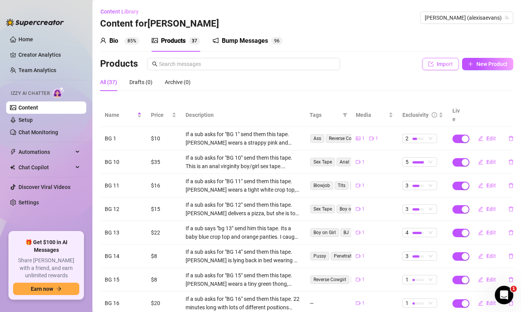
click at [433, 62] on icon "import" at bounding box center [431, 63] width 5 height 5
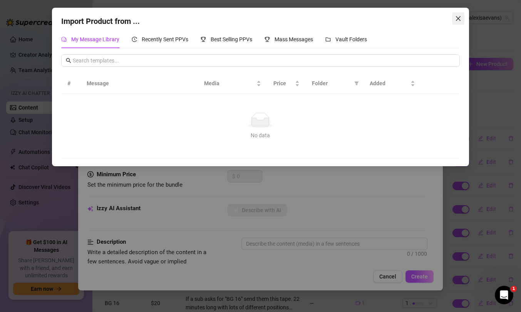
click at [458, 17] on icon "close" at bounding box center [458, 18] width 6 height 6
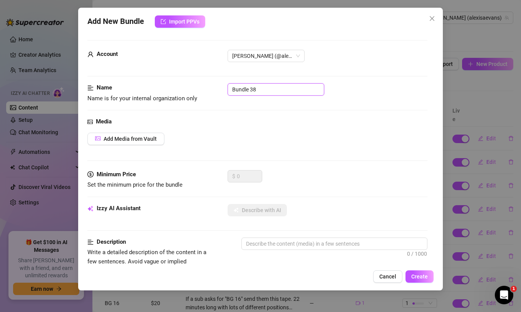
drag, startPoint x: 267, startPoint y: 87, endPoint x: 151, endPoint y: 84, distance: 116.7
click at [151, 84] on div "Name Name is for your internal organization only Bundle 38" at bounding box center [257, 93] width 340 height 20
click at [116, 139] on span "Add Media from Vault" at bounding box center [130, 139] width 53 height 6
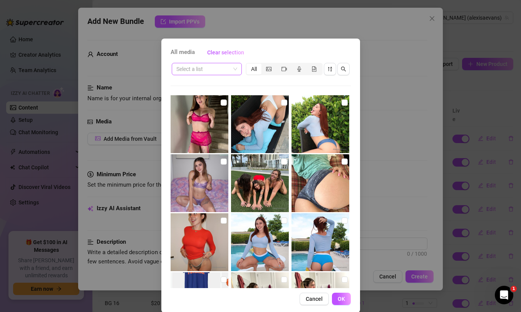
click at [194, 70] on input "search" at bounding box center [203, 69] width 54 height 12
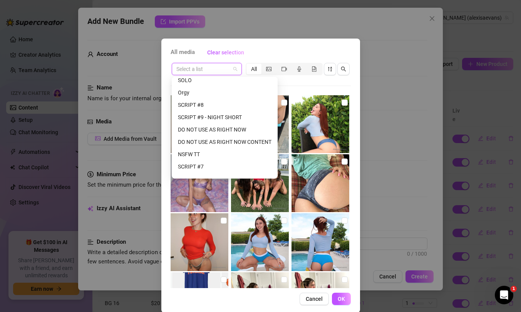
scroll to position [106, 0]
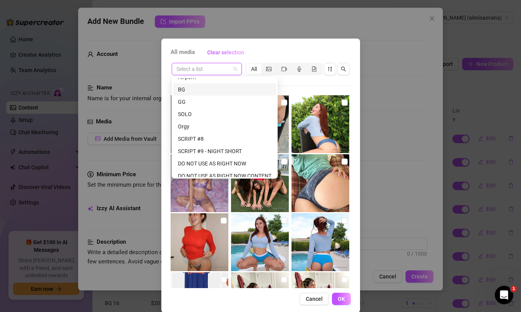
click at [187, 89] on div "BG" at bounding box center [225, 89] width 94 height 8
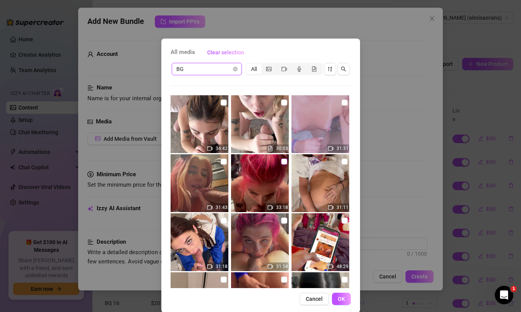
click at [284, 161] on input "checkbox" at bounding box center [284, 161] width 6 height 6
click at [337, 292] on button "OK" at bounding box center [341, 298] width 19 height 12
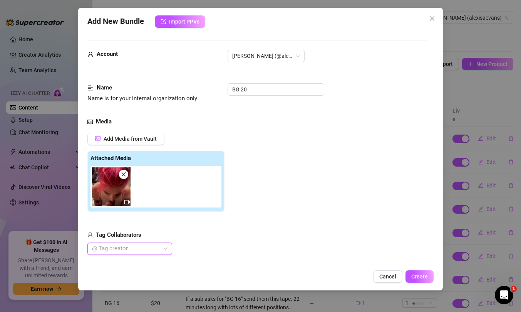
scroll to position [18, 0]
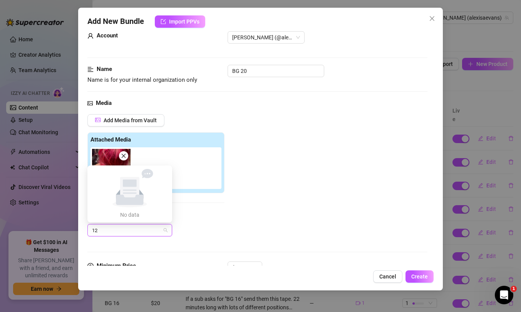
click at [217, 218] on div "Tag Collaborators" at bounding box center [155, 216] width 137 height 9
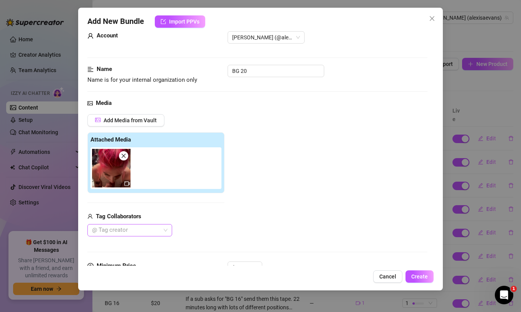
click at [113, 230] on div at bounding box center [126, 229] width 74 height 11
click at [129, 214] on div "Rocco2_ANTHONY ROCCO JR_PECORA" at bounding box center [130, 214] width 72 height 8
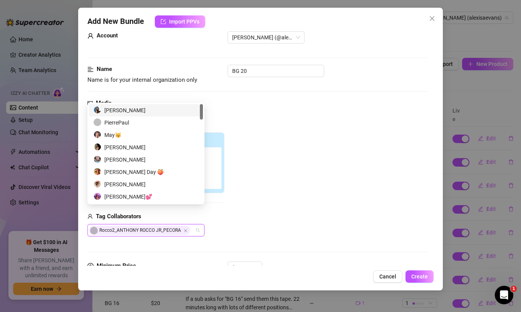
scroll to position [78, 0]
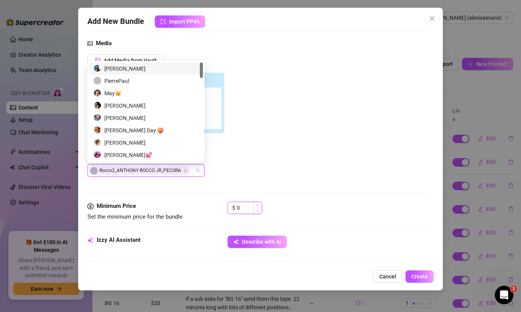
click at [251, 206] on input "0" at bounding box center [249, 208] width 25 height 12
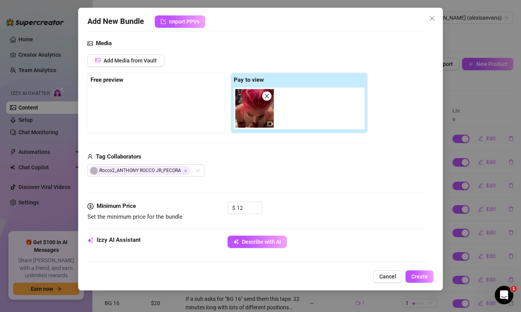
click at [344, 167] on div "Rocco2_ANTHONY ROCCO JR_PECORA" at bounding box center [227, 170] width 280 height 12
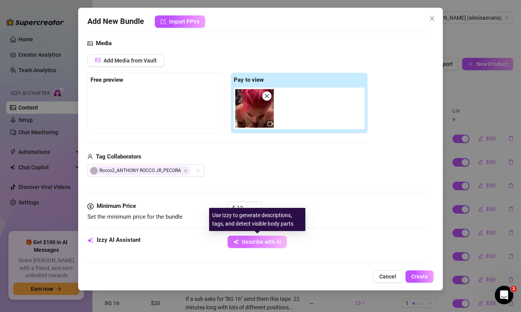
click at [268, 245] on button "Describe with AI" at bounding box center [257, 241] width 59 height 12
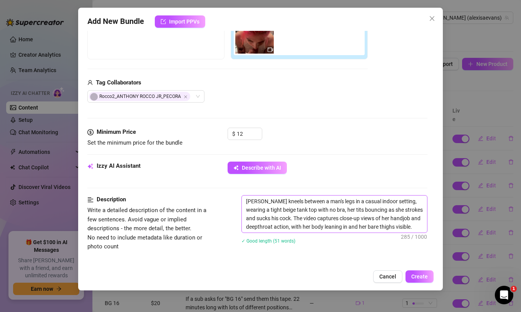
scroll to position [173, 0]
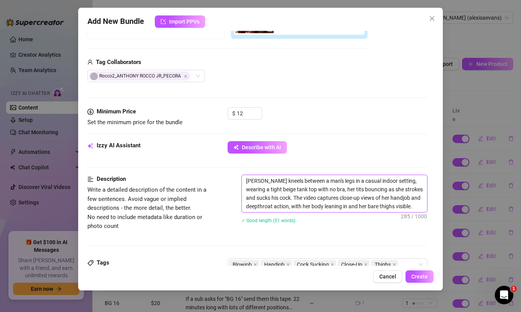
click at [246, 180] on textarea "[PERSON_NAME] kneels between a man's legs in a casual indoor setting, wearing a…" at bounding box center [334, 193] width 185 height 37
paste textarea "If a sub asks for "BG 17" send them this tape."
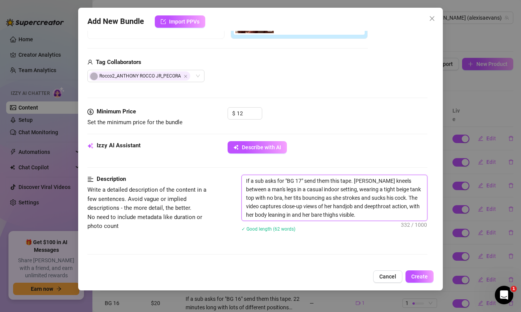
click at [300, 182] on textarea "If a sub asks for "BG 17" send them this tape. [PERSON_NAME] kneels between a m…" at bounding box center [334, 197] width 185 height 45
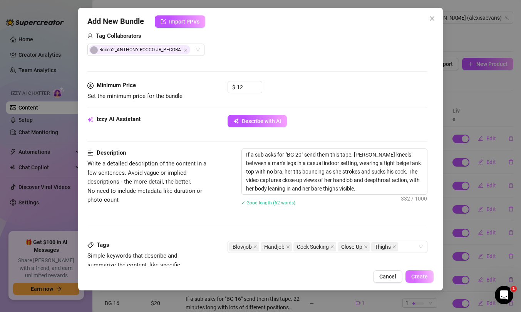
click at [420, 275] on span "Create" at bounding box center [419, 276] width 17 height 6
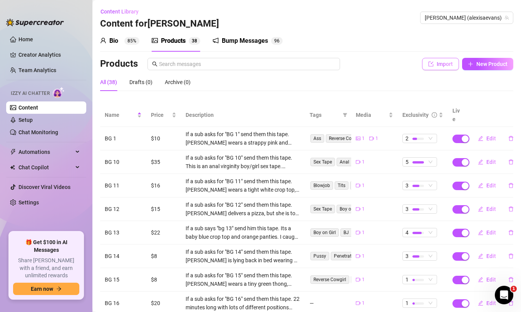
click at [453, 65] on button "Import" at bounding box center [440, 64] width 37 height 12
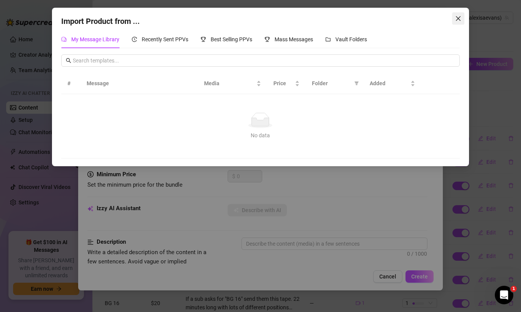
click at [460, 19] on icon "close" at bounding box center [458, 18] width 6 height 6
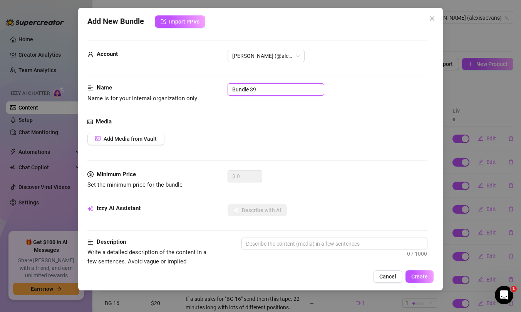
drag, startPoint x: 268, startPoint y: 88, endPoint x: 221, endPoint y: 83, distance: 47.3
click at [221, 83] on div "Name Name is for your internal organization only Bundle 39" at bounding box center [257, 93] width 340 height 20
click at [146, 137] on span "Add Media from Vault" at bounding box center [130, 139] width 53 height 6
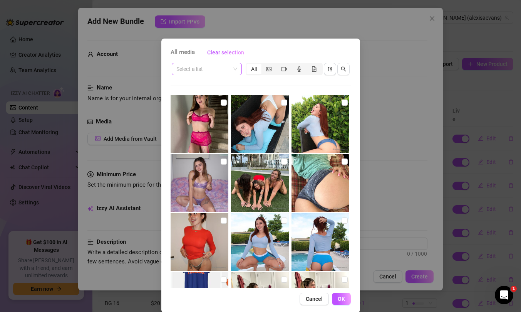
click at [221, 69] on input "search" at bounding box center [203, 69] width 54 height 12
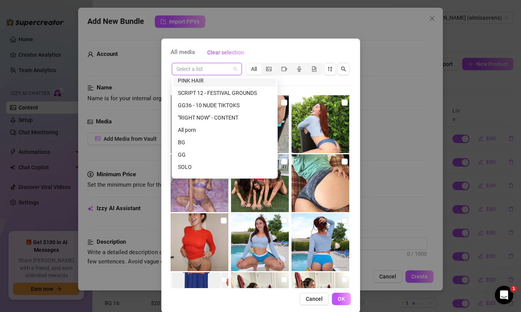
scroll to position [54, 0]
click at [194, 141] on div "BG" at bounding box center [225, 141] width 94 height 8
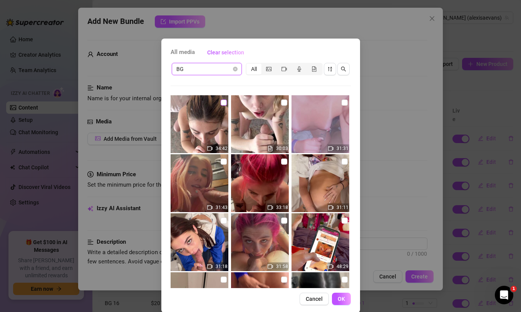
click at [224, 102] on input "checkbox" at bounding box center [224, 102] width 6 height 6
click at [284, 102] on input "checkbox" at bounding box center [284, 102] width 6 height 6
click at [340, 292] on span "OK" at bounding box center [341, 298] width 7 height 6
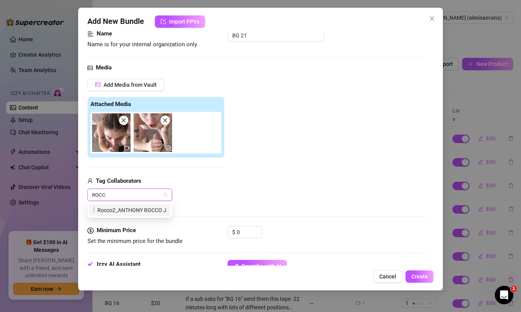
click at [115, 207] on div "Rocco2_ANTHONY ROCCO JR_PECORA" at bounding box center [130, 210] width 72 height 8
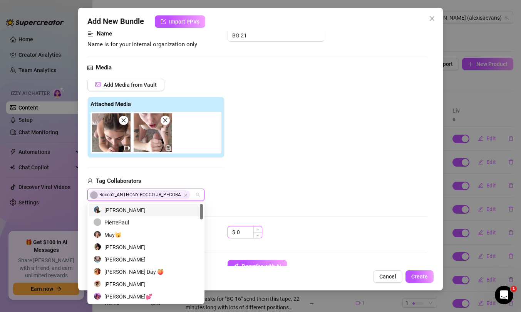
click at [245, 235] on input "0" at bounding box center [249, 232] width 25 height 12
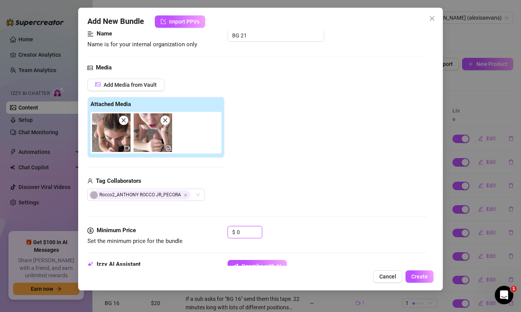
drag, startPoint x: 245, startPoint y: 235, endPoint x: 218, endPoint y: 225, distance: 29.5
click at [221, 227] on div "Minimum Price Set the minimum price for the bundle $ 0" at bounding box center [257, 236] width 340 height 20
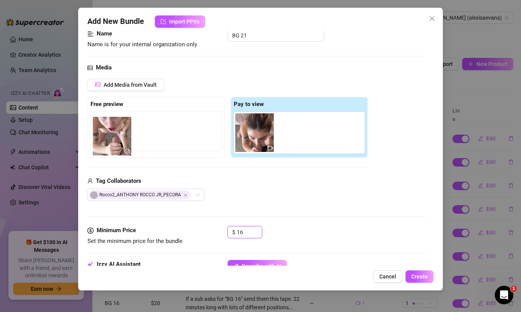
drag, startPoint x: 301, startPoint y: 131, endPoint x: 116, endPoint y: 135, distance: 184.9
click at [115, 135] on div "Free preview Pay to view" at bounding box center [227, 127] width 280 height 61
drag, startPoint x: 297, startPoint y: 132, endPoint x: 114, endPoint y: 131, distance: 183.7
click at [114, 131] on div "Free preview Pay to view" at bounding box center [227, 127] width 280 height 61
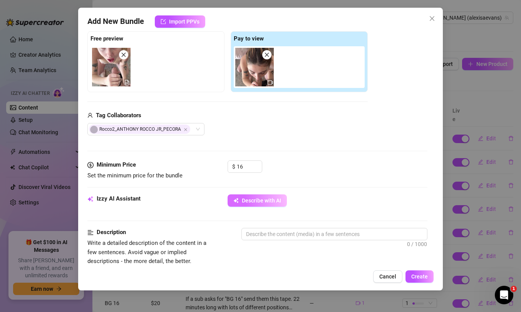
click at [257, 194] on button "Describe with AI" at bounding box center [257, 200] width 59 height 12
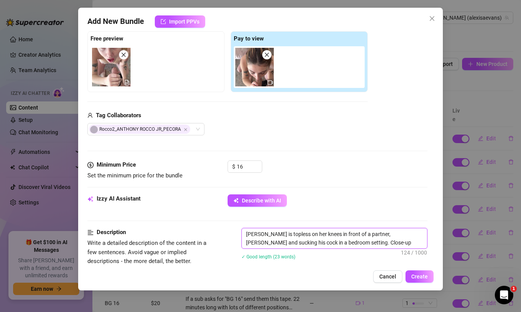
click at [246, 235] on textarea "[PERSON_NAME] is topless on her knees in front of a partner, [PERSON_NAME] and …" at bounding box center [334, 238] width 185 height 20
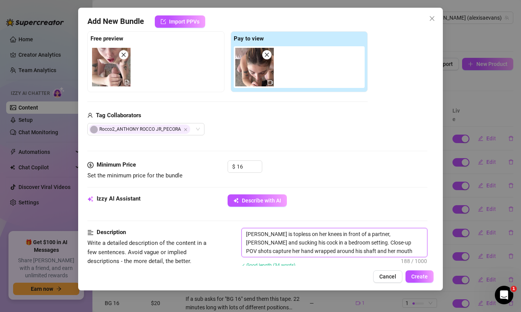
paste textarea "If a sub asks for "BG 17" send them this tape."
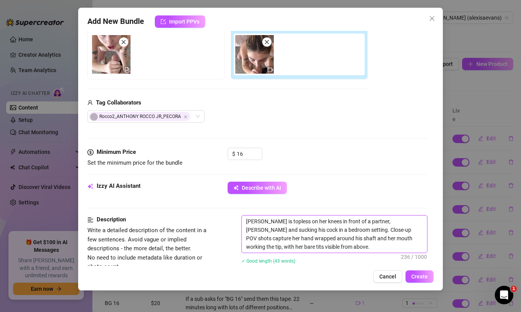
scroll to position [144, 0]
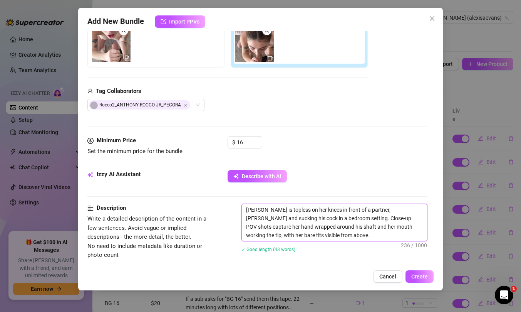
click at [247, 209] on textarea "[PERSON_NAME] is topless on her knees in front of a partner, [PERSON_NAME] and …" at bounding box center [334, 222] width 185 height 37
paste textarea "If a sub asks for "BG 17" send them this tape."
click at [300, 209] on textarea "If a sub asks for "BG 17" send them this tape. [PERSON_NAME] is topless on her …" at bounding box center [334, 222] width 185 height 37
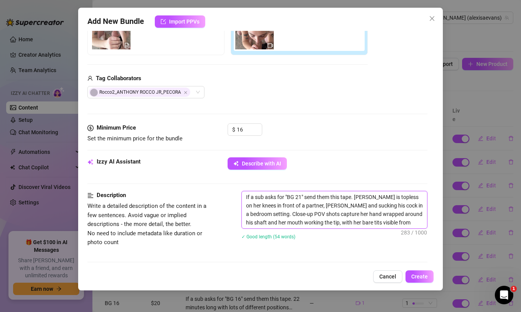
scroll to position [157, 0]
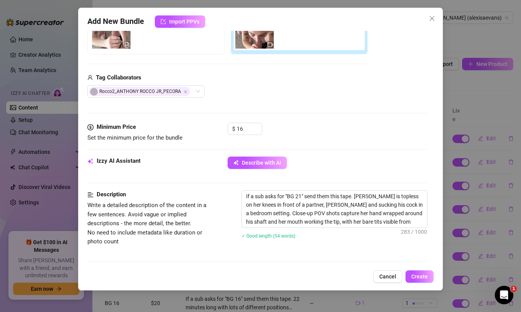
click at [363, 244] on div "If a sub asks for "BG 21" send them this tape. [PERSON_NAME] is topless on her …" at bounding box center [334, 219] width 186 height 59
click at [423, 275] on span "Create" at bounding box center [419, 276] width 17 height 6
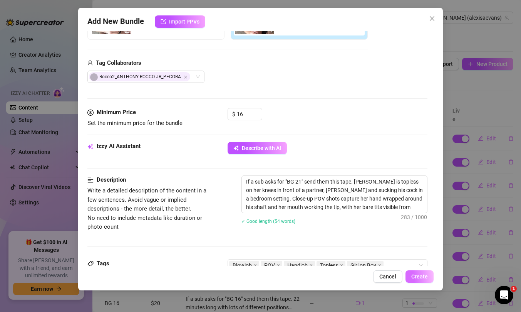
click at [422, 276] on span "Create" at bounding box center [419, 276] width 17 height 6
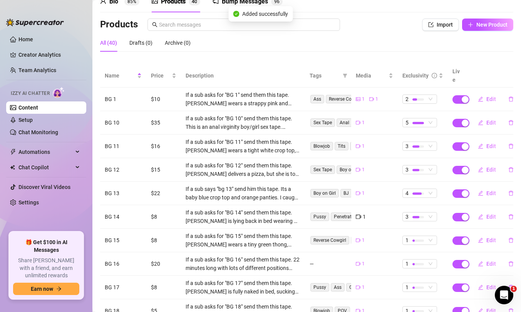
scroll to position [58, 0]
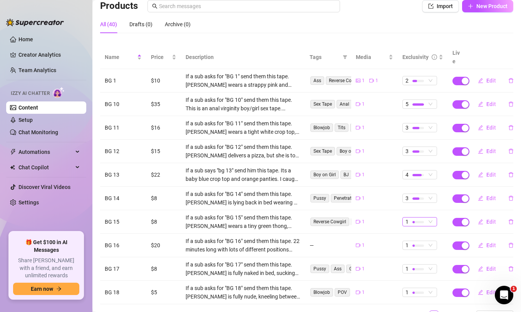
click at [420, 221] on div at bounding box center [418, 222] width 12 height 2
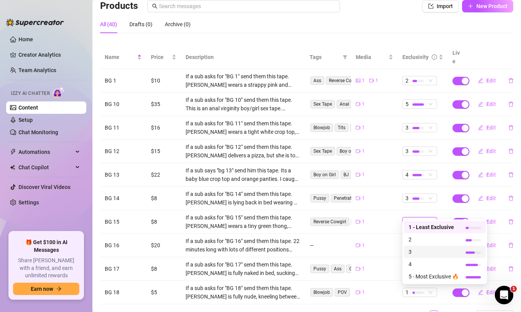
click at [421, 251] on span "3" at bounding box center [434, 251] width 50 height 8
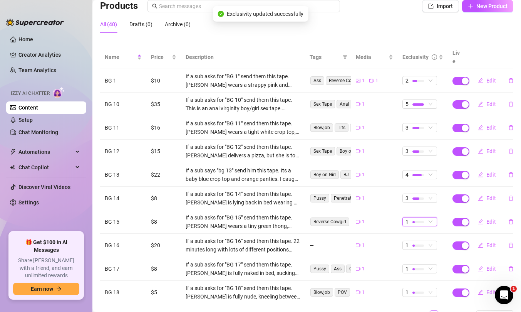
scroll to position [71, 0]
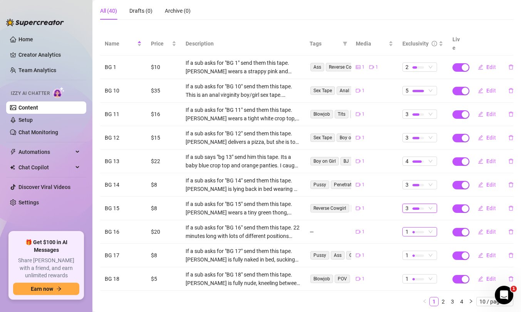
click at [424, 227] on div "1" at bounding box center [415, 231] width 20 height 8
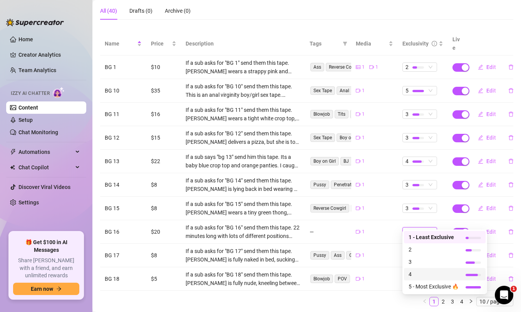
click at [420, 270] on span "4" at bounding box center [434, 274] width 50 height 8
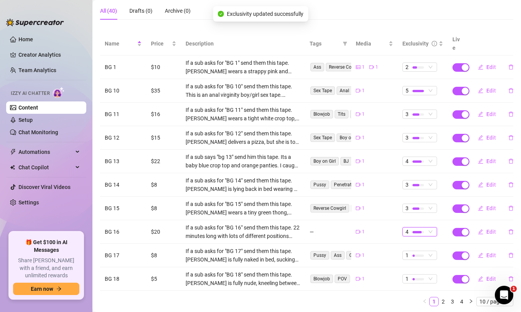
click at [488, 228] on span "Edit" at bounding box center [491, 231] width 10 height 6
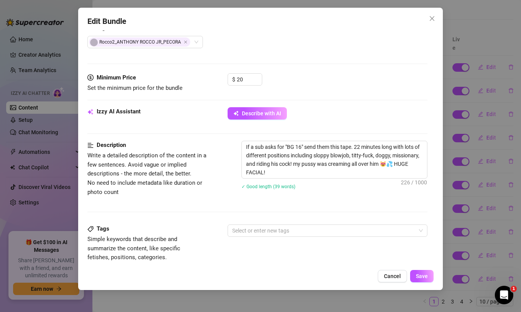
scroll to position [237, 0]
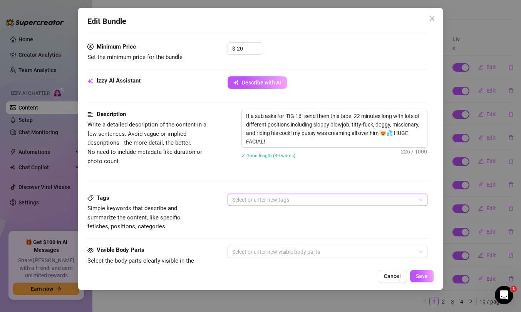
click at [251, 199] on div at bounding box center [323, 199] width 189 height 11
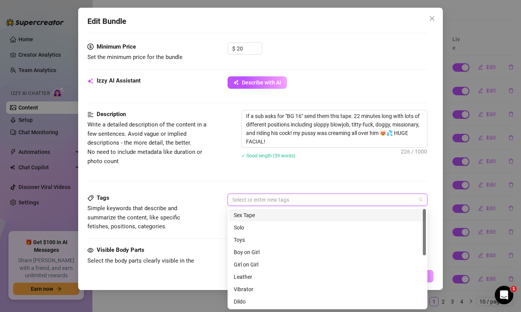
click at [248, 216] on div "Sex Tape" at bounding box center [328, 215] width 188 height 8
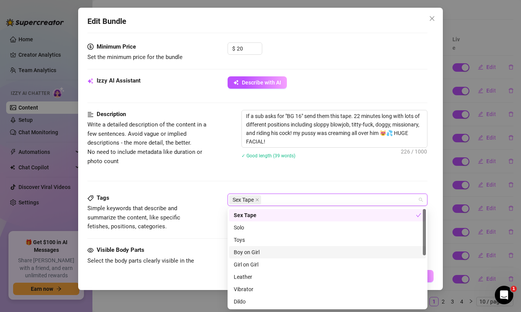
click at [258, 255] on div "Boy on Girl" at bounding box center [328, 252] width 188 height 8
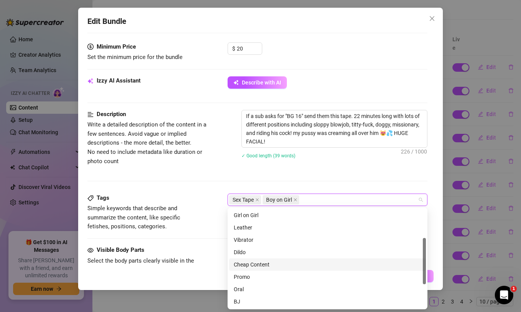
scroll to position [61, 0]
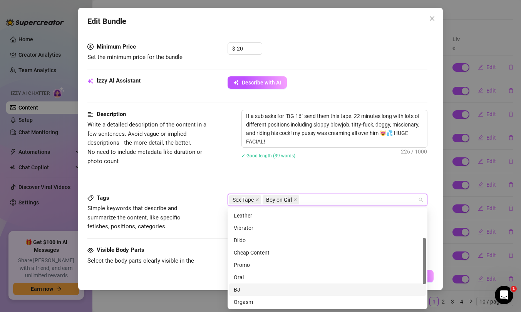
click at [242, 291] on div "BJ" at bounding box center [328, 289] width 188 height 8
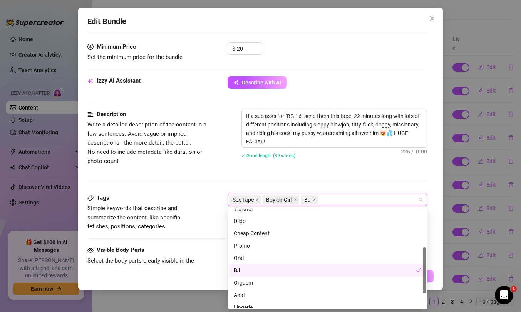
scroll to position [81, 0]
click at [249, 281] on div "Orgasm" at bounding box center [328, 281] width 188 height 8
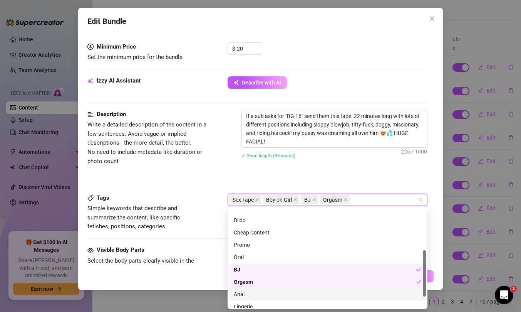
scroll to position [111, 0]
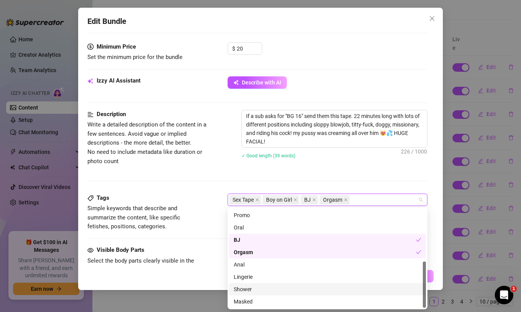
click at [251, 290] on div "Shower" at bounding box center [328, 289] width 188 height 8
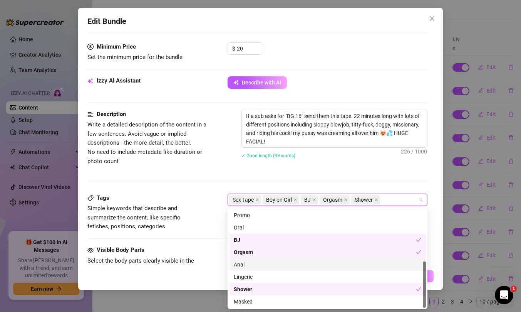
click at [209, 228] on div "Tags Simple keywords that describe and summarize the content, like specific fet…" at bounding box center [257, 212] width 340 height 38
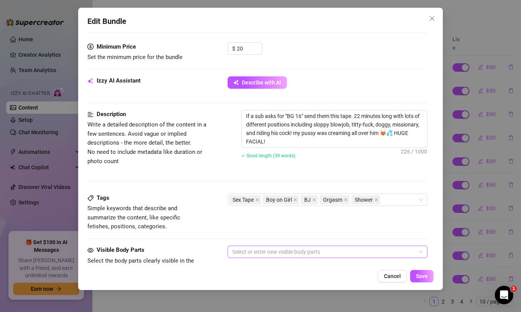
click at [251, 253] on div at bounding box center [323, 251] width 189 height 11
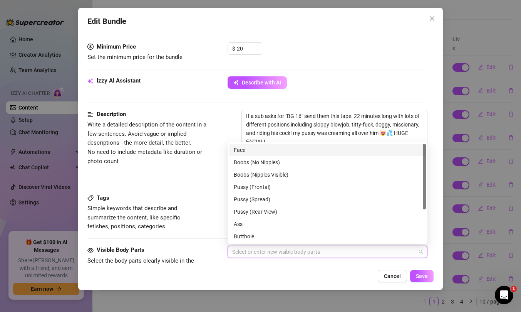
click at [262, 151] on div "Face" at bounding box center [328, 150] width 188 height 8
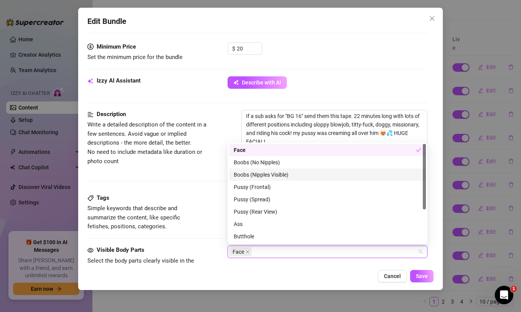
click at [265, 174] on div "Boobs (Nipples Visible)" at bounding box center [328, 174] width 188 height 8
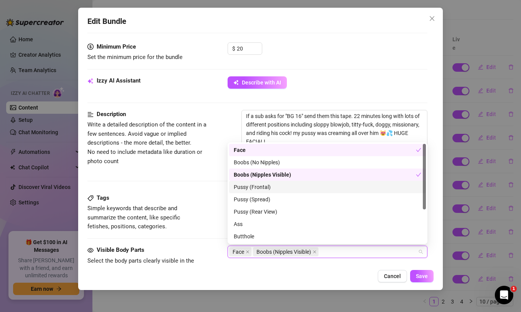
click at [265, 186] on div "Pussy (Frontal)" at bounding box center [328, 187] width 188 height 8
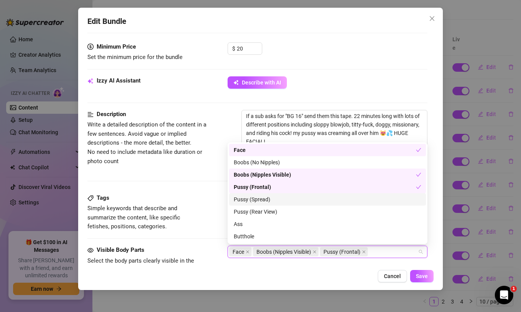
click at [266, 195] on div "Pussy (Spread)" at bounding box center [328, 199] width 188 height 8
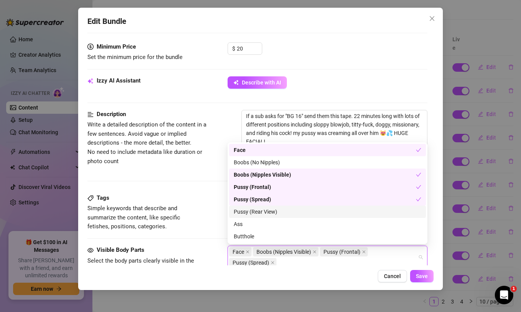
click at [267, 213] on div "Pussy (Rear View)" at bounding box center [328, 211] width 188 height 8
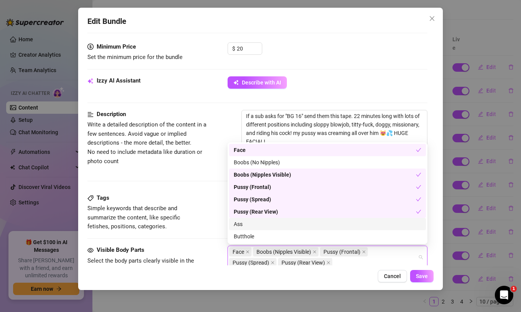
click at [260, 224] on div "Ass" at bounding box center [328, 223] width 188 height 8
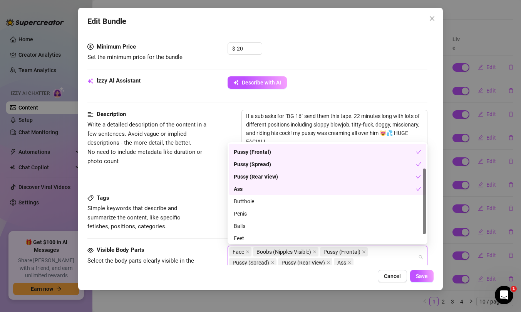
scroll to position [37, 0]
click at [258, 209] on div "Penis" at bounding box center [328, 212] width 188 height 8
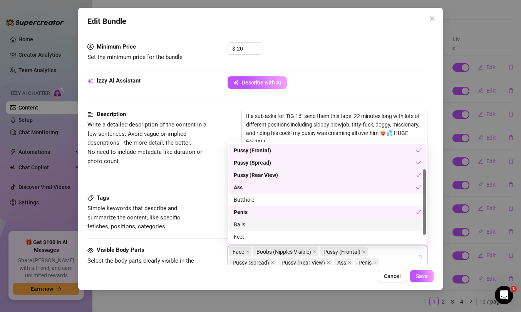
scroll to position [49, 0]
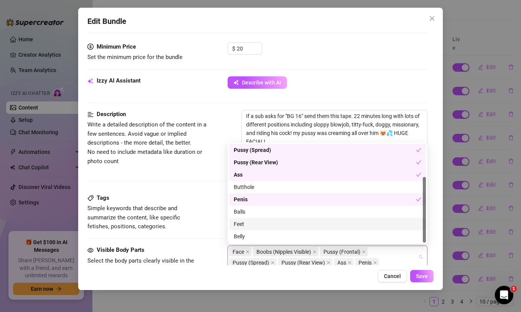
click at [258, 226] on div "Feet" at bounding box center [328, 223] width 188 height 8
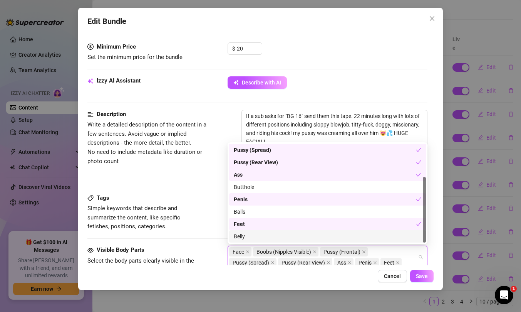
click at [261, 239] on div "Belly" at bounding box center [328, 236] width 188 height 8
click at [419, 271] on button "Save" at bounding box center [421, 276] width 23 height 12
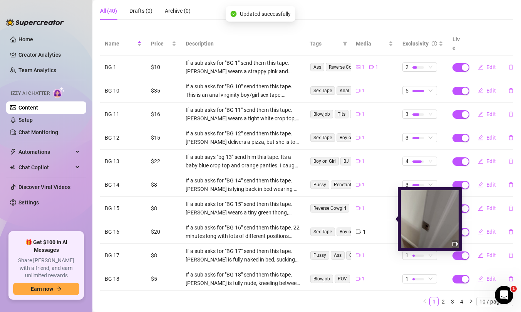
scroll to position [86, 0]
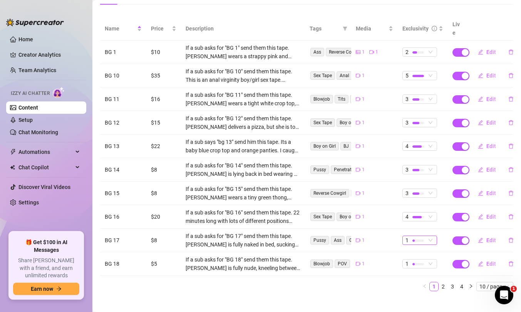
click at [424, 236] on div "1" at bounding box center [415, 240] width 20 height 8
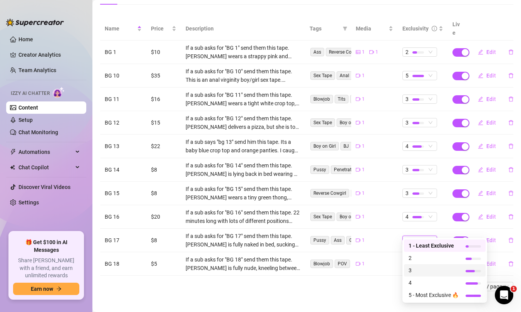
click at [419, 269] on span "3" at bounding box center [434, 270] width 50 height 8
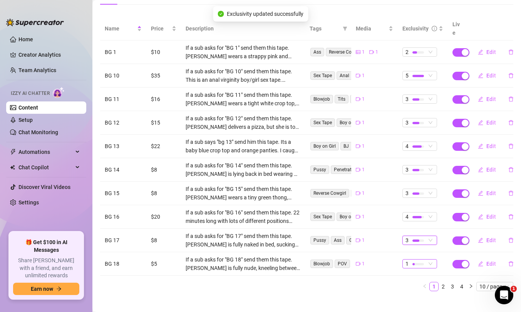
click at [415, 260] on div at bounding box center [418, 263] width 12 height 7
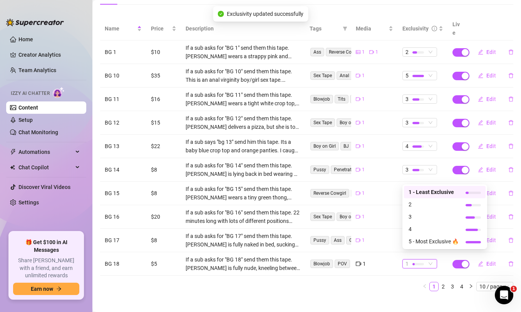
click at [373, 259] on div "1" at bounding box center [374, 263] width 37 height 8
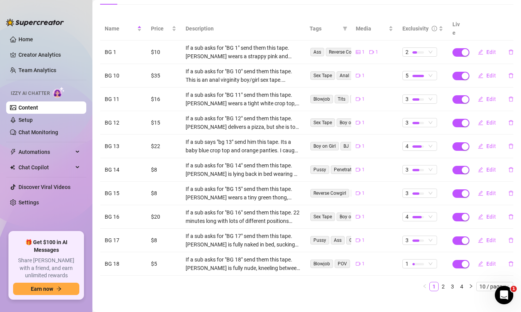
click at [352, 286] on div "Name Price Description Tags Media Exclusivity Live BG 1 $10 If a sub asks for "…" at bounding box center [306, 157] width 413 height 280
click at [444, 282] on link "2" at bounding box center [443, 286] width 8 height 8
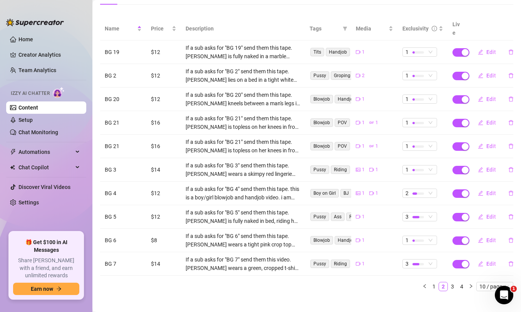
click at [419, 64] on td "1" at bounding box center [423, 51] width 50 height 23
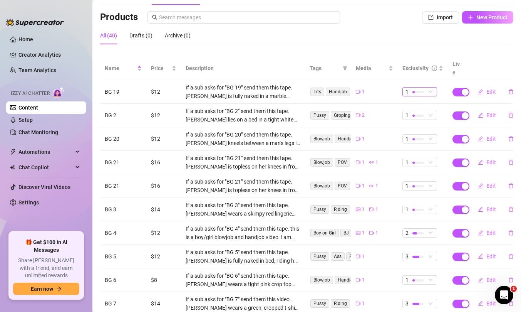
click at [429, 87] on span "1" at bounding box center [419, 91] width 28 height 8
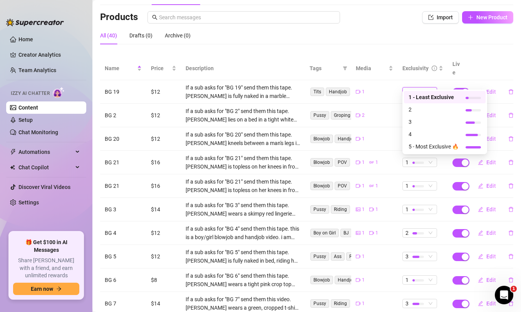
click at [417, 91] on div at bounding box center [418, 92] width 12 height 2
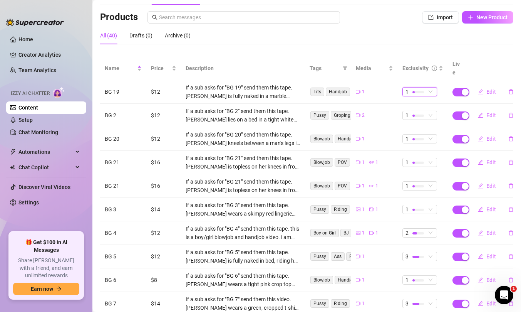
click at [417, 91] on div at bounding box center [418, 92] width 12 height 2
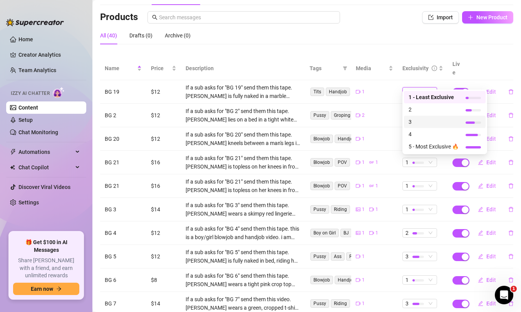
click at [421, 121] on span "3" at bounding box center [434, 121] width 50 height 8
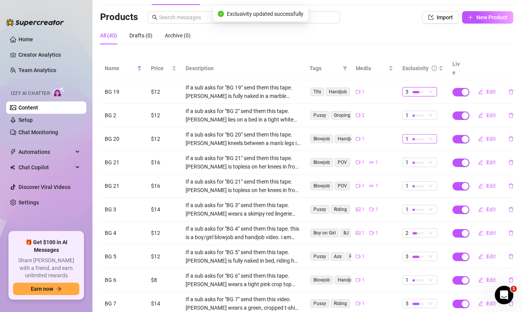
scroll to position [57, 0]
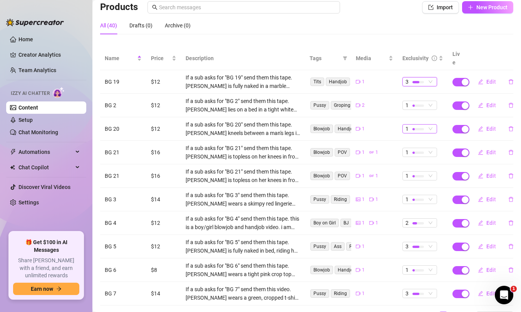
click at [429, 124] on span "1" at bounding box center [419, 128] width 28 height 8
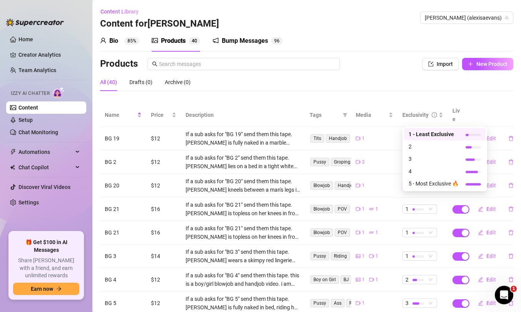
scroll to position [57, 0]
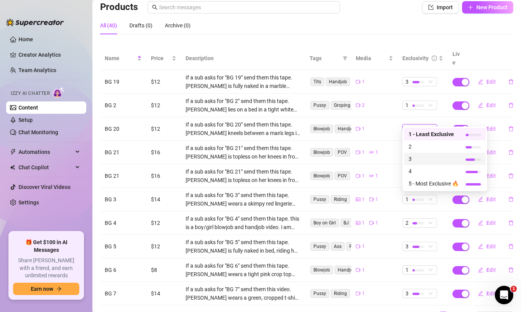
click at [430, 157] on span "3" at bounding box center [434, 158] width 50 height 8
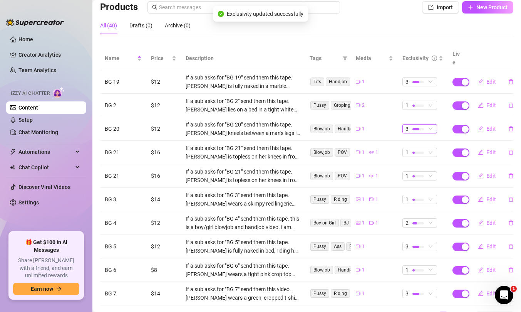
click at [426, 148] on span "1" at bounding box center [419, 152] width 28 height 8
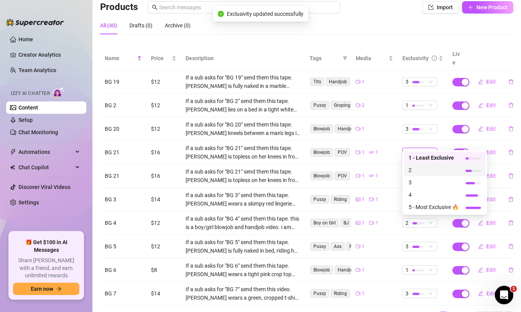
click at [429, 173] on span "2" at bounding box center [434, 170] width 50 height 8
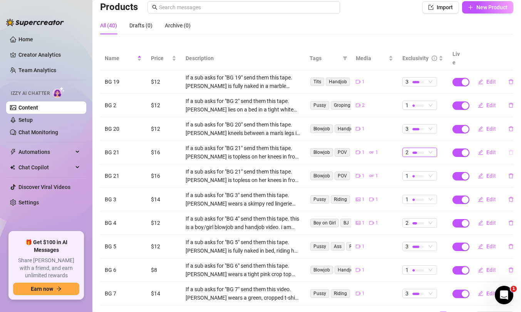
click at [511, 149] on icon "delete" at bounding box center [510, 151] width 5 height 5
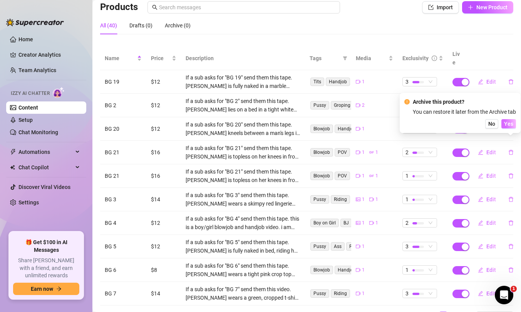
click at [510, 121] on span "Yes" at bounding box center [508, 124] width 9 height 6
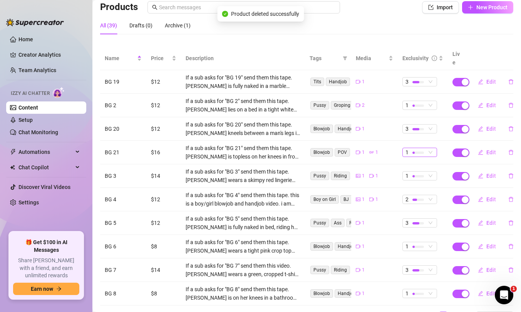
click at [422, 149] on div at bounding box center [418, 152] width 12 height 7
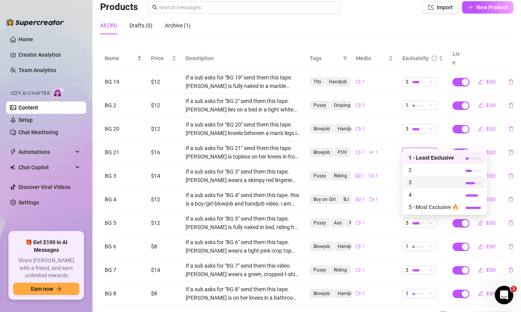
click at [423, 183] on span "3" at bounding box center [434, 182] width 50 height 8
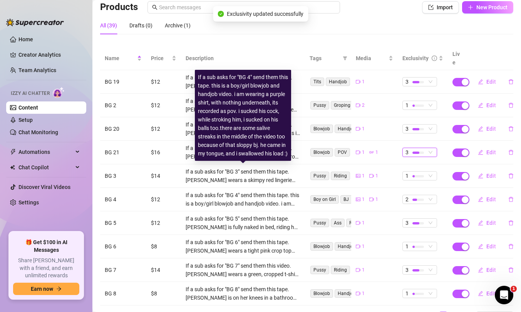
scroll to position [77, 0]
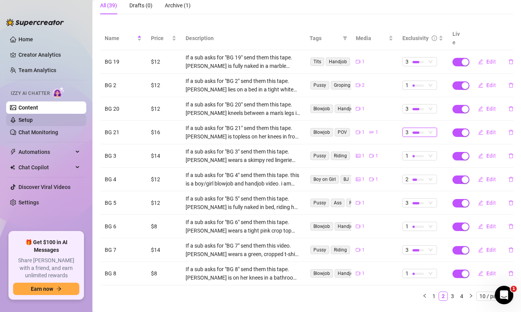
click at [33, 117] on link "Setup" at bounding box center [25, 120] width 14 height 6
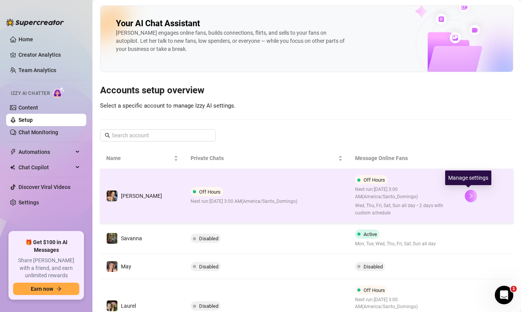
click at [470, 195] on icon "right" at bounding box center [470, 195] width 5 height 5
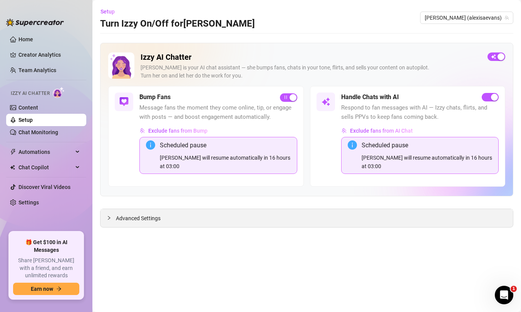
click at [162, 214] on div "Advanced Settings" at bounding box center [306, 218] width 412 height 18
click at [135, 214] on span "Advanced Settings" at bounding box center [138, 218] width 45 height 8
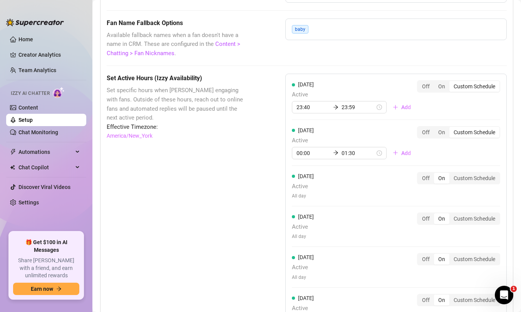
scroll to position [687, 0]
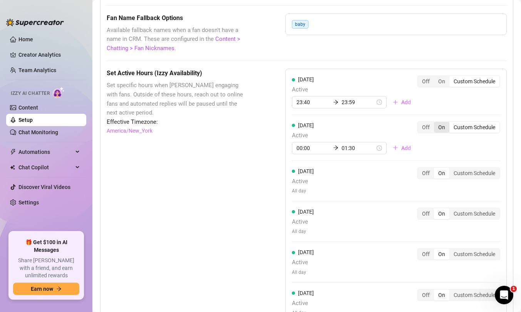
click at [446, 122] on div "On" at bounding box center [441, 127] width 15 height 11
click at [436, 123] on input "On" at bounding box center [436, 123] width 0 height 0
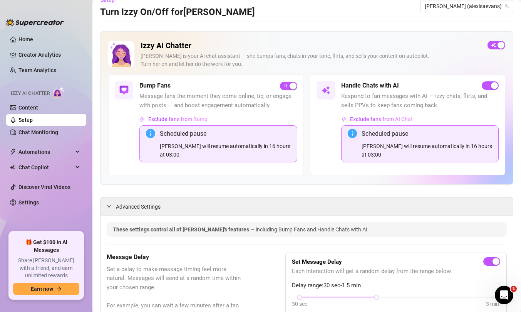
scroll to position [0, 0]
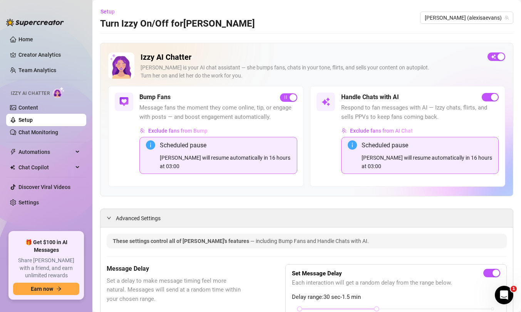
click at [226, 64] on div "Izzy is your AI chat assistant — she bumps fans, chats in your tone, flirts, an…" at bounding box center [311, 72] width 341 height 16
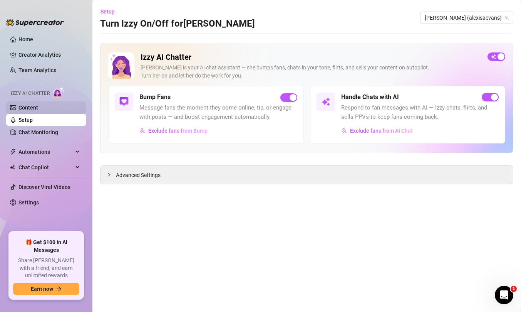
click at [38, 105] on link "Content" at bounding box center [28, 107] width 20 height 6
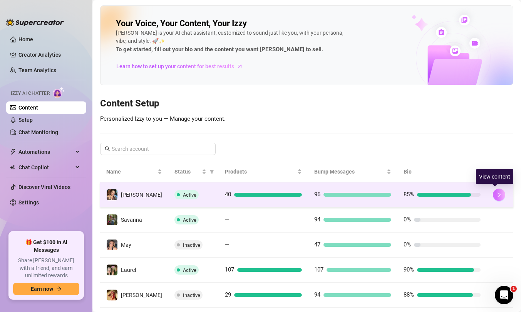
click at [498, 193] on icon "right" at bounding box center [499, 194] width 3 height 5
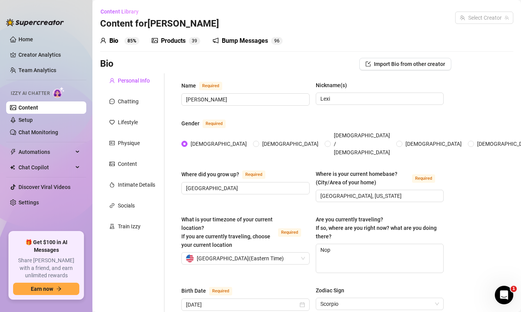
click at [183, 40] on div "Products" at bounding box center [173, 40] width 25 height 9
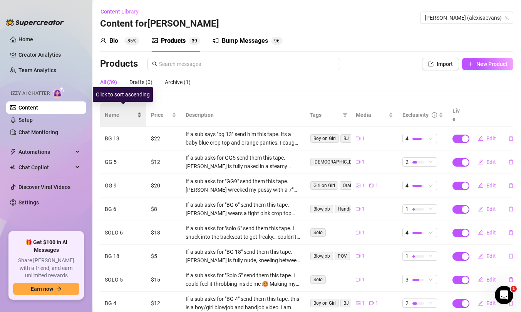
click at [116, 112] on span "Name" at bounding box center [120, 115] width 31 height 8
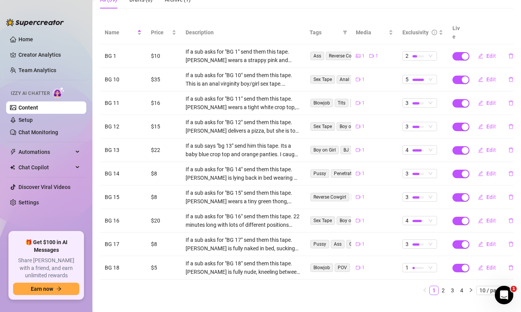
scroll to position [86, 0]
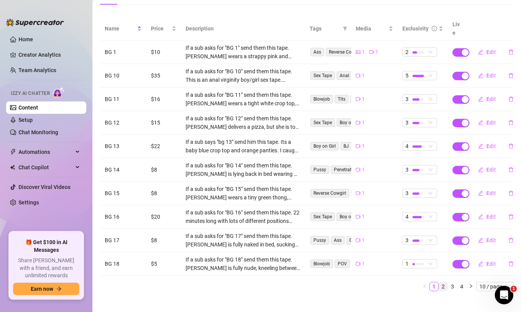
click at [446, 282] on link "2" at bounding box center [443, 286] width 8 height 8
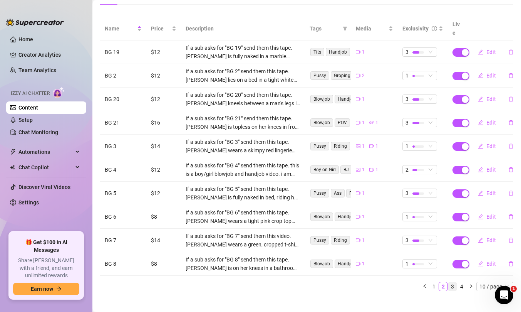
click at [456, 282] on link "3" at bounding box center [452, 286] width 8 height 8
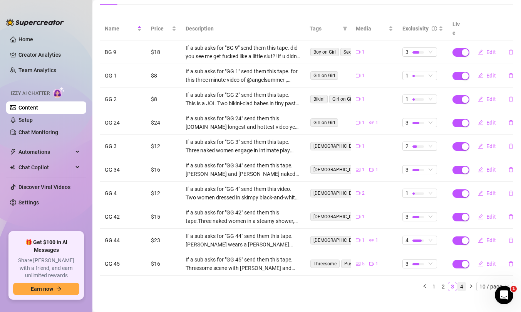
click at [462, 282] on link "4" at bounding box center [461, 286] width 8 height 8
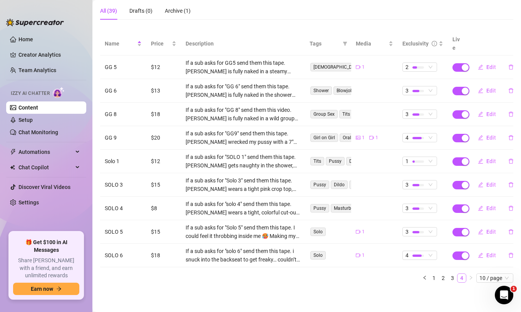
scroll to position [63, 0]
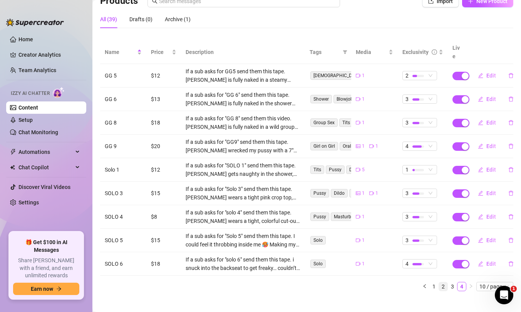
click at [444, 282] on link "2" at bounding box center [443, 286] width 8 height 8
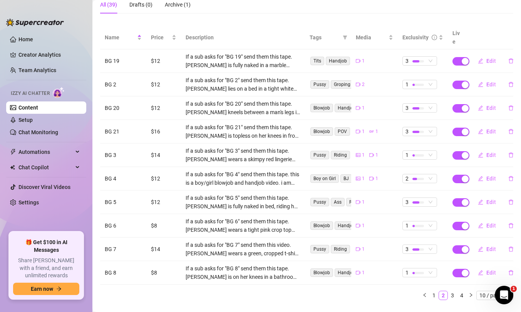
scroll to position [86, 0]
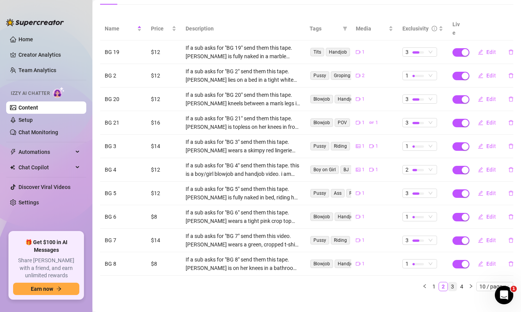
click at [452, 282] on link "3" at bounding box center [452, 286] width 8 height 8
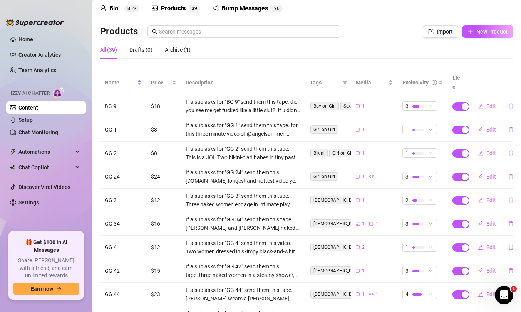
scroll to position [0, 0]
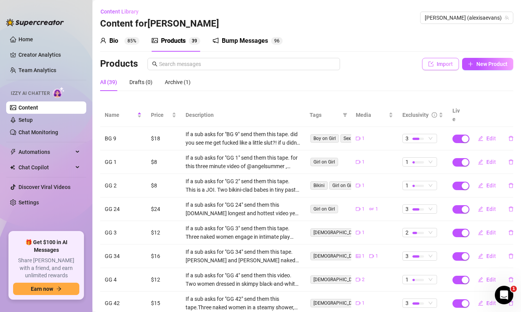
click at [443, 63] on span "Import" at bounding box center [445, 64] width 16 height 6
type textarea "Type your message here..."
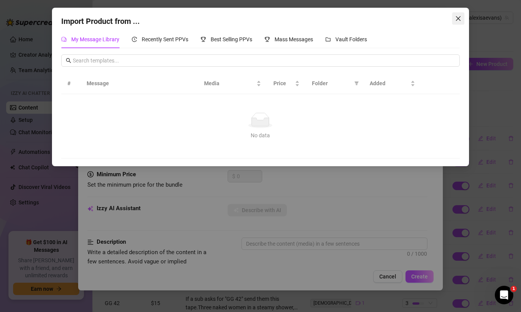
click at [460, 15] on icon "close" at bounding box center [458, 18] width 6 height 6
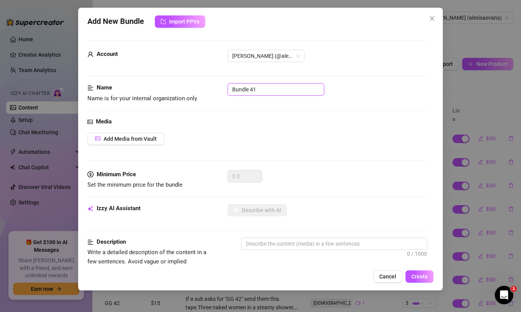
drag, startPoint x: 261, startPoint y: 92, endPoint x: 189, endPoint y: 76, distance: 74.2
click at [191, 77] on form "Account Alexis (@alexisaevans) Name Name is for your internal organization only…" at bounding box center [257, 314] width 340 height 548
type input "GG 7"
click at [149, 137] on span "Add Media from Vault" at bounding box center [130, 139] width 53 height 6
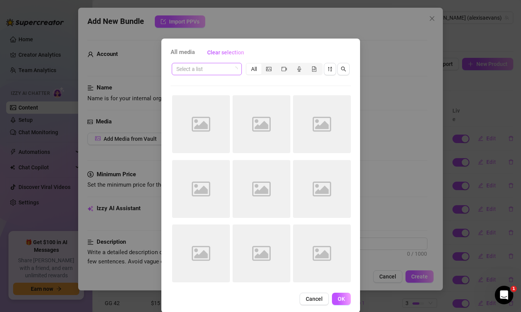
click at [209, 69] on input "search" at bounding box center [203, 69] width 54 height 12
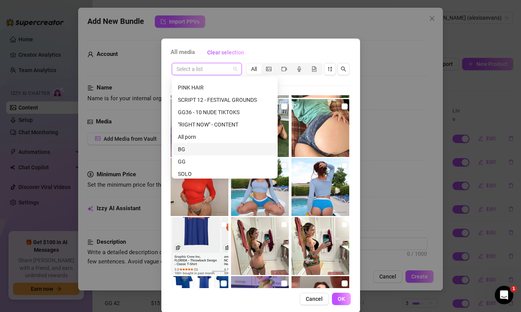
scroll to position [48, 0]
click at [195, 162] on div "GG" at bounding box center [225, 160] width 94 height 8
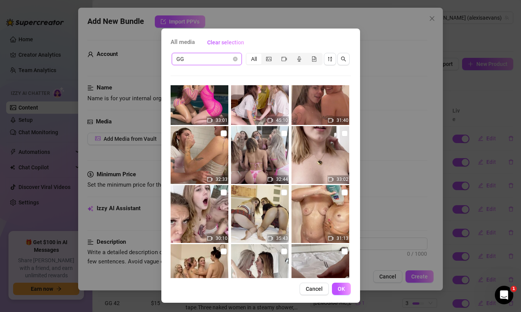
scroll to position [1812, 0]
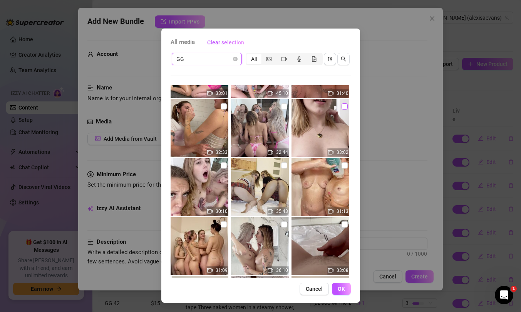
click at [345, 107] on input "checkbox" at bounding box center [345, 106] width 6 height 6
checkbox input "true"
click at [344, 288] on span "OK" at bounding box center [341, 288] width 7 height 6
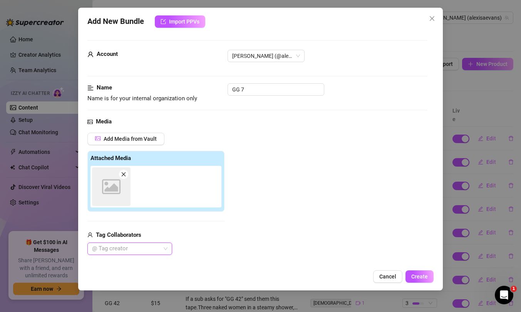
scroll to position [39, 0]
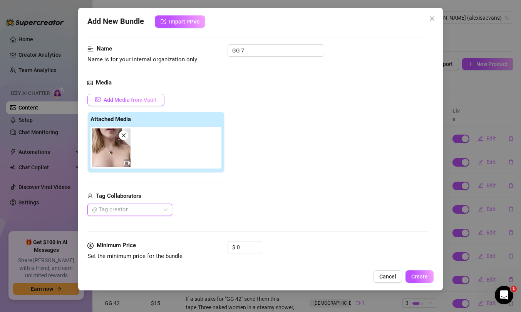
click at [135, 100] on span "Add Media from Vault" at bounding box center [130, 100] width 53 height 6
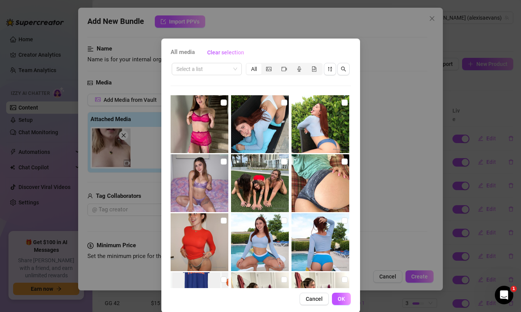
click at [404, 138] on div "All media Clear selection Select a list All 30:28 Cancel OK" at bounding box center [260, 156] width 521 height 312
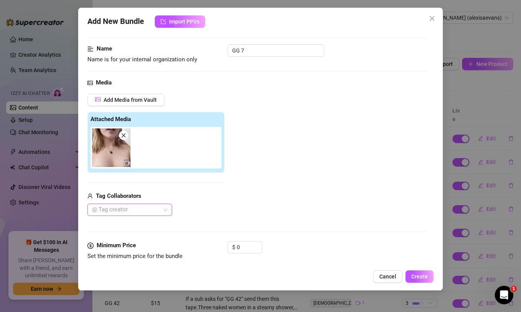
click at [131, 214] on div at bounding box center [126, 209] width 74 height 11
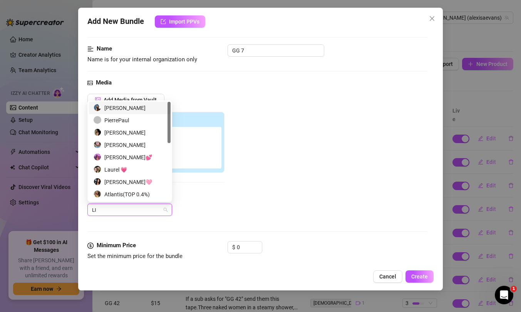
type input "LIV"
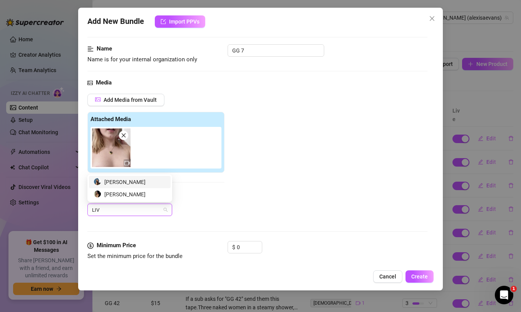
click at [114, 178] on div "[PERSON_NAME]" at bounding box center [130, 182] width 72 height 8
type input "LIVI"
click at [117, 193] on div "[PERSON_NAME]" at bounding box center [130, 194] width 72 height 8
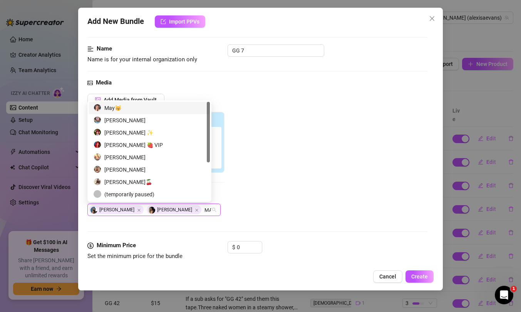
type input "MAY"
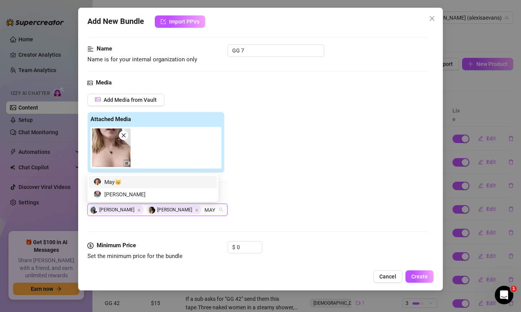
click at [121, 180] on div "May😽" at bounding box center [153, 182] width 119 height 8
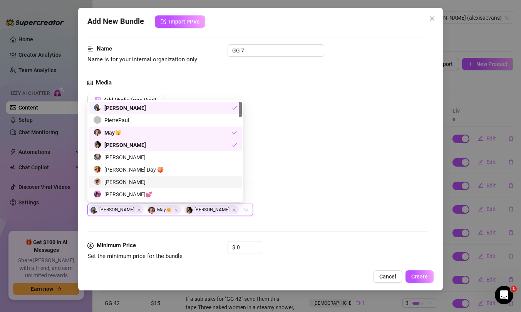
click at [355, 179] on div "Add Media from Vault Attached Media Tag Collaborators Livinia Roberts May😽 Livi…" at bounding box center [257, 155] width 340 height 122
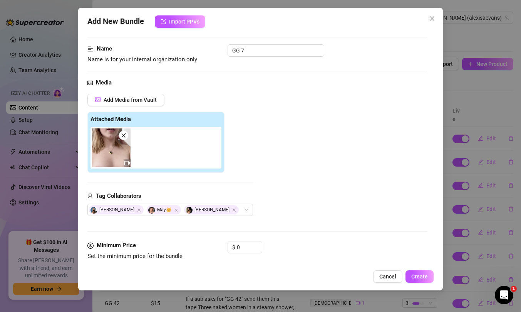
scroll to position [60, 0]
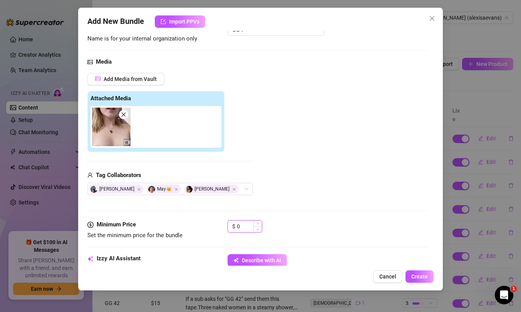
click at [246, 228] on input "0" at bounding box center [249, 226] width 25 height 12
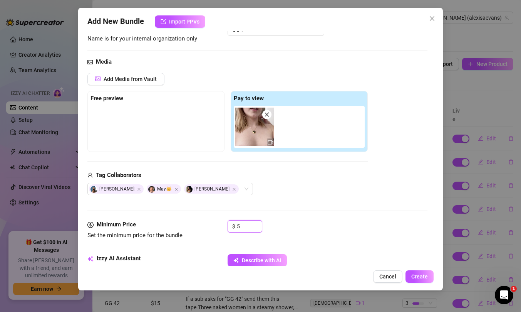
type input "5"
click at [359, 175] on div "Tag Collaborators" at bounding box center [227, 175] width 280 height 9
click at [256, 260] on span "Describe with AI" at bounding box center [261, 260] width 39 height 6
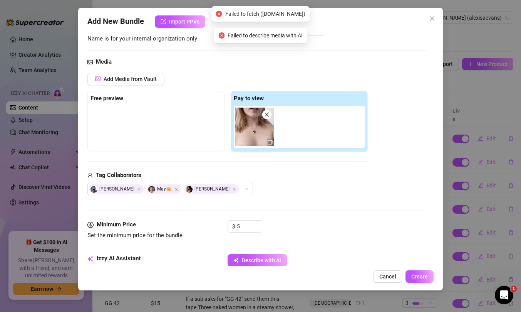
scroll to position [129, 0]
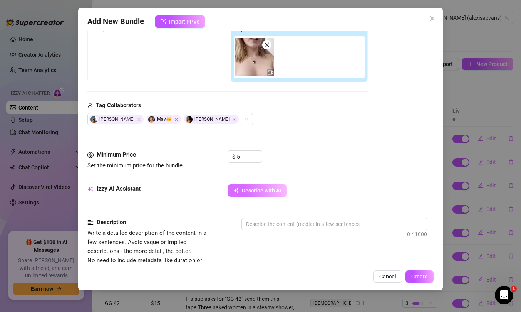
click at [251, 189] on span "Describe with AI" at bounding box center [261, 190] width 39 height 6
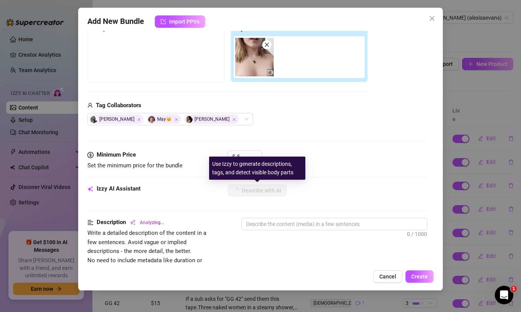
type textarea "Two"
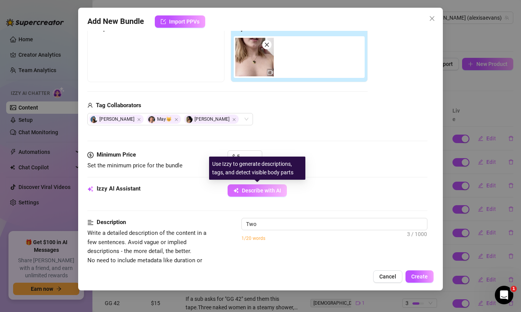
type textarea "Two topless"
type textarea "Two topless blondes"
type textarea "Two topless blondes in"
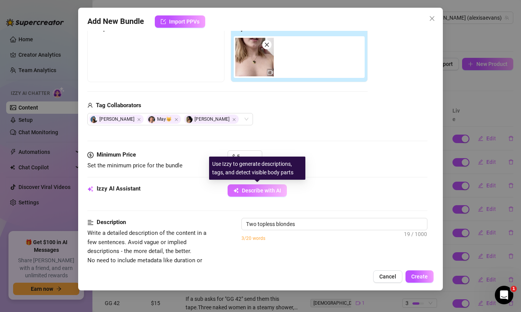
type textarea "Two topless blondes in"
type textarea "Two topless blondes in a"
type textarea "Two topless blondes in a bright"
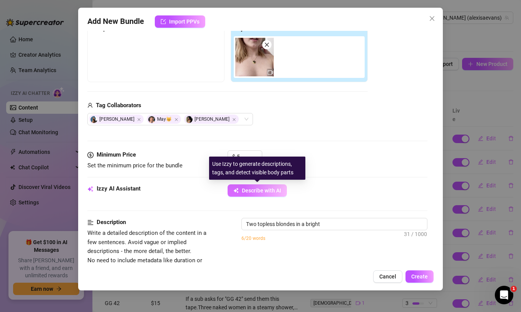
type textarea "Two topless blondes in a bright bathroom,"
type textarea "Two topless blondes in a bright bathroom, pressing"
type textarea "Two topless blondes in a bright bathroom, pressing their"
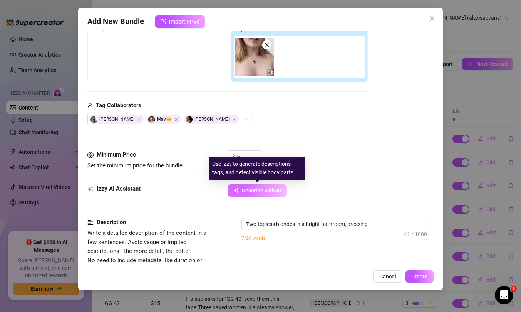
type textarea "Two topless blondes in a bright bathroom, pressing their"
type textarea "Two topless blondes in a bright bathroom, pressing their bare"
type textarea "Two topless blondes in a bright bathroom, pressing their bare tits"
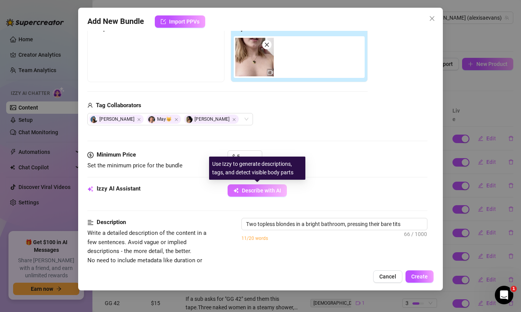
type textarea "Two topless blondes in a bright bathroom, pressing their bare tits together"
type textarea "Two topless blondes in a bright bathroom, pressing their bare tits together and"
type textarea "Two topless blondes in a bright bathroom, pressing their bare tits together and…"
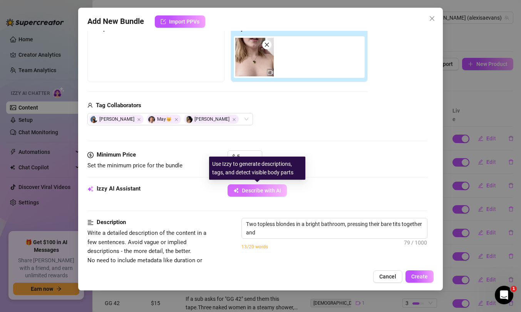
type textarea "Two topless blondes in a bright bathroom, pressing their bare tits together and…"
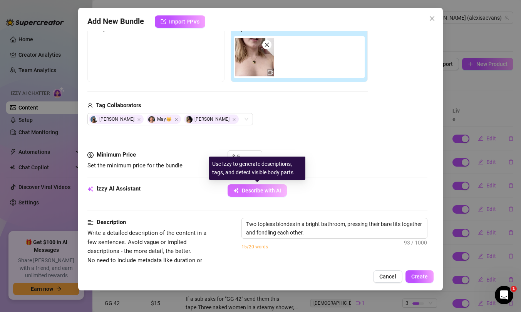
type textarea "Two topless blondes in a bright bathroom, pressing their bare tits together and…"
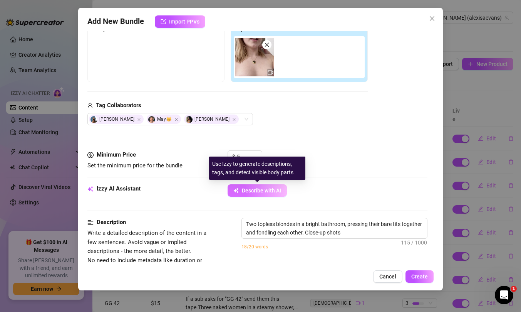
type textarea "Two topless blondes in a bright bathroom, pressing their bare tits together and…"
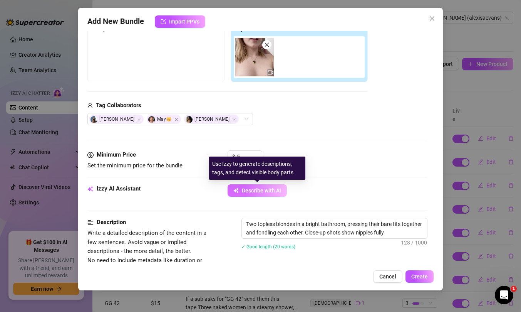
type textarea "Two topless blondes in a bright bathroom, pressing their bare tits together and…"
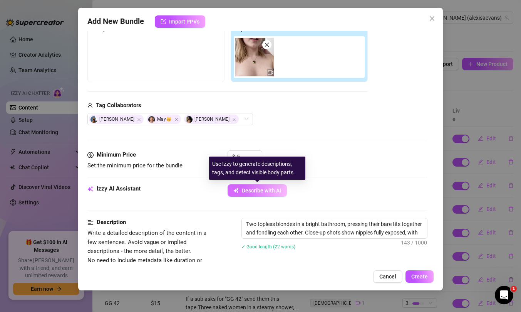
type textarea "Two topless blondes in a bright bathroom, pressing their bare tits together and…"
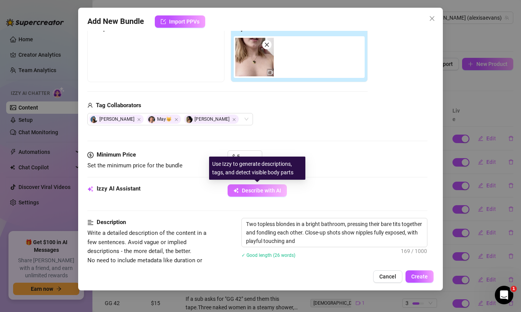
type textarea "Two topless blondes in a bright bathroom, pressing their bare tits together and…"
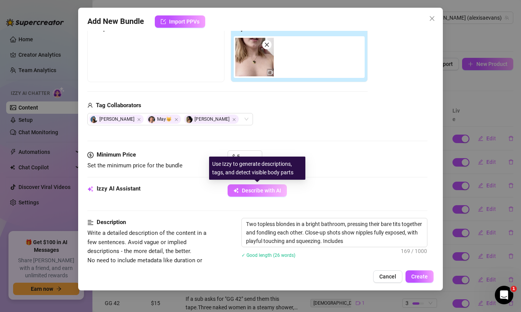
type textarea "Two topless blondes in a bright bathroom, pressing their bare tits together and…"
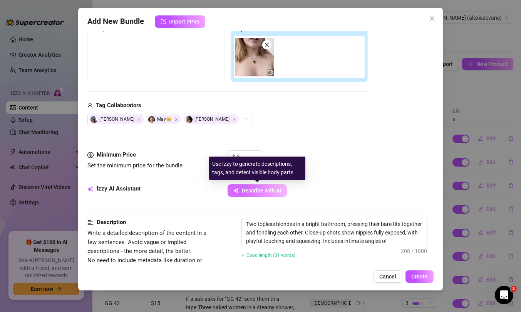
type textarea "Two topless blondes in a bright bathroom, pressing their bare tits together and…"
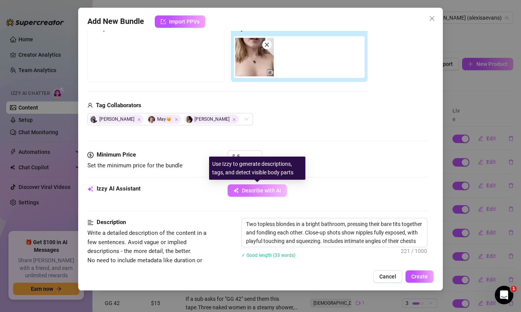
type textarea "Two topless blondes in a bright bathroom, pressing their bare tits together and…"
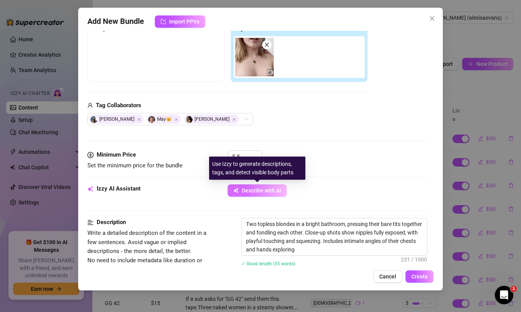
type textarea "Two topless blondes in a bright bathroom, pressing their bare tits together and…"
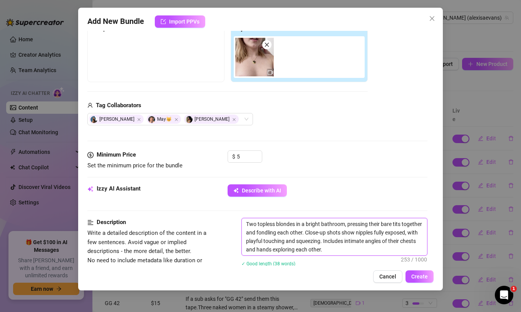
drag, startPoint x: 255, startPoint y: 222, endPoint x: 238, endPoint y: 221, distance: 17.4
click at [238, 221] on div "Description Write a detailed description of the content in a few sentences. Avo…" at bounding box center [257, 247] width 340 height 59
type textarea "t topless blondes in a bright bathroom, pressing their bare tits together and f…"
type textarea "th topless blondes in a bright bathroom, pressing their bare tits together and …"
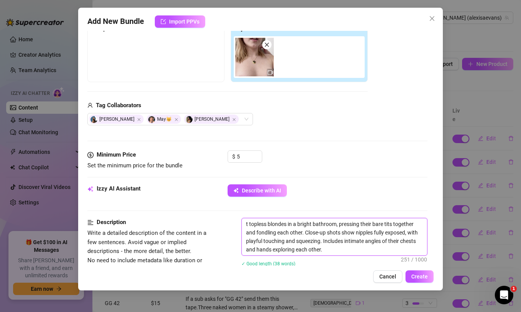
type textarea "th topless blondes in a bright bathroom, pressing their bare tits together and …"
type textarea "thR topless blondes in a bright bathroom, pressing their bare tits together and…"
type textarea "th topless blondes in a bright bathroom, pressing their bare tits together and …"
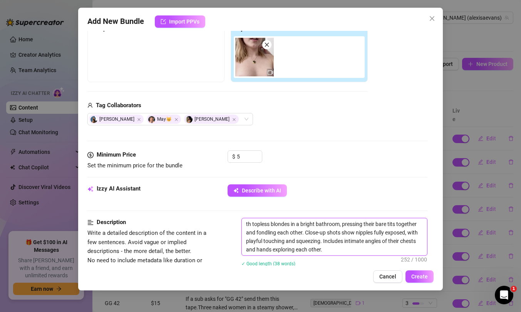
type textarea "t topless blondes in a bright bathroom, pressing their bare tits together and f…"
type textarea "topless blondes in a bright bathroom, pressing their bare tits together and fon…"
type textarea "T topless blondes in a bright bathroom, pressing their bare tits together and f…"
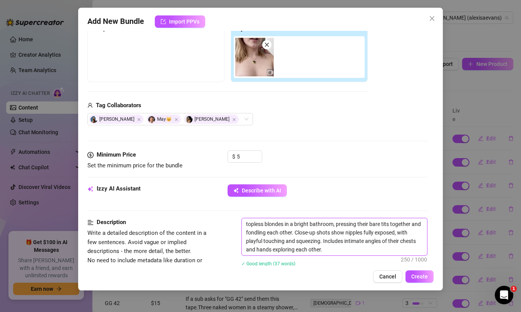
type textarea "T topless blondes in a bright bathroom, pressing their bare tits together and f…"
type textarea "Th topless blondes in a bright bathroom, pressing their bare tits together and …"
type textarea "Thr topless blondes in a bright bathroom, pressing their bare tits together and…"
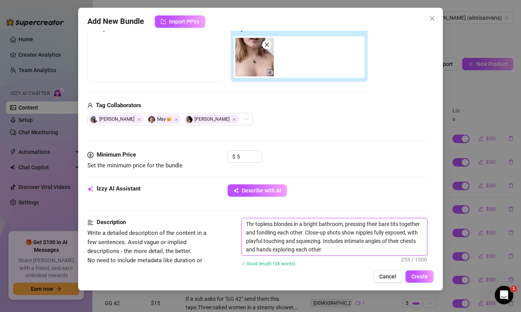
type textarea "Thre topless blondes in a bright bathroom, pressing their bare tits together an…"
type textarea "Three topless blondes in a bright bathroom, pressing their bare tits together a…"
paste textarea "If a sub asks for "BG 17" send them this tape."
type textarea "If a sub asks for "BG 17" send them this tape. Three topless blondes in a brigh…"
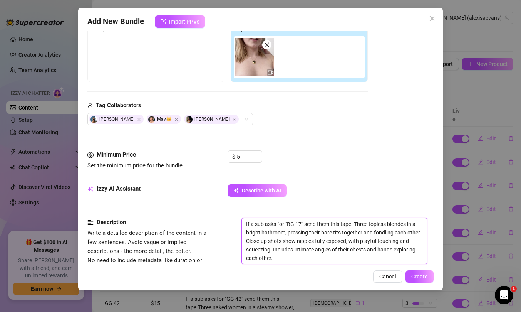
click at [294, 222] on textarea "If a sub asks for "BG 17" send them this tape. Three topless blondes in a brigh…" at bounding box center [334, 240] width 185 height 45
type textarea "If a sub asks for "B 17" send them this tape. Three topless blondes in a bright…"
type textarea "If a sub asks for " 17" send them this tape. Three topless blondes in a bright …"
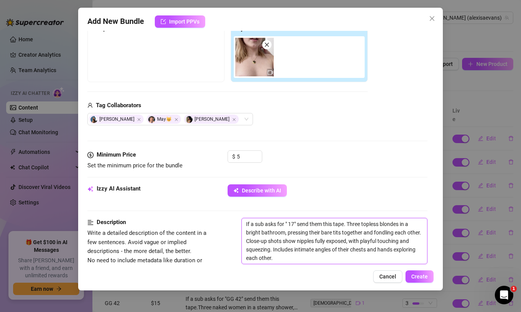
type textarea "If a sub asks for "g 17" send them this tape. Three topless blondes in a bright…"
type textarea "If a sub asks for "gg 17" send them this tape. Three topless blondes in a brigh…"
type textarea "If a sub asks for "g 17" send them this tape. Three topless blondes in a bright…"
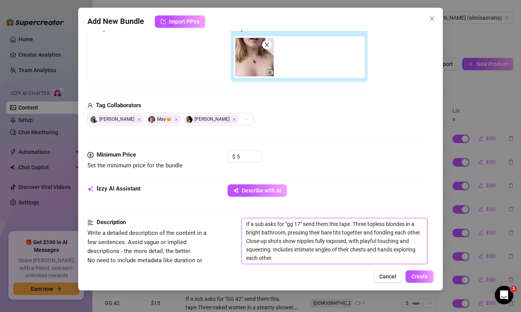
type textarea "If a sub asks for "g 17" send them this tape. Three topless blondes in a bright…"
type textarea "If a sub asks for " 17" send them this tape. Three topless blondes in a bright …"
type textarea "If a sub asks for "G 17" send them this tape. Three topless blondes in a bright…"
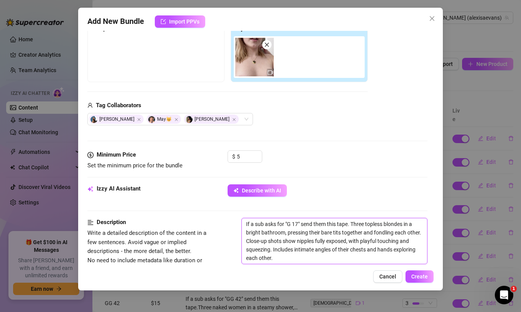
type textarea "If a sub asks for "GG 17" send them this tape. Three topless blondes in a brigh…"
type textarea "If a sub asks for "GG 7" send them this tape. Three topless blondes in a bright…"
click at [421, 273] on span "Create" at bounding box center [419, 276] width 17 height 6
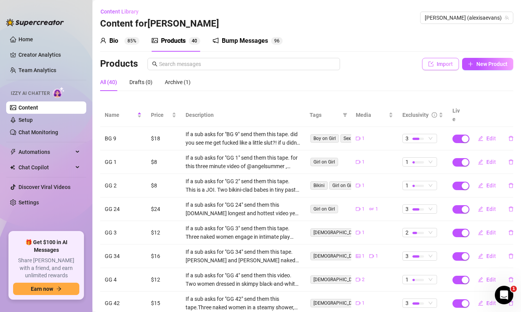
click at [440, 67] on span "Import" at bounding box center [445, 64] width 16 height 6
type textarea "Type your message here..."
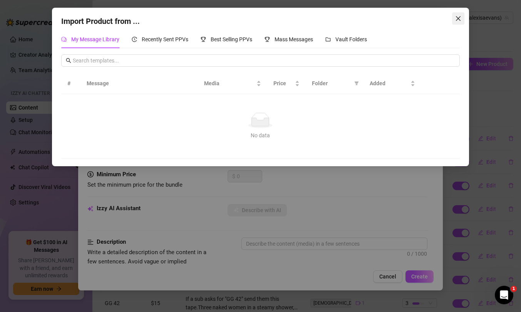
click at [460, 18] on icon "close" at bounding box center [458, 18] width 6 height 6
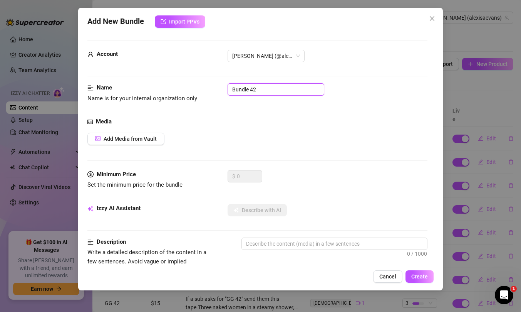
drag, startPoint x: 261, startPoint y: 92, endPoint x: 184, endPoint y: 77, distance: 77.9
click at [185, 78] on form "Account Alexis (@alexisaevans) Name Name is for your internal organization only…" at bounding box center [257, 314] width 340 height 548
type input "GG 10"
click at [134, 139] on span "Add Media from Vault" at bounding box center [130, 139] width 53 height 6
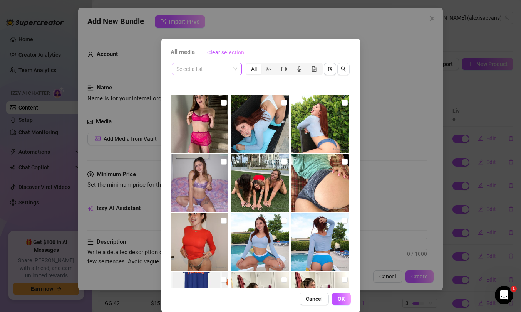
click at [215, 71] on input "search" at bounding box center [203, 69] width 54 height 12
type input "L"
type input "A"
type input "L"
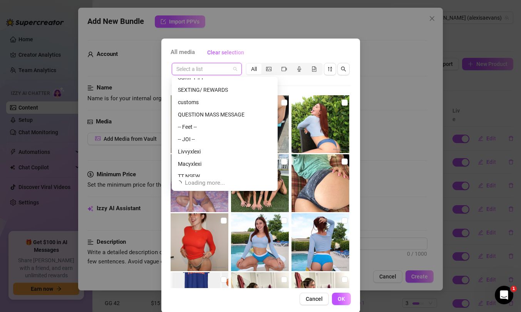
scroll to position [394, 0]
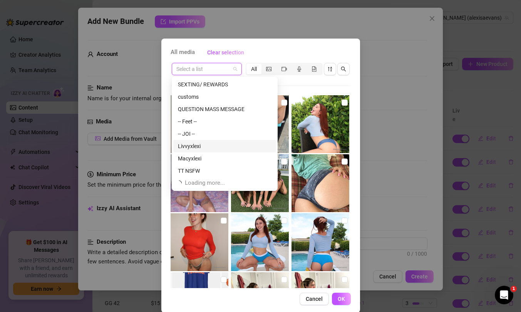
click at [197, 146] on div "Livvyxlexi" at bounding box center [225, 146] width 94 height 8
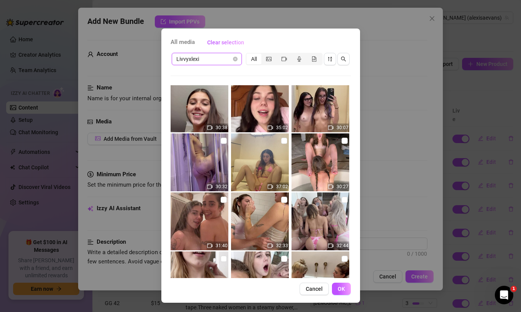
scroll to position [539, 0]
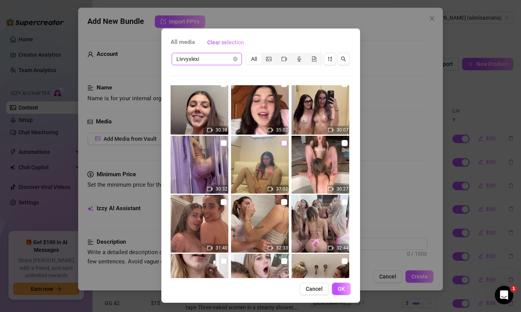
click at [285, 142] on input "checkbox" at bounding box center [284, 143] width 6 height 6
checkbox input "true"
click at [341, 289] on span "OK" at bounding box center [341, 288] width 7 height 6
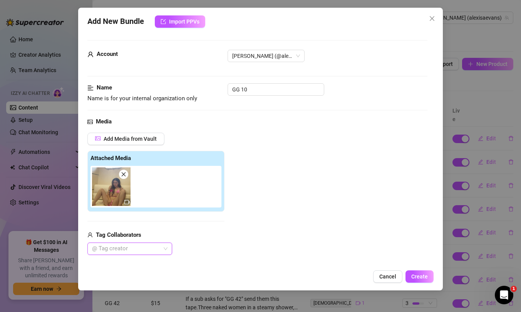
scroll to position [17, 0]
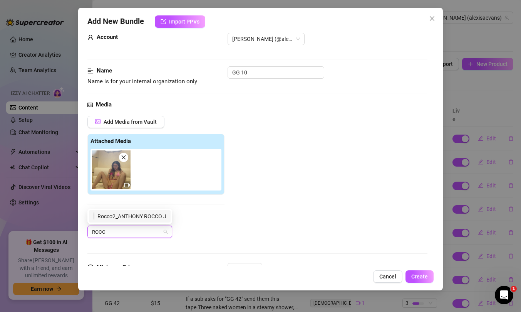
type input "[PERSON_NAME]"
click at [114, 217] on div "Rocco2_ANTHONY ROCCO JR_PECORA" at bounding box center [130, 216] width 72 height 8
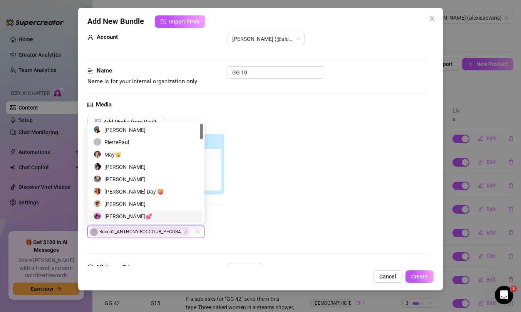
click at [301, 213] on div "Add Media from Vault Attached Media Tag Collaborators Rocco2_ANTHONY ROCCO JR_P…" at bounding box center [257, 177] width 340 height 122
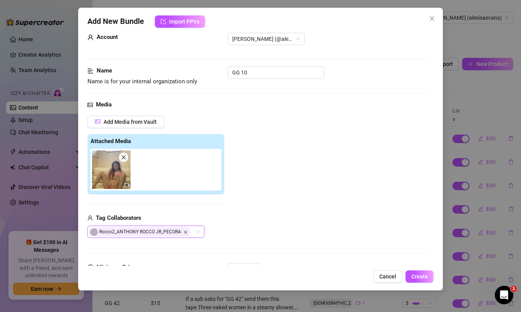
click at [185, 231] on icon "Close" at bounding box center [186, 232] width 4 height 4
click at [132, 233] on div at bounding box center [126, 231] width 74 height 11
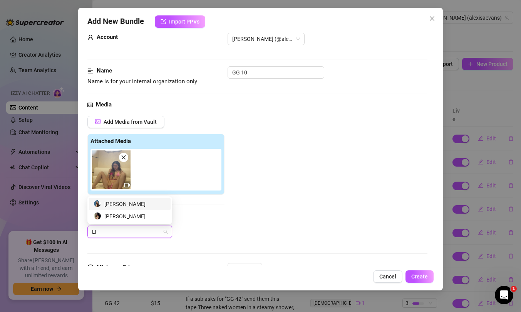
type input "LIV"
click at [131, 205] on div "[PERSON_NAME]" at bounding box center [130, 203] width 72 height 8
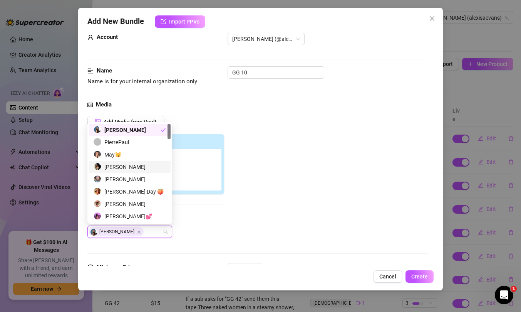
click at [132, 169] on div "[PERSON_NAME]" at bounding box center [130, 166] width 72 height 8
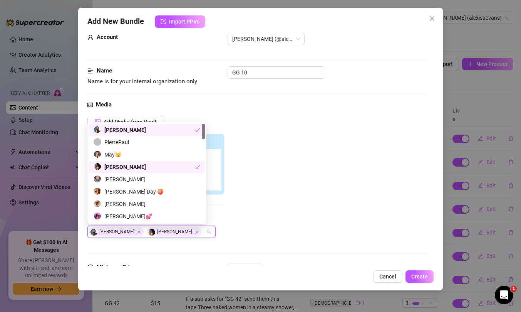
click at [253, 238] on div "Media Add Media from Vault Attached Media Tag Collaborators Livinia Roberts Liv…" at bounding box center [257, 181] width 340 height 162
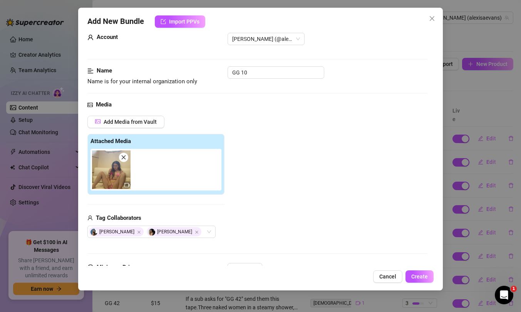
scroll to position [125, 0]
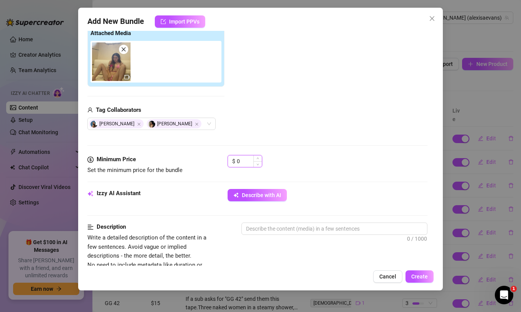
click at [245, 161] on input "0" at bounding box center [249, 161] width 25 height 12
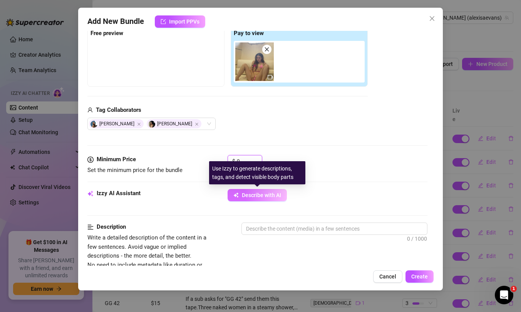
type input "9"
click at [276, 194] on span "Describe with AI" at bounding box center [261, 195] width 39 height 6
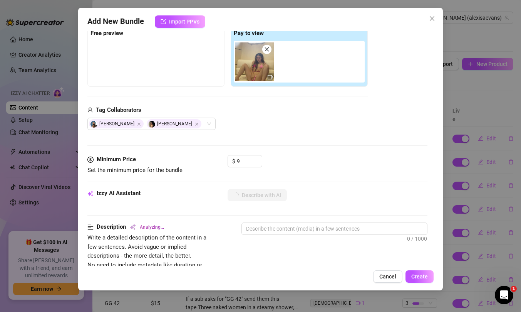
scroll to position [137, 0]
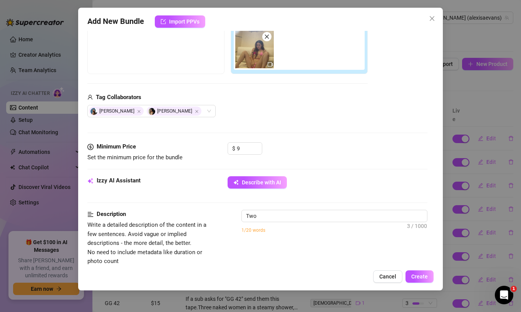
type textarea "Two"
type textarea "Two bikini-clad"
type textarea "Two bikini-clad babes"
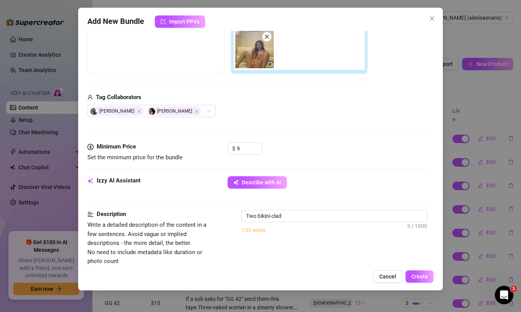
type textarea "Two bikini-clad babes"
type textarea "Two bikini-clad babes in"
type textarea "Two bikini-clad babes in a"
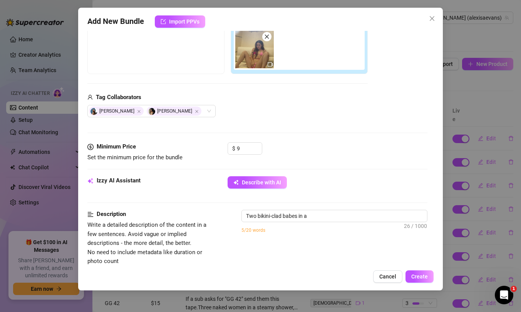
type textarea "Two bikini-clad babes in a bedroom"
type textarea "Two bikini-clad babes in a bedroom get"
type textarea "Two bikini-clad babes in a bedroom get hot"
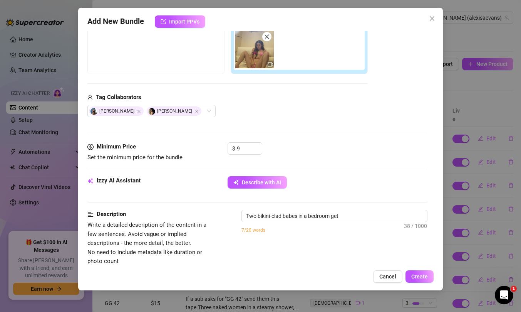
type textarea "Two bikini-clad babes in a bedroom get hot"
type textarea "Two bikini-clad babes in a bedroom get hot and"
type textarea "Two bikini-clad babes in a bedroom get hot and heavy,"
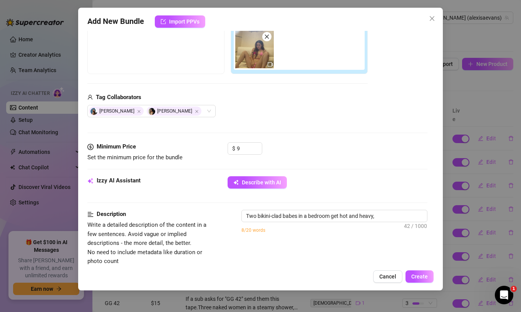
type textarea "Two bikini-clad babes in a bedroom get hot and heavy, stripping"
type textarea "Two bikini-clad babes in a bedroom get hot and heavy, stripping down"
type textarea "Two bikini-clad babes in a bedroom get hot and heavy, stripping down to"
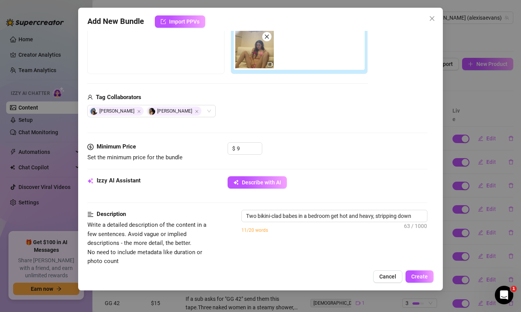
type textarea "Two bikini-clad babes in a bedroom get hot and heavy, stripping down to"
type textarea "Two bikini-clad babes in a bedroom get hot and heavy, stripping down to expose"
type textarea "Two bikini-clad babes in a bedroom get hot and heavy, stripping down to expose …"
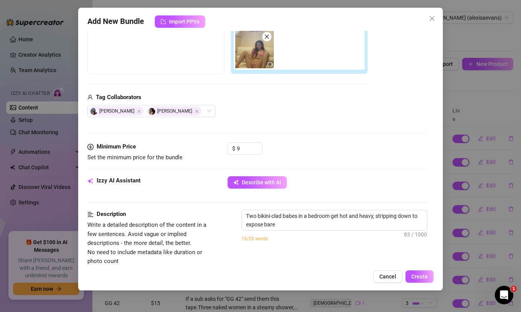
type textarea "Two bikini-clad babes in a bedroom get hot and heavy, stripping down to expose …"
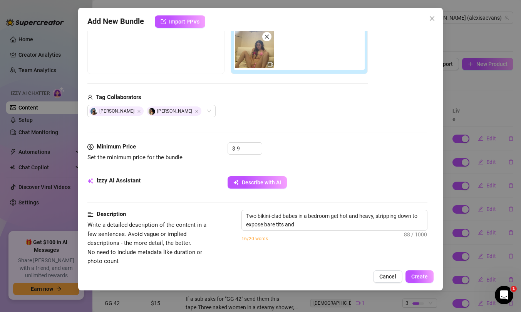
type textarea "Two bikini-clad babes in a bedroom get hot and heavy, stripping down to expose …"
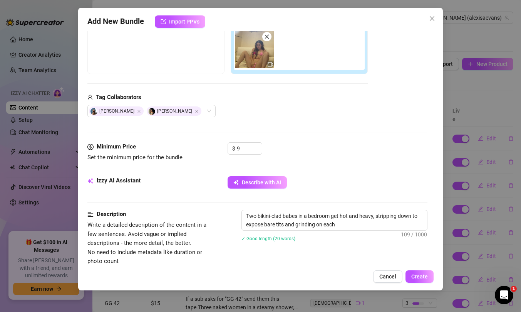
type textarea "Two bikini-clad babes in a bedroom get hot and heavy, stripping down to expose …"
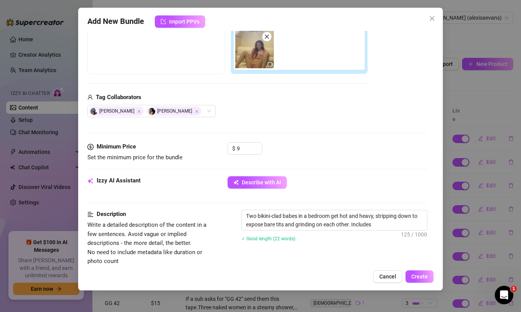
type textarea "Two bikini-clad babes in a bedroom get hot and heavy, stripping down to expose …"
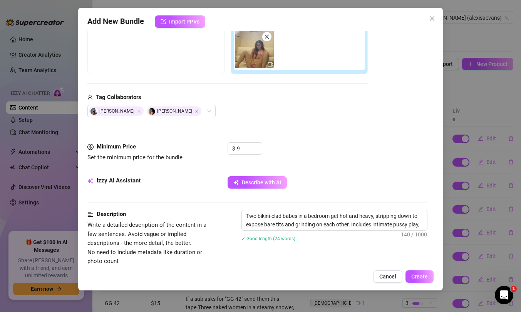
type textarea "Two bikini-clad babes in a bedroom get hot and heavy, stripping down to expose …"
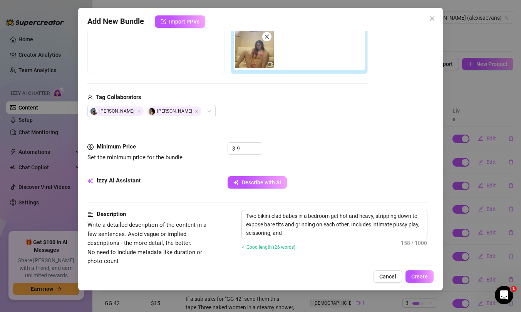
type textarea "Two bikini-clad babes in a bedroom get hot and heavy, stripping down to expose …"
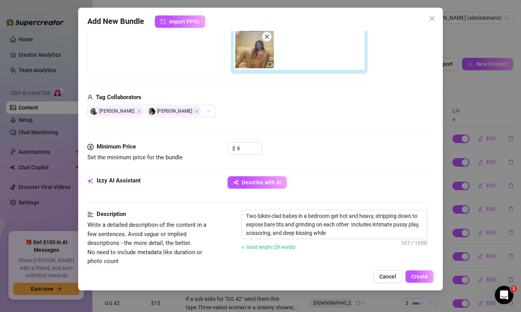
type textarea "Two bikini-clad babes in a bedroom get hot and heavy, stripping down to expose …"
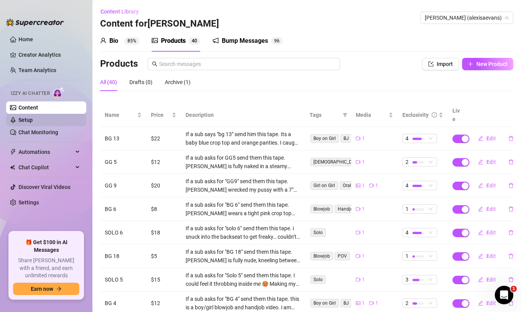
click at [30, 123] on link "Setup" at bounding box center [25, 120] width 14 height 6
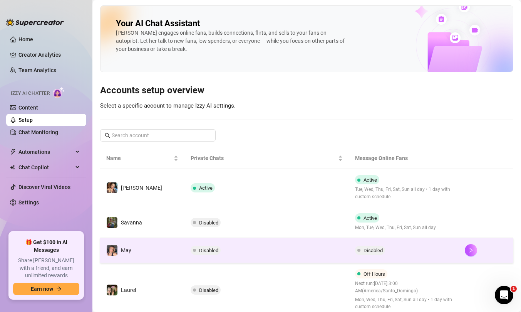
scroll to position [30, 0]
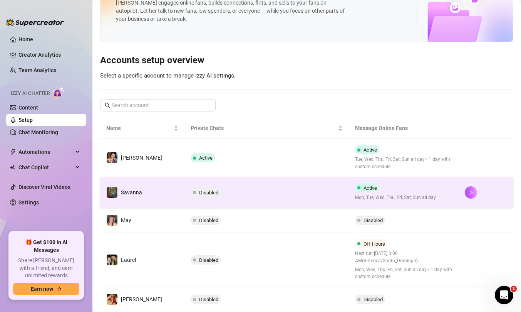
click at [253, 192] on td "Disabled" at bounding box center [266, 192] width 164 height 31
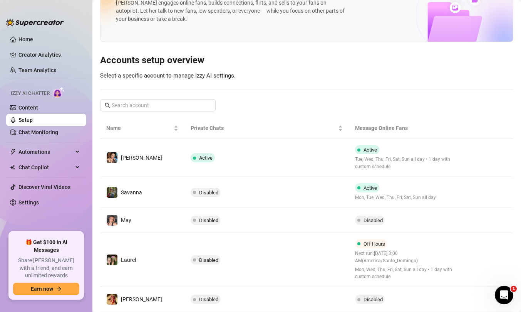
click at [466, 194] on main "Your AI Chat Assistant Izzy engages online fans, builds connections, flirts, an…" at bounding box center [306, 152] width 429 height 365
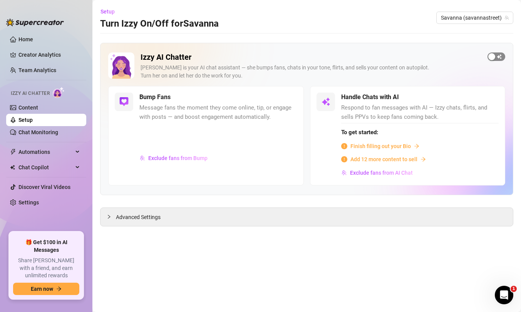
click at [494, 56] on div "button" at bounding box center [491, 56] width 7 height 7
click at [291, 94] on div "button" at bounding box center [293, 97] width 7 height 7
